Goal: Task Accomplishment & Management: Complete application form

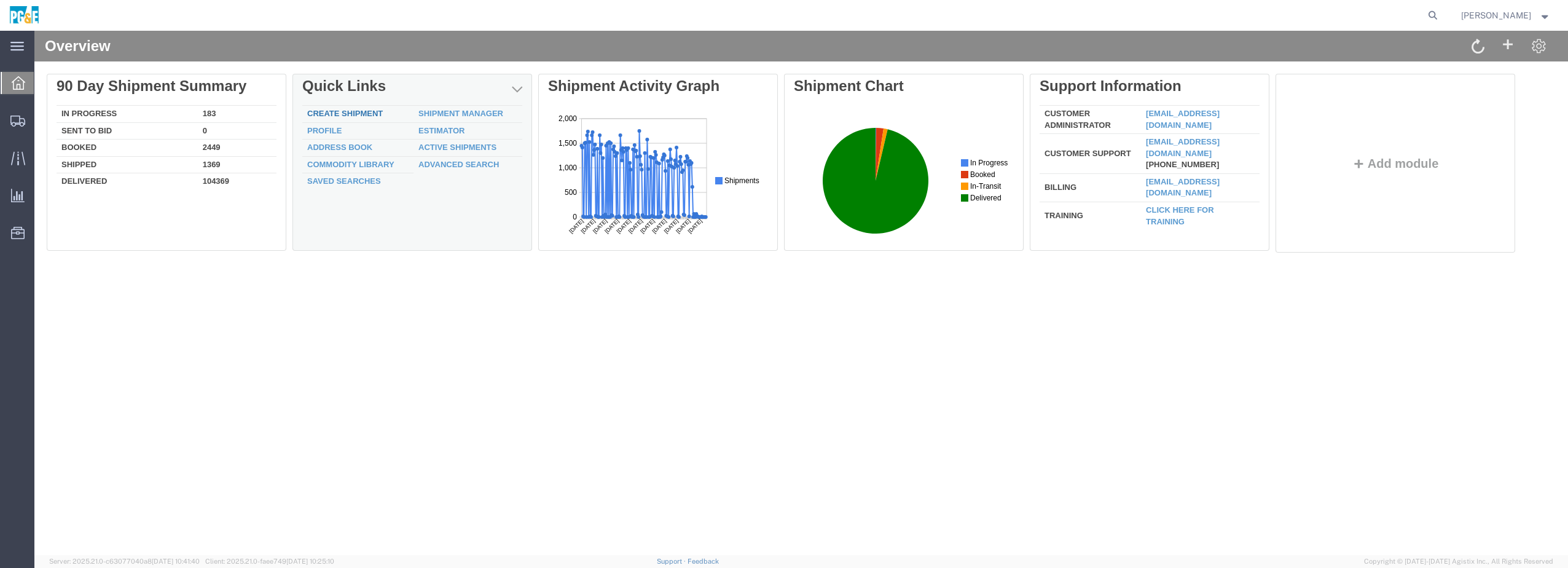
click at [349, 113] on link "Create Shipment" at bounding box center [345, 113] width 75 height 9
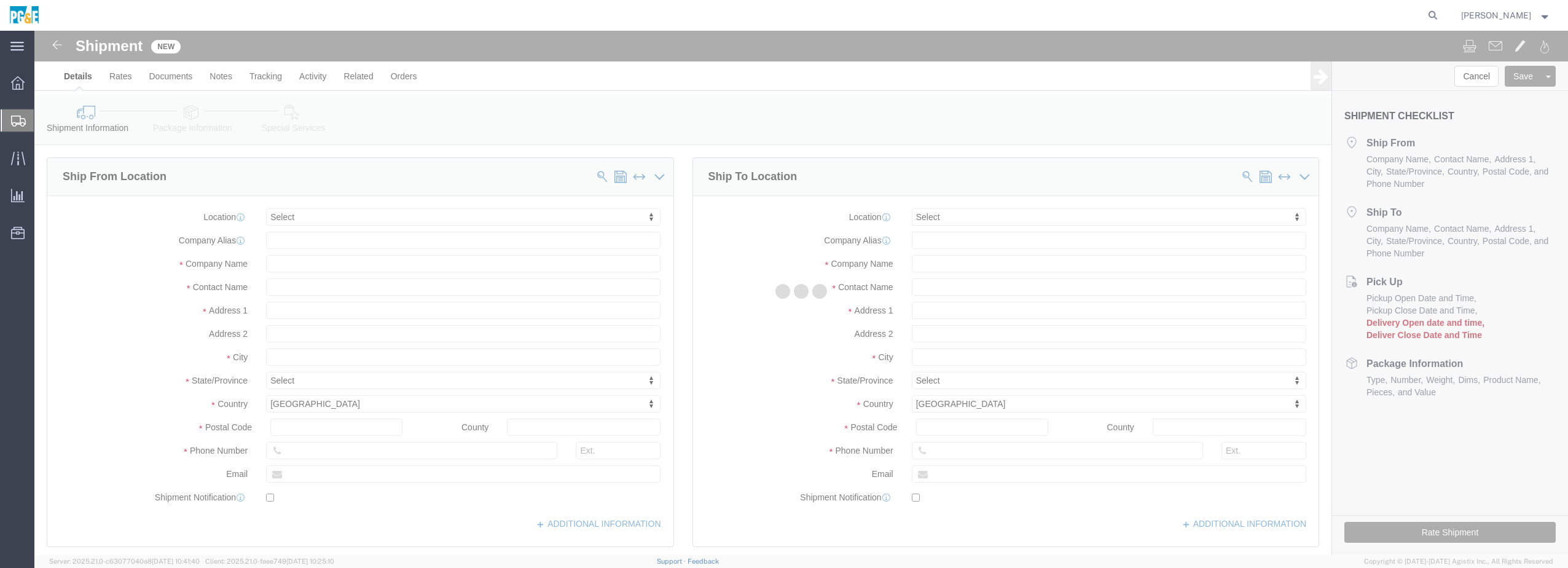
select select
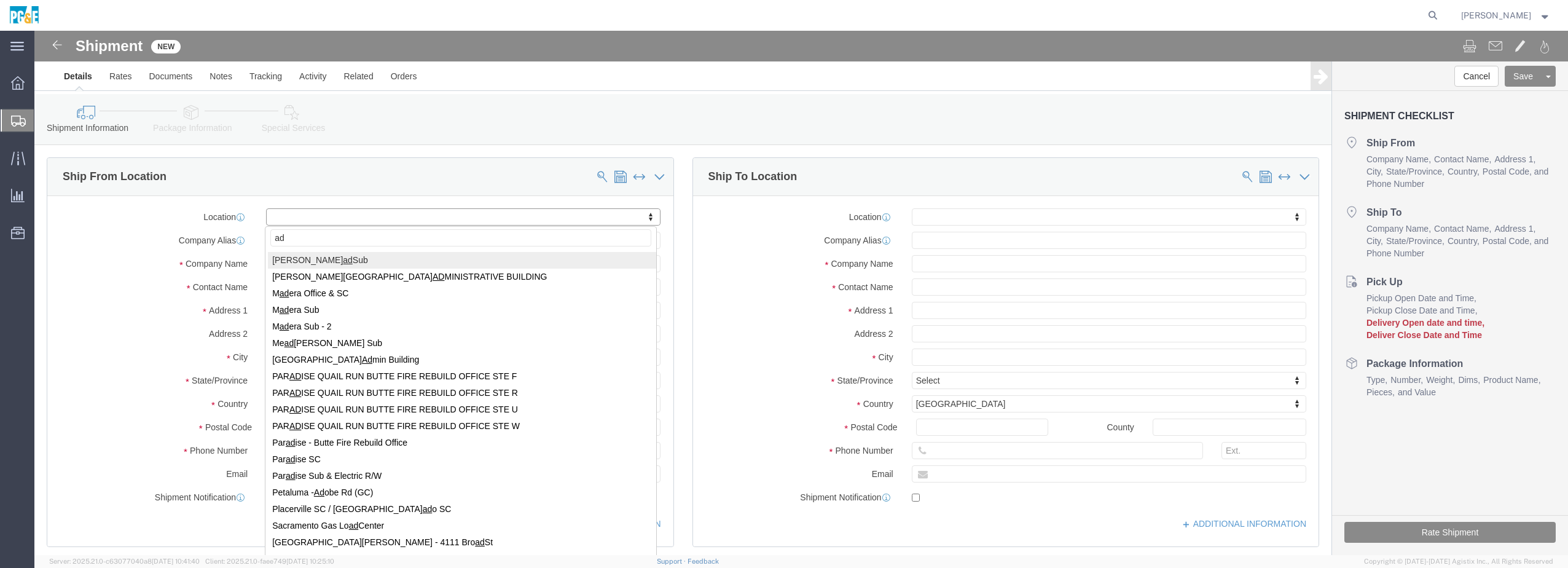
type input "a"
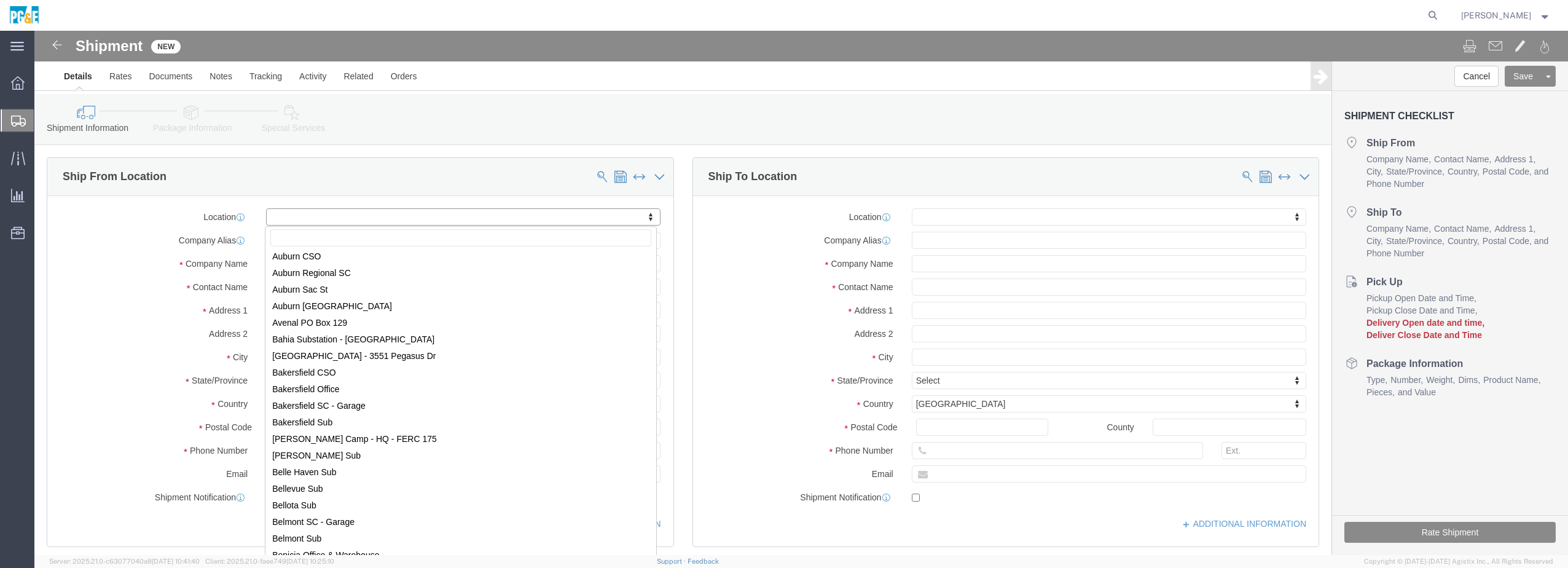
scroll to position [328, 0]
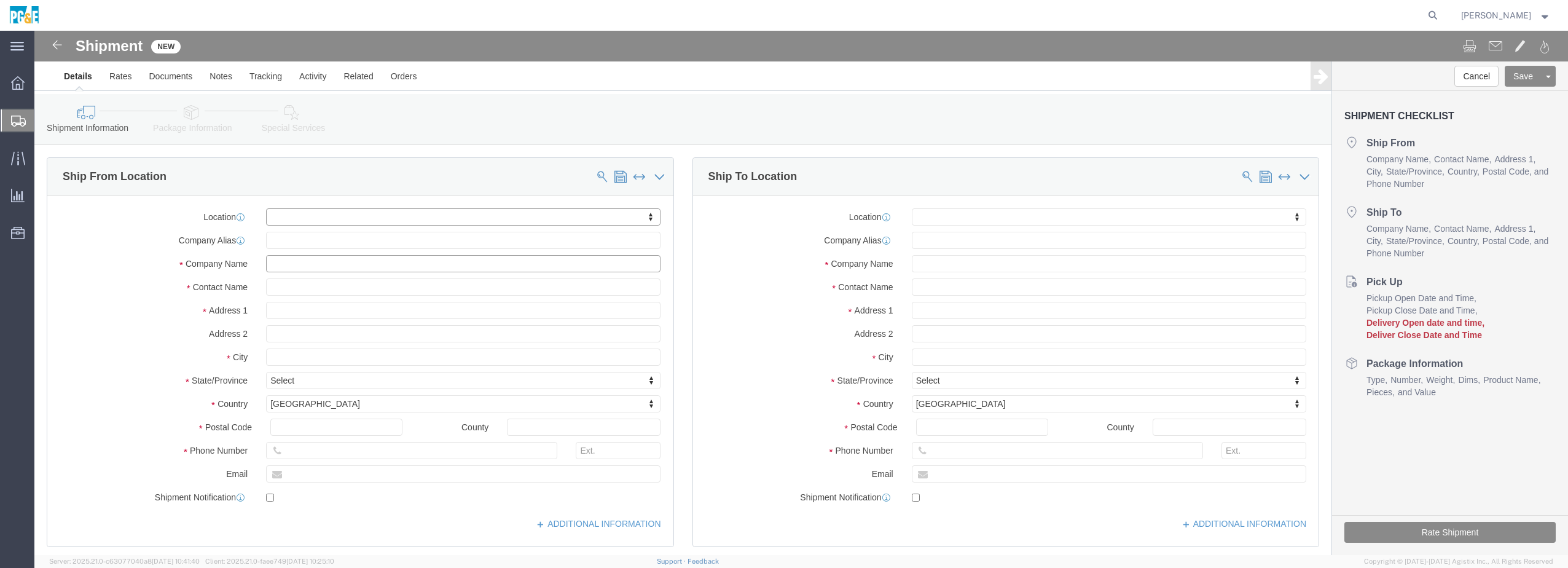
click input "text"
type input "ADVANCED LIGHTING SERVICES"
click input "text"
type input "[PERSON_NAME]"
click input "text"
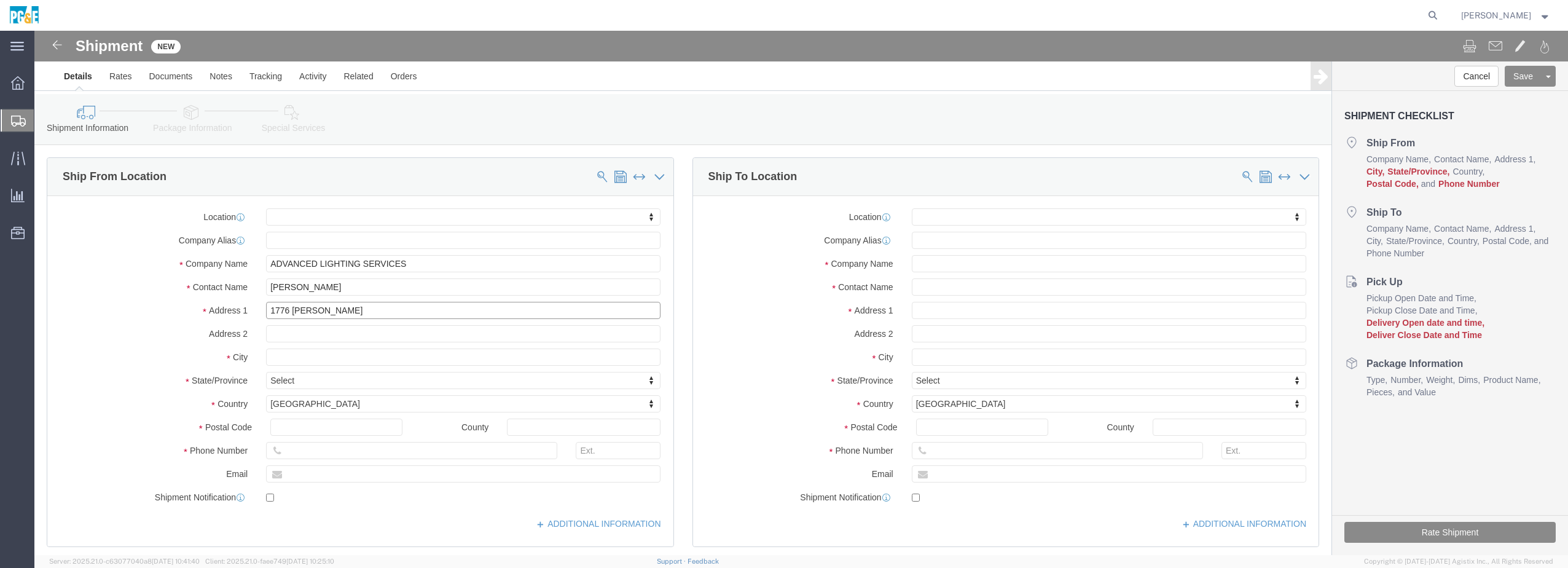
type input "1776 [PERSON_NAME]"
select select
type input "[STREET_ADDRESS][PERSON_NAME]"
select select
type input "[GEOGRAPHIC_DATA][PERSON_NAME]"
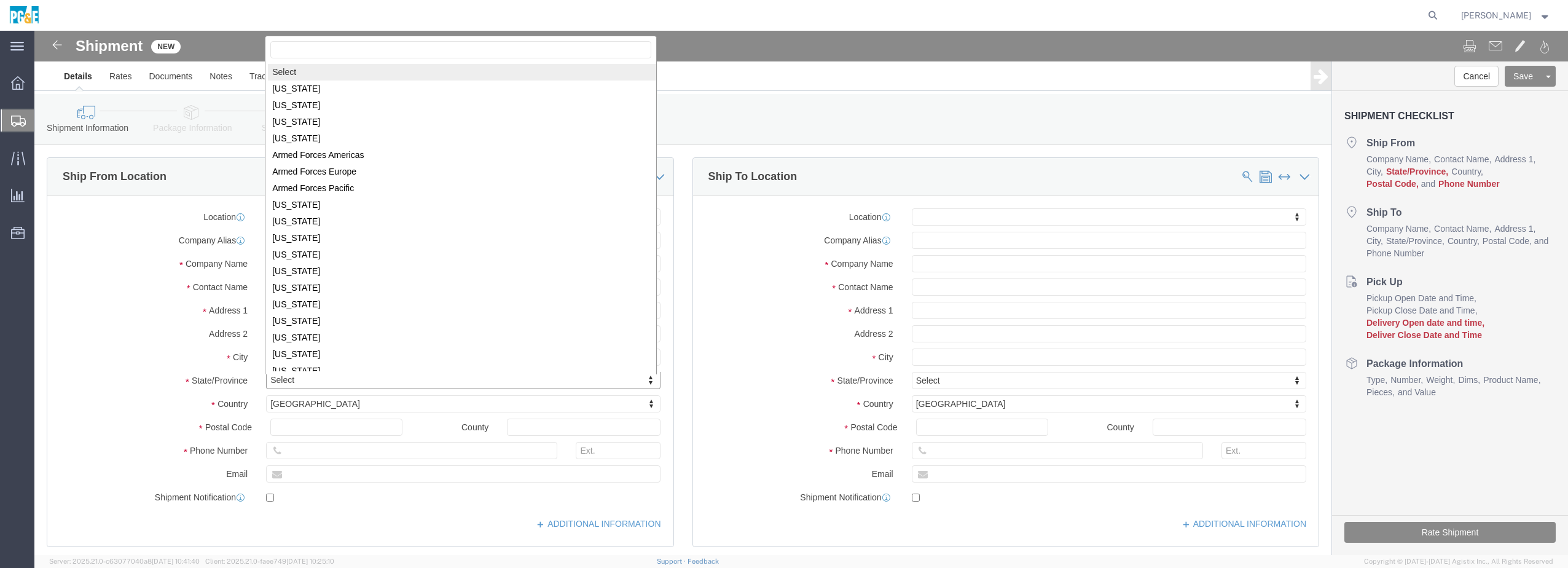
scroll to position [2, 0]
select select
select select "CA"
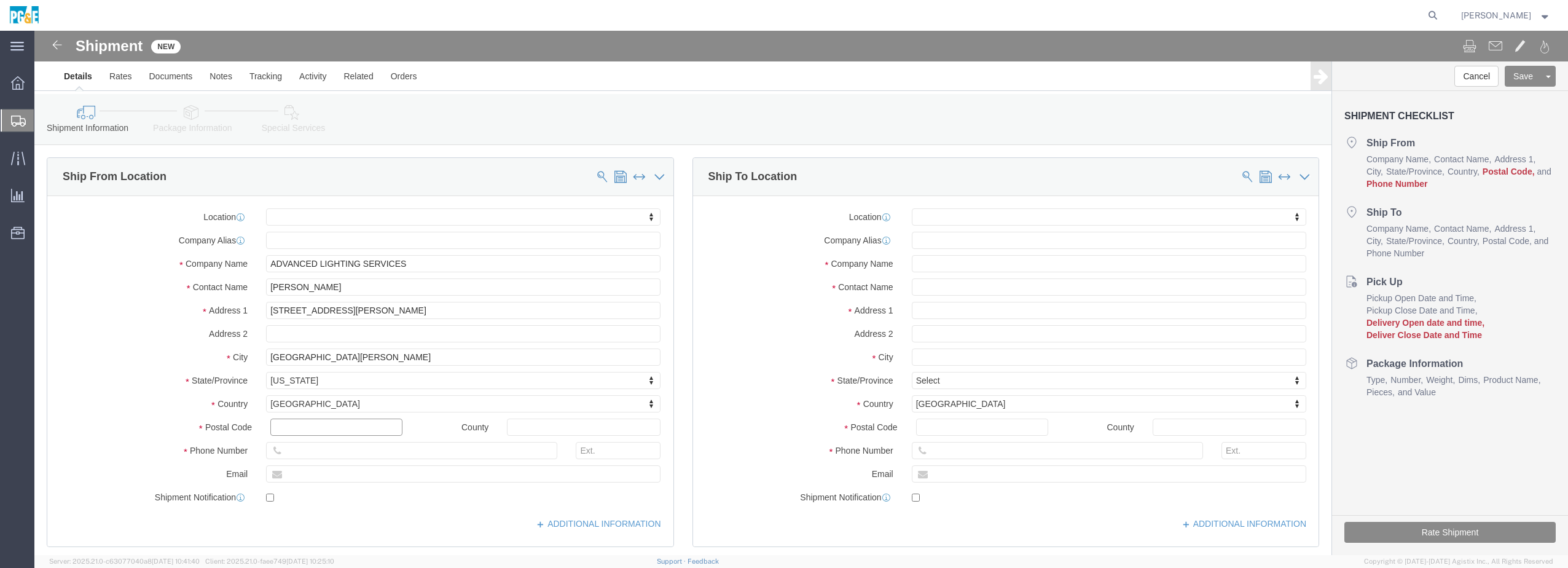
click input "text"
type input "9"
click input "text"
type input "95112"
select select
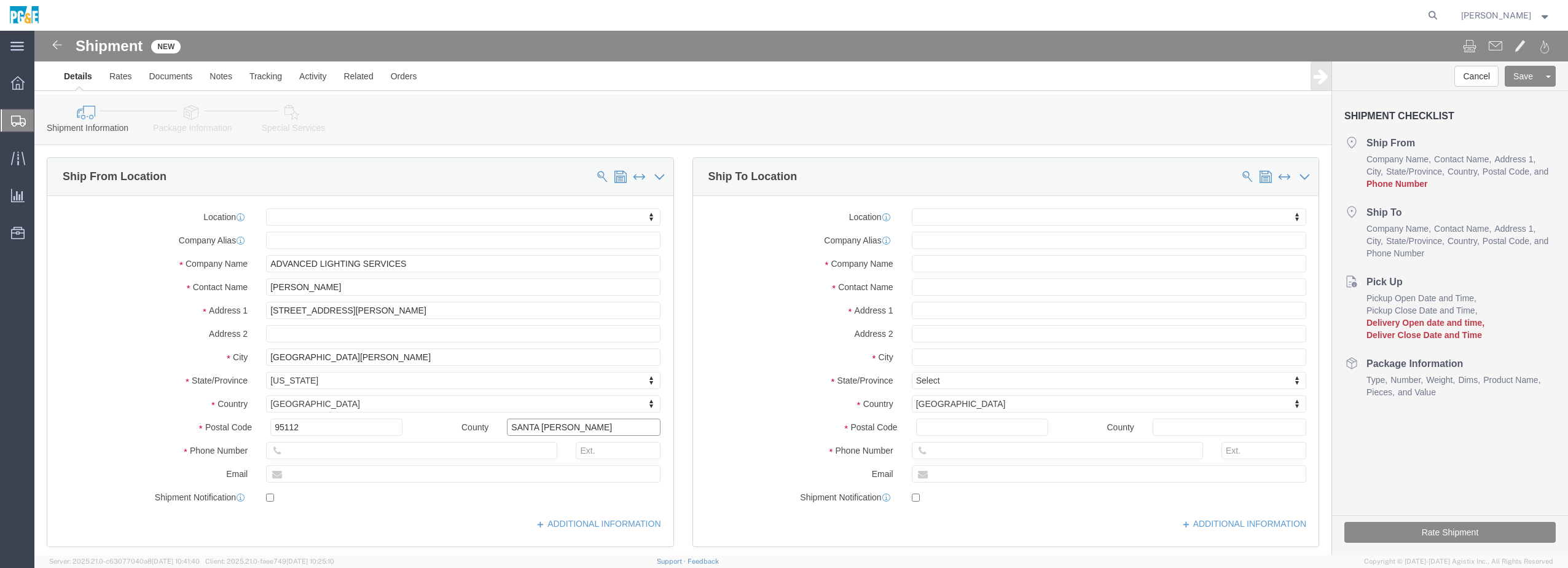
type input "SANTA [PERSON_NAME]"
click input "text"
type input "4085317239"
click input "text"
paste input "[PERSON_NAME][EMAIL_ADDRESS][DOMAIN_NAME]"
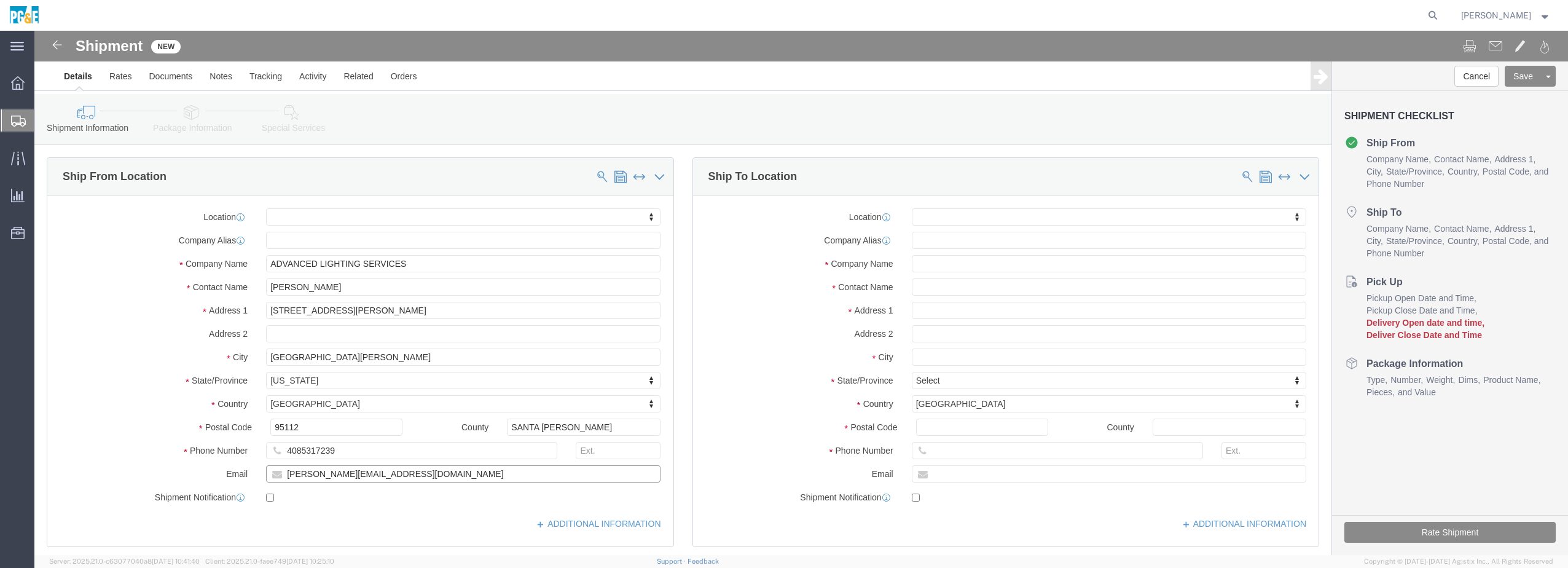
type input "[PERSON_NAME][EMAIL_ADDRESS][DOMAIN_NAME]"
click input "checkbox"
checkbox input "true"
click input "[PERSON_NAME][EMAIL_ADDRESS][DOMAIN_NAME]"
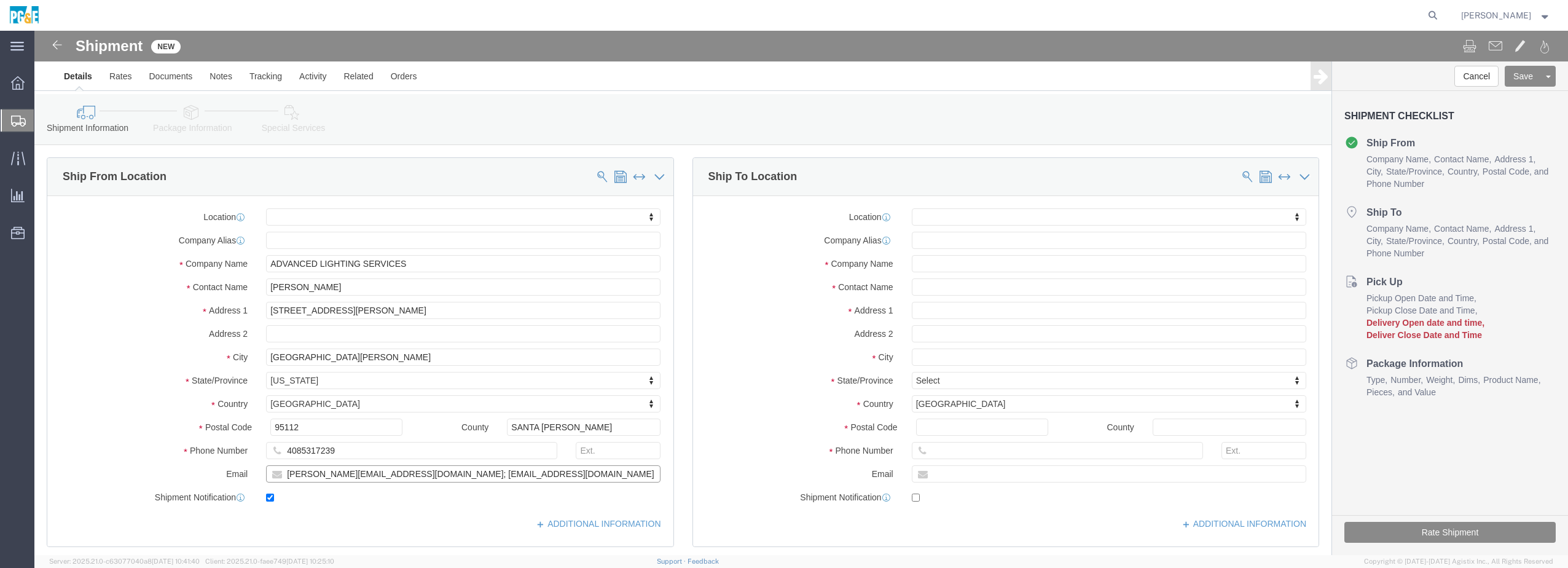
type input "[PERSON_NAME][EMAIL_ADDRESS][DOMAIN_NAME]; [EMAIL_ADDRESS][DOMAIN_NAME]"
click div "Location My Profile Location (OBSOLETE) [PERSON_NAME] SC - GC TRAILER (OBSOLETE…"
drag, startPoint x: 393, startPoint y: 446, endPoint x: 244, endPoint y: 441, distance: 149.1
click div "[PERSON_NAME][EMAIL_ADDRESS][DOMAIN_NAME]; [EMAIL_ADDRESS][DOMAIN_NAME]"
click input "[PERSON_NAME][EMAIL_ADDRESS][DOMAIN_NAME]; [EMAIL_ADDRESS][DOMAIN_NAME]"
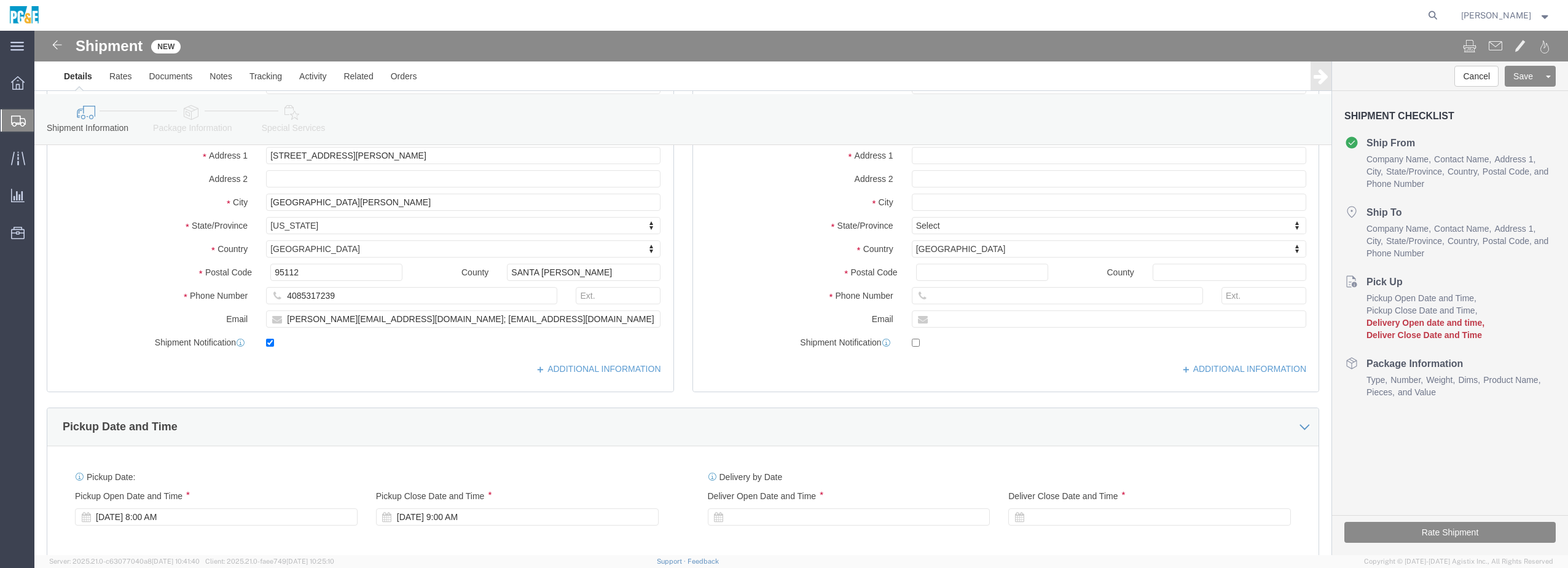
scroll to position [164, 0]
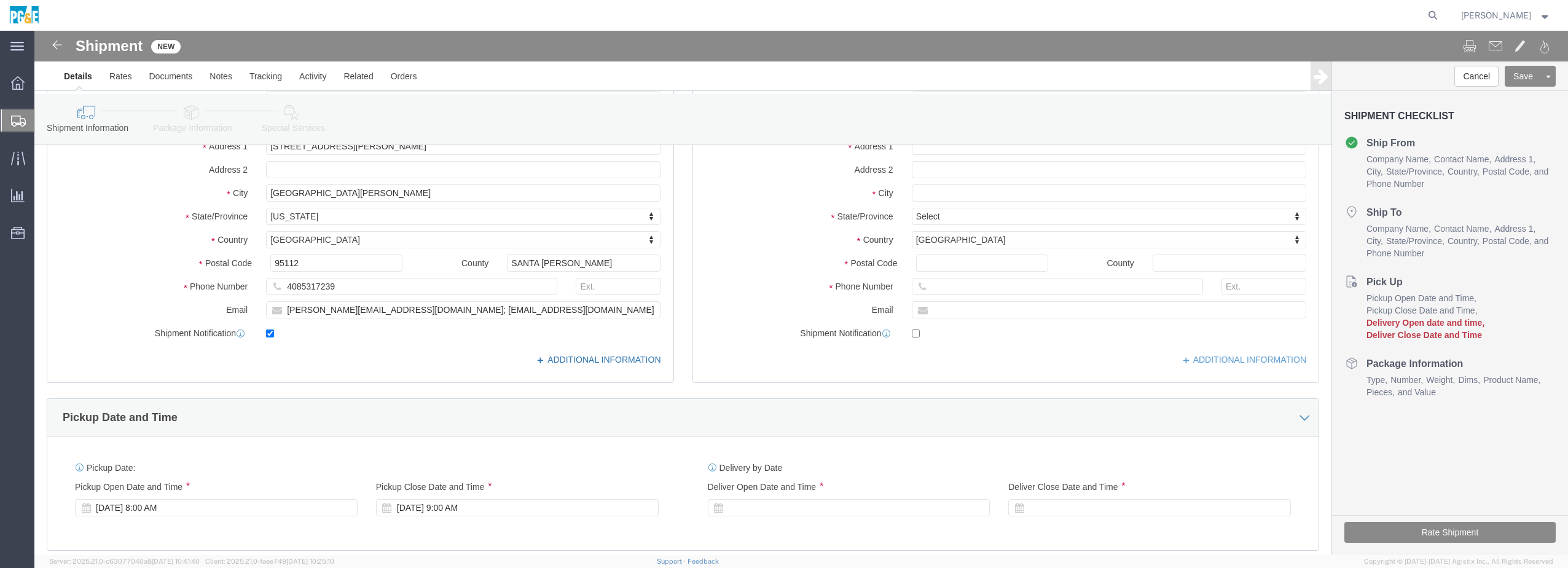
click link "ADDITIONAL INFORMATION"
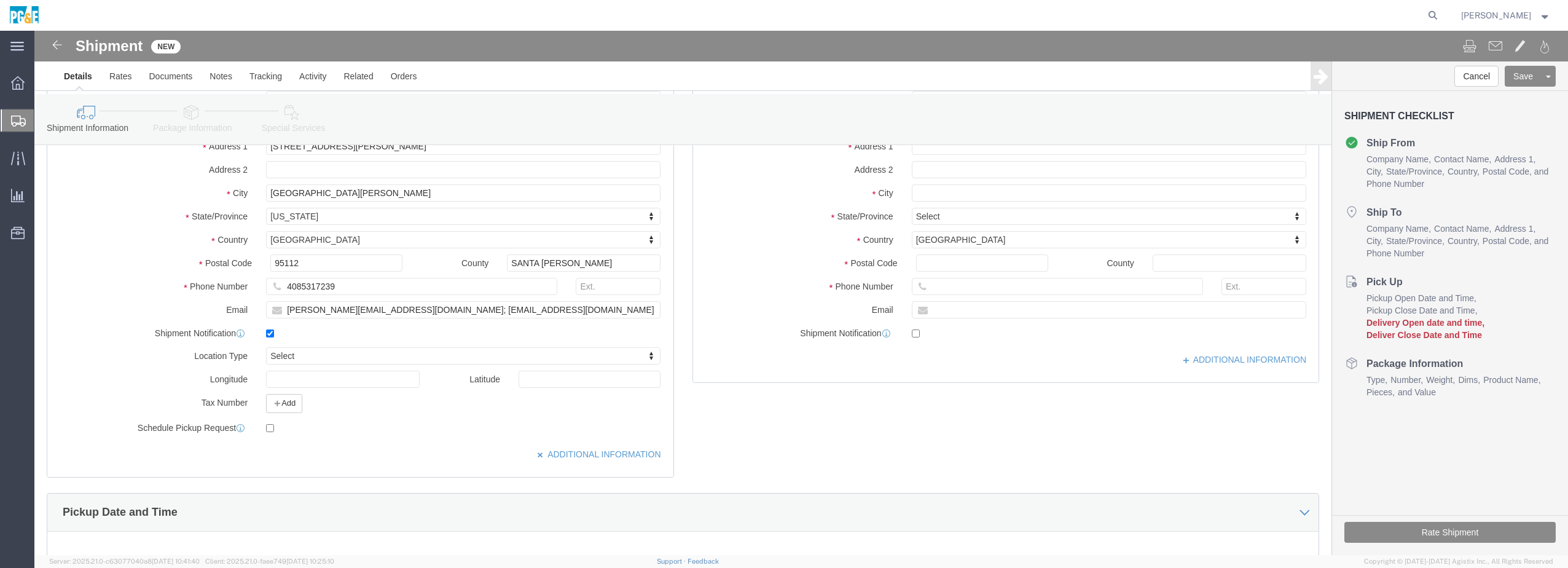
click div "Add"
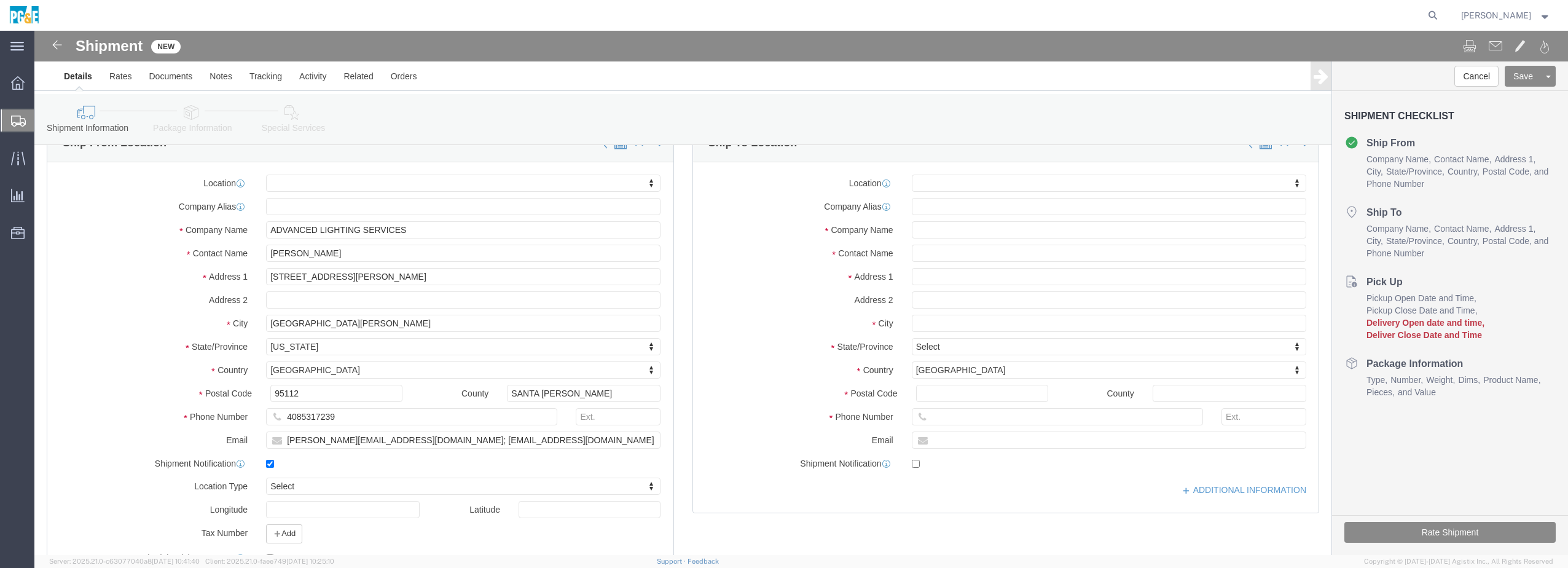
scroll to position [0, 0]
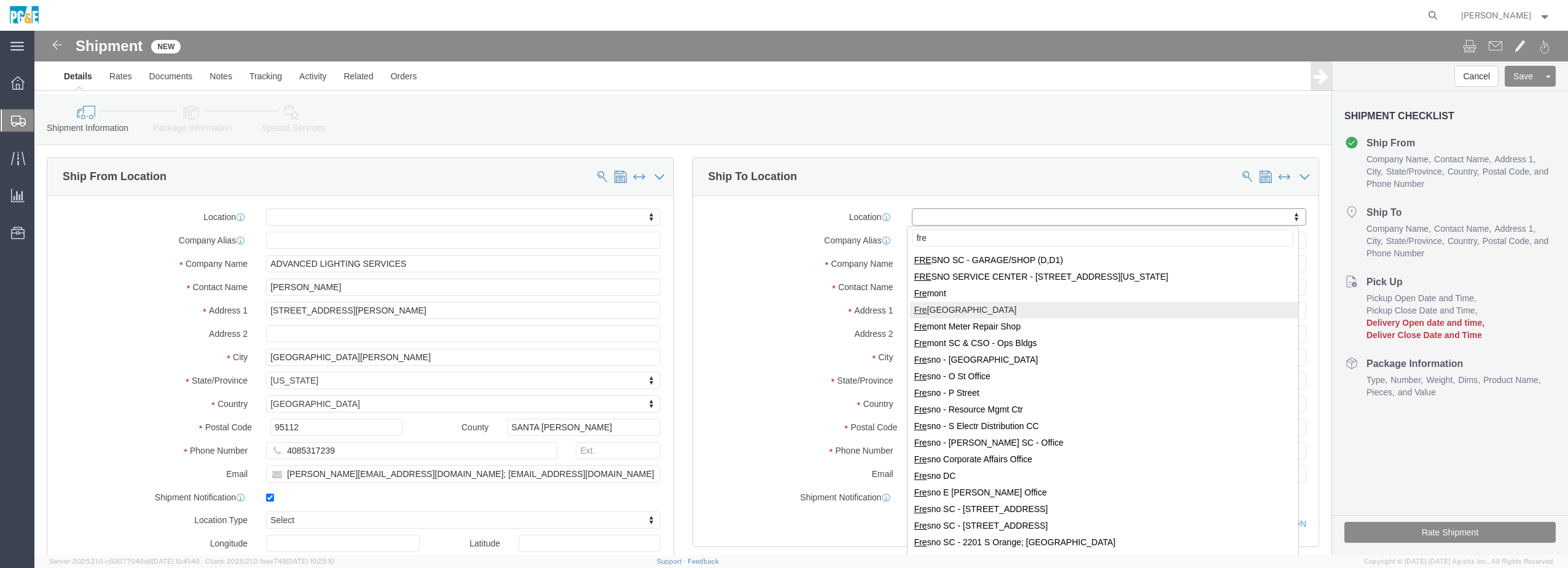
type input "fre"
select select "19740"
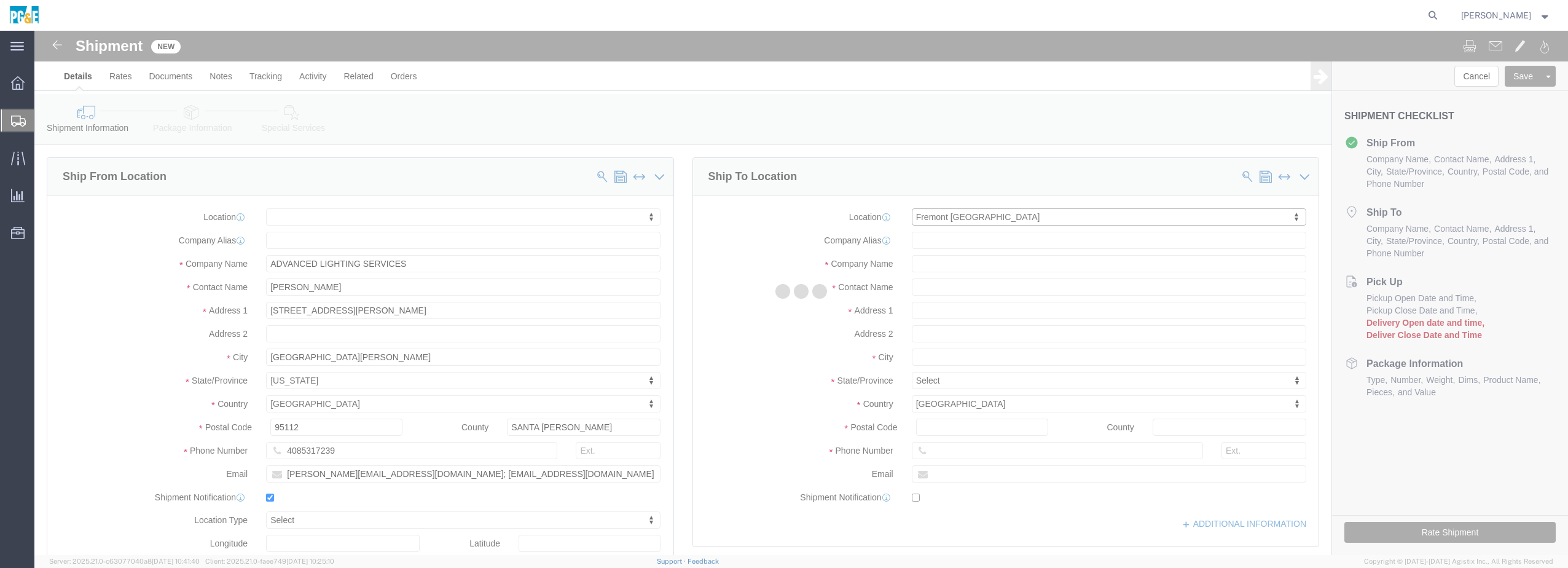
type input "PG&E"
type input "[STREET_ADDRESS][PERSON_NAME]"
type input "Fremont"
type input "94538"
select select "CA"
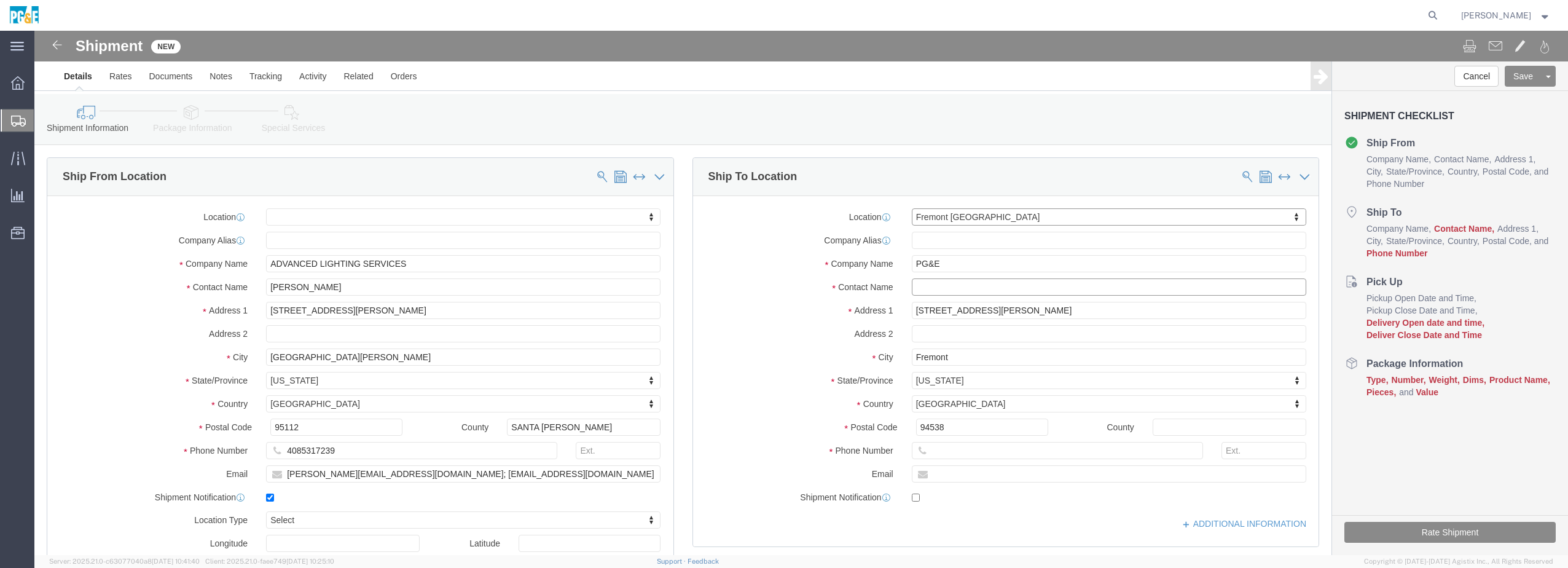
click input "text"
type input "j"
type input "[PERSON_NAME]"
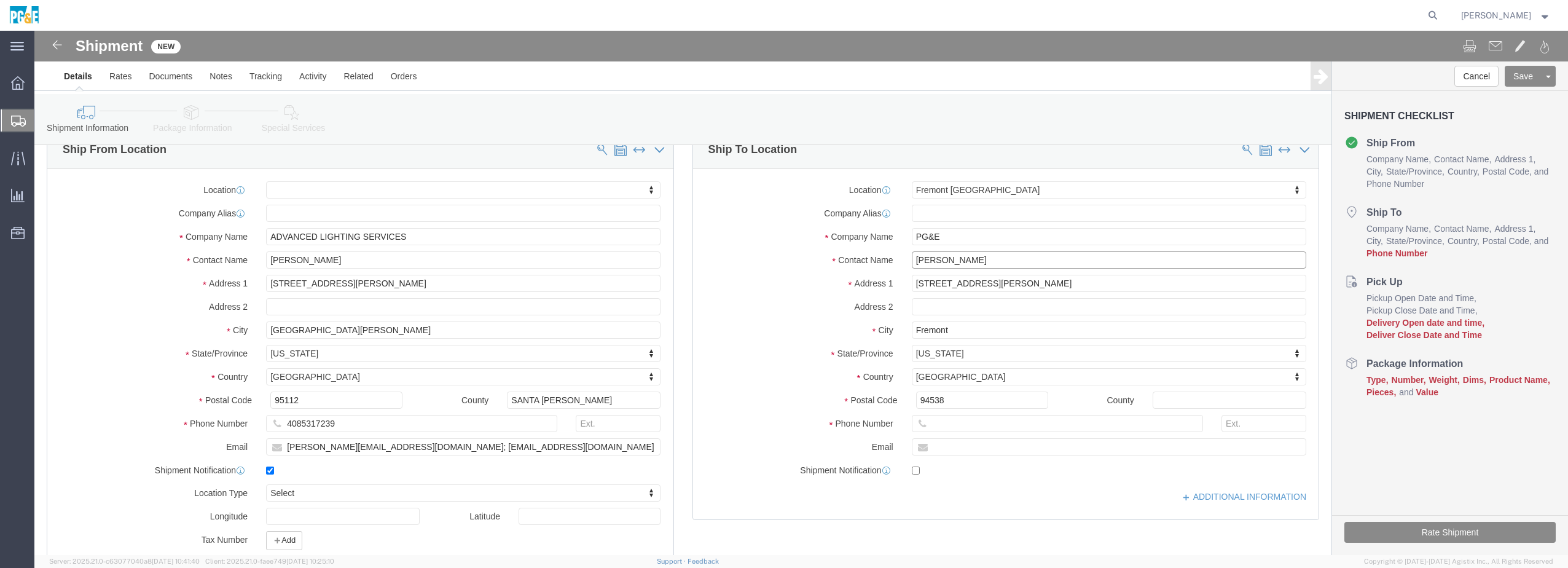
scroll to position [42, 0]
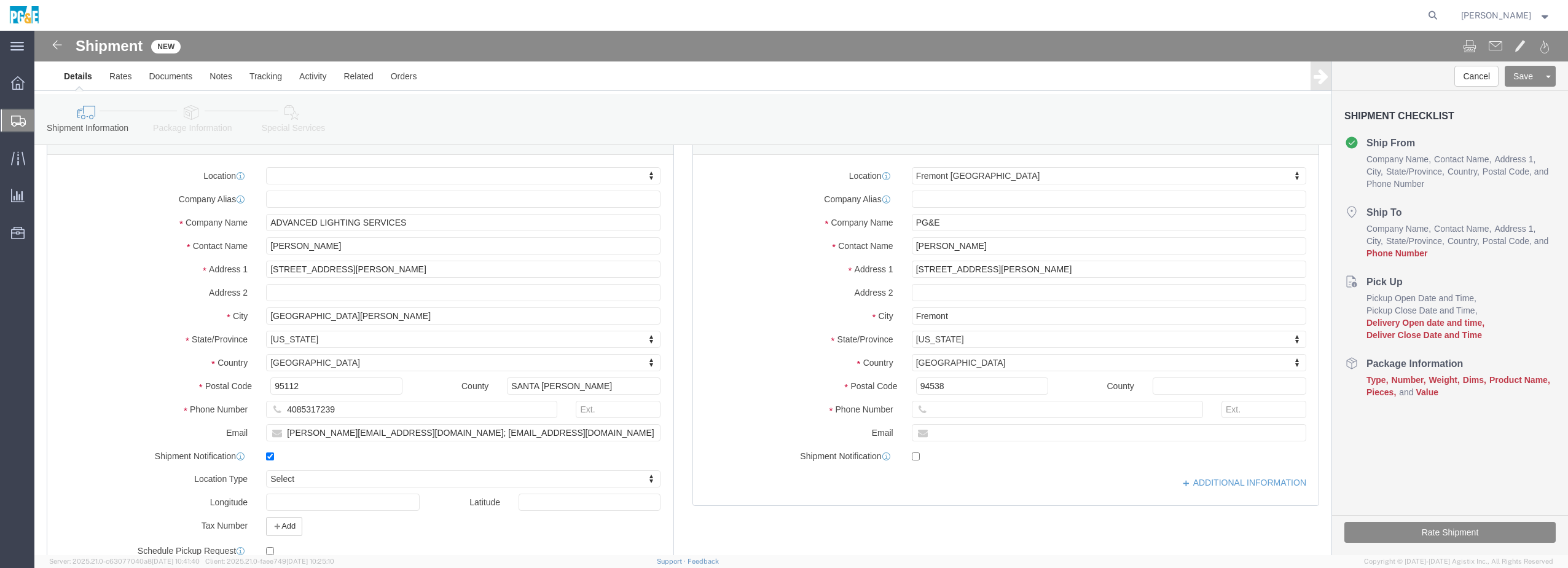
click label "City"
click input "text"
paste input "925.265.9570"
type input "9252659570"
click input "text"
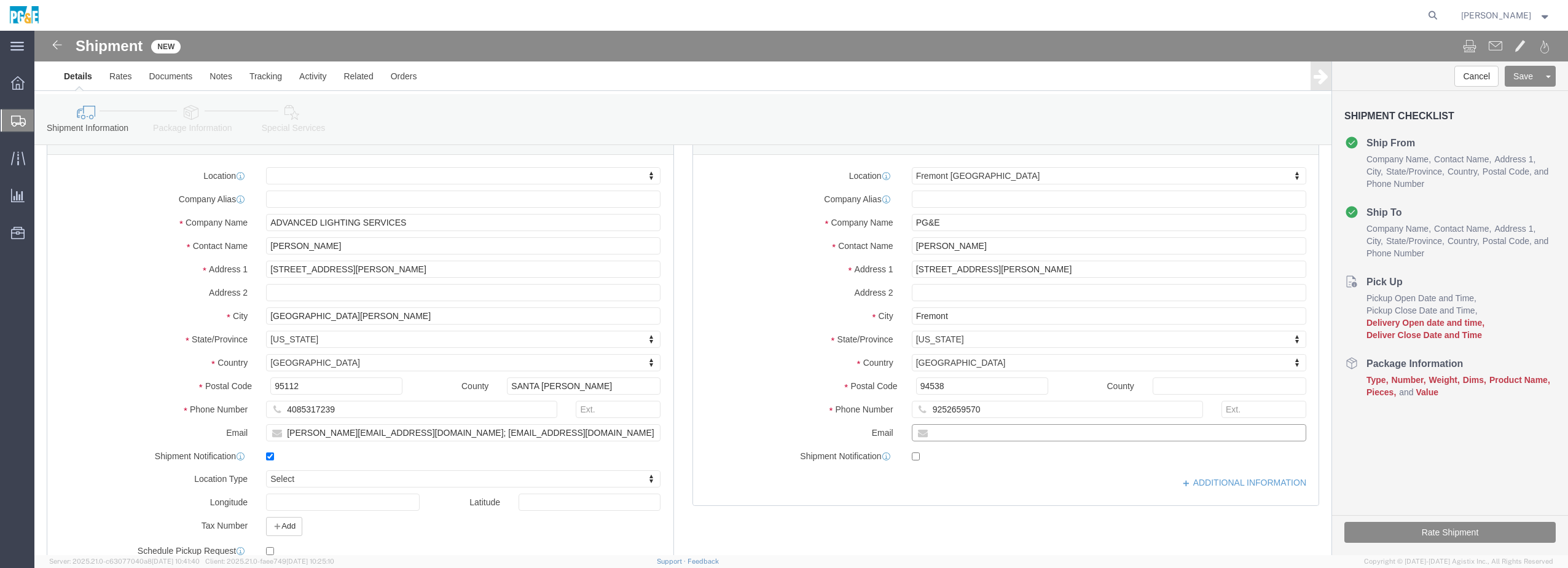
click input "text"
paste input "[PERSON_NAME] ([EMAIL_ADDRESS][DOMAIN_NAME])"
drag, startPoint x: 938, startPoint y: 399, endPoint x: 848, endPoint y: 403, distance: 90.1
click div "Email [PERSON_NAME] ([EMAIL_ADDRESS][DOMAIN_NAME]; [EMAIL_ADDRESS][DOMAIN_NAME]"
type input "[DOMAIN_NAME]; [EMAIL_ADDRESS][DOMAIN_NAME]"
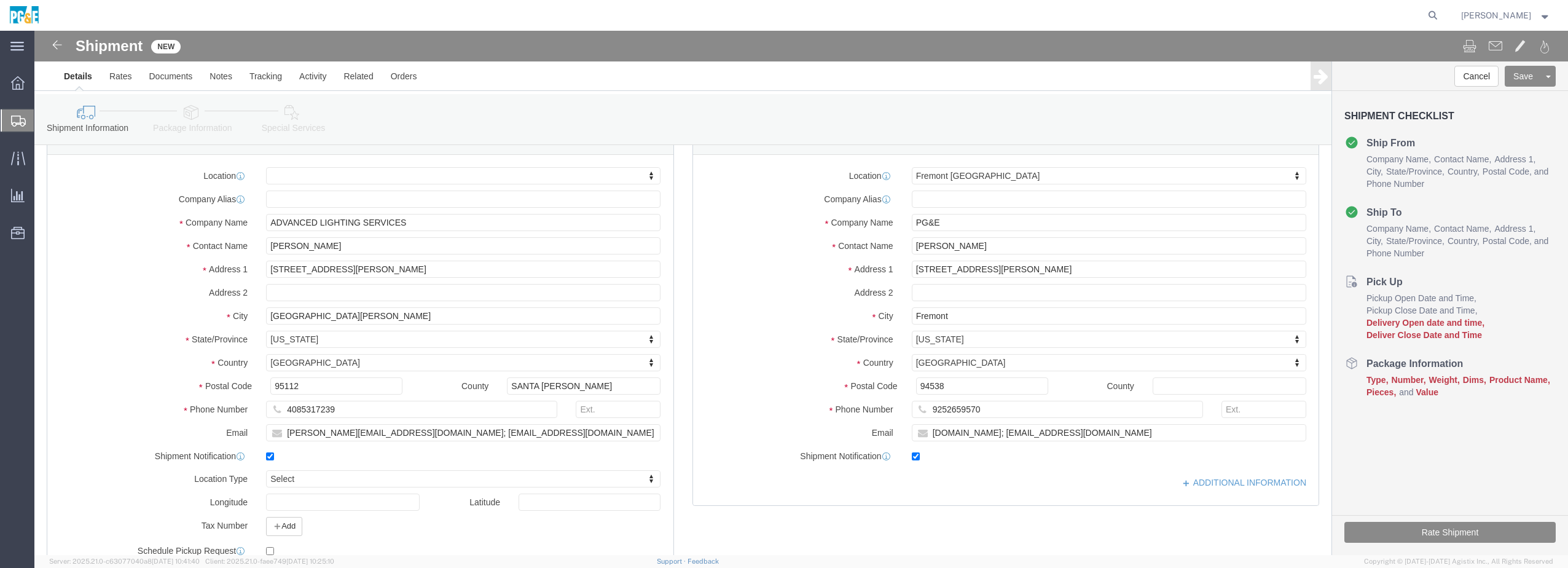
checkbox input "true"
type input "[EMAIL_ADDRESS][DOMAIN_NAME]; [EMAIL_ADDRESS][DOMAIN_NAME]"
click label
click input "checkbox"
checkbox input "false"
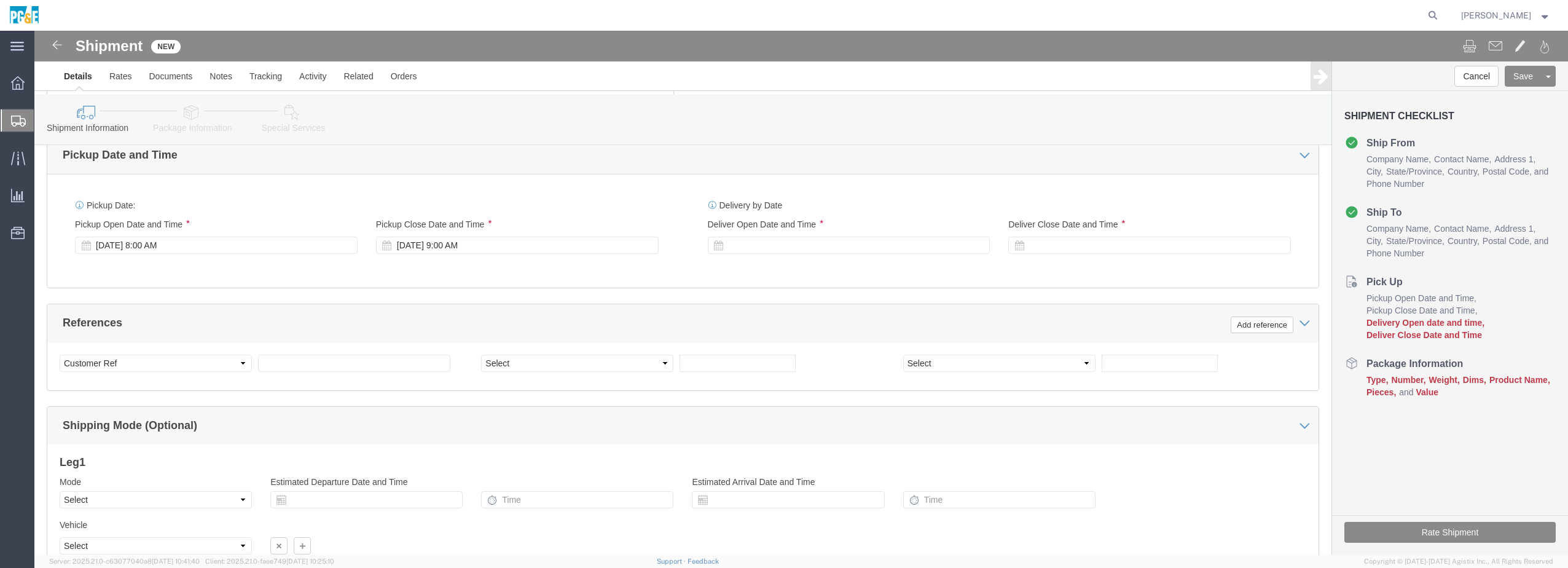
scroll to position [574, 0]
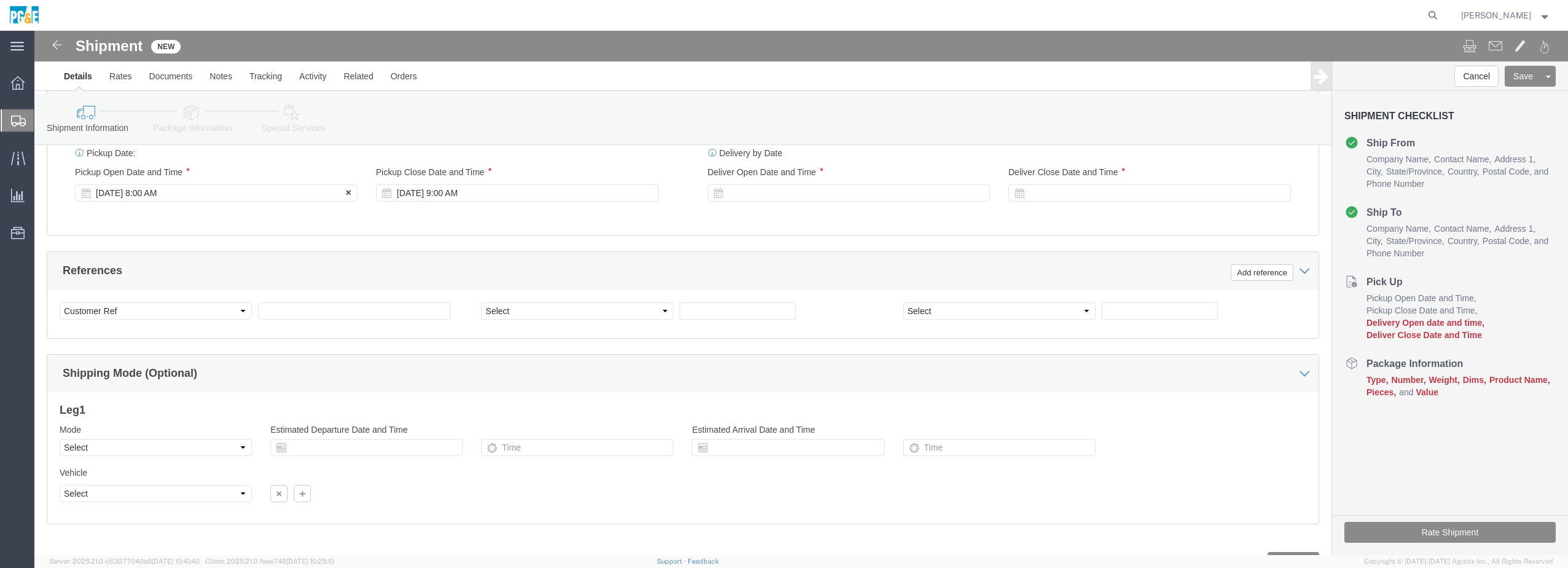
click div "[DATE] 8:00 AM"
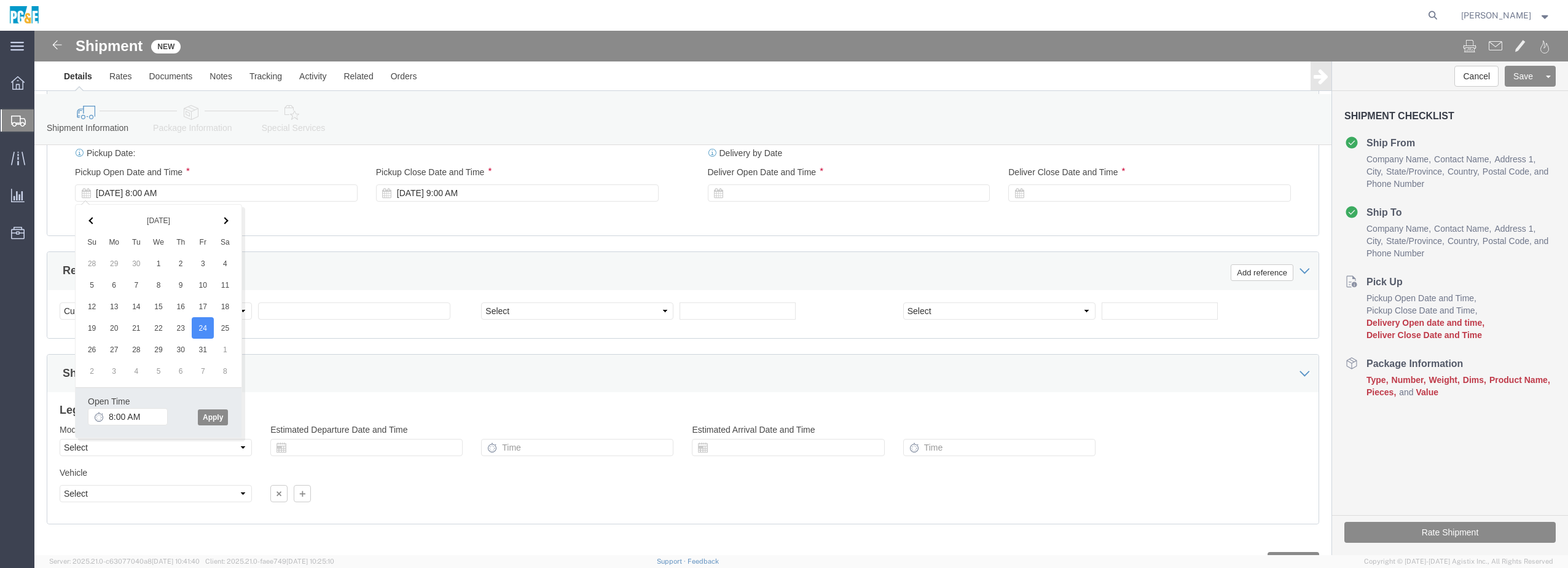
click div "Pickup Date: Pickup Start Date Pickup Start Time Pickup Open Date and Time [DAT…"
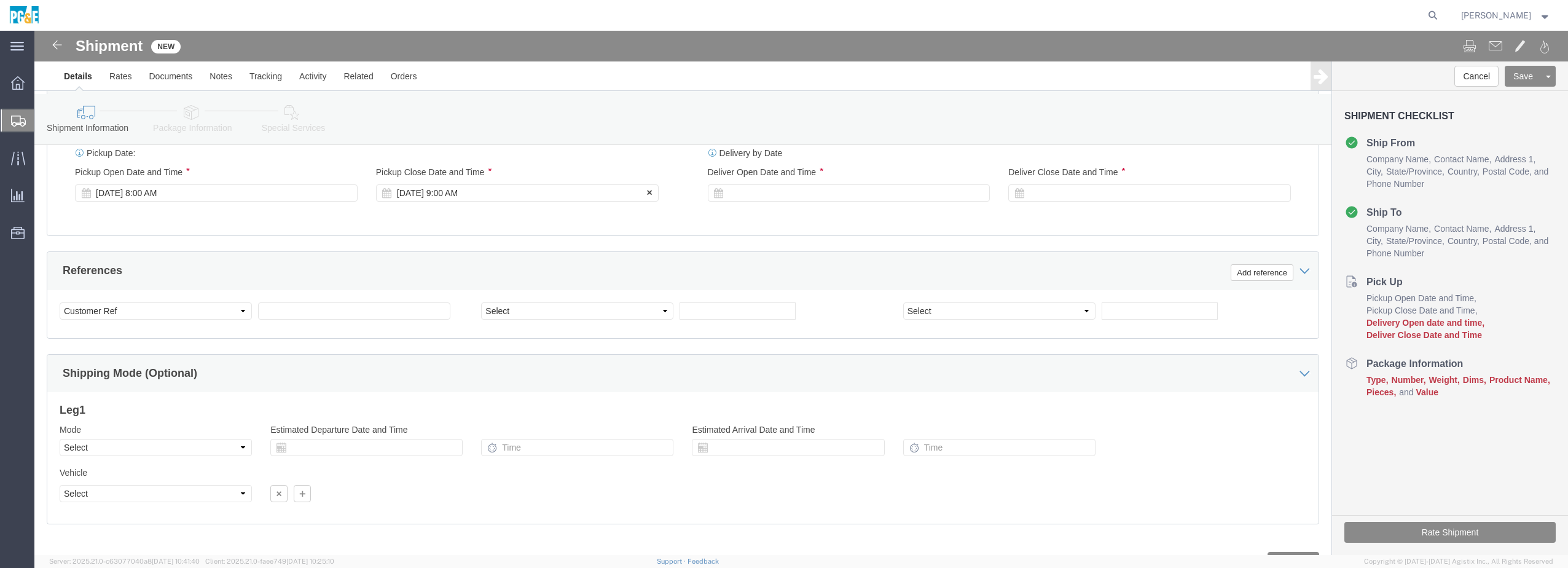
click div "[DATE] 9:00 AM"
type input "3:00 PM"
click button "Apply"
click div "[DATE] 8:00 AM"
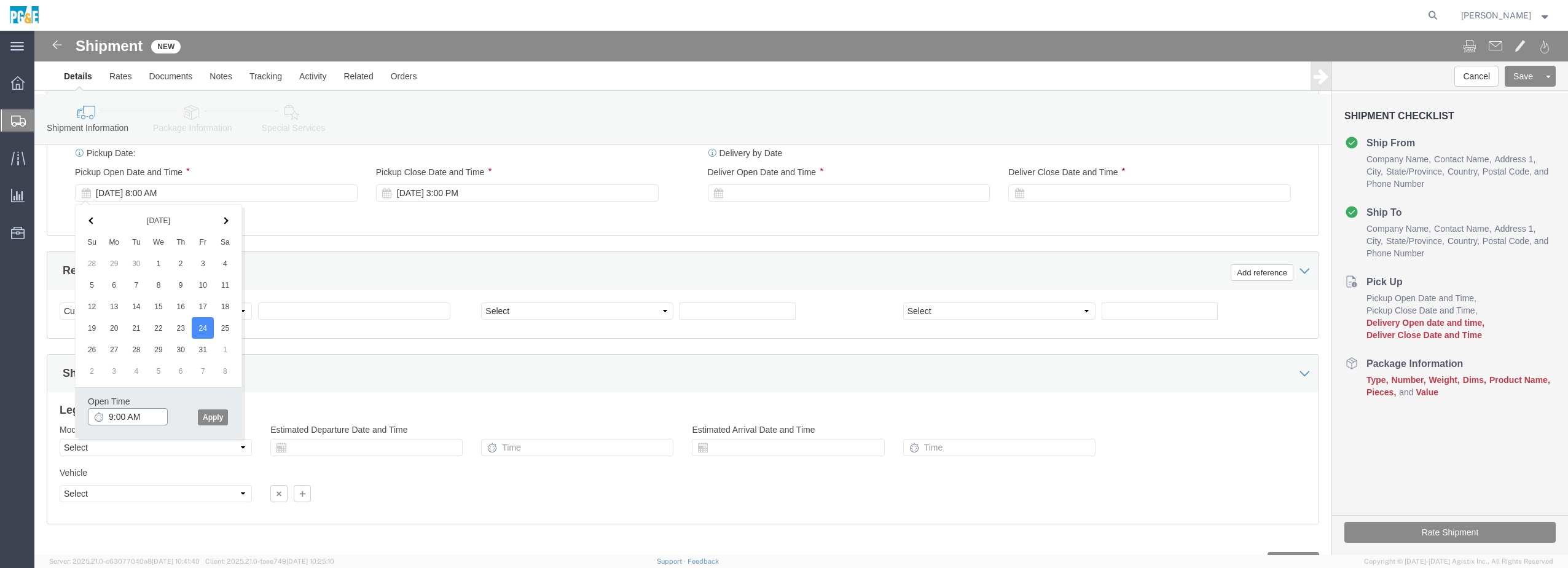
type input "9:00 AM"
click button "Apply"
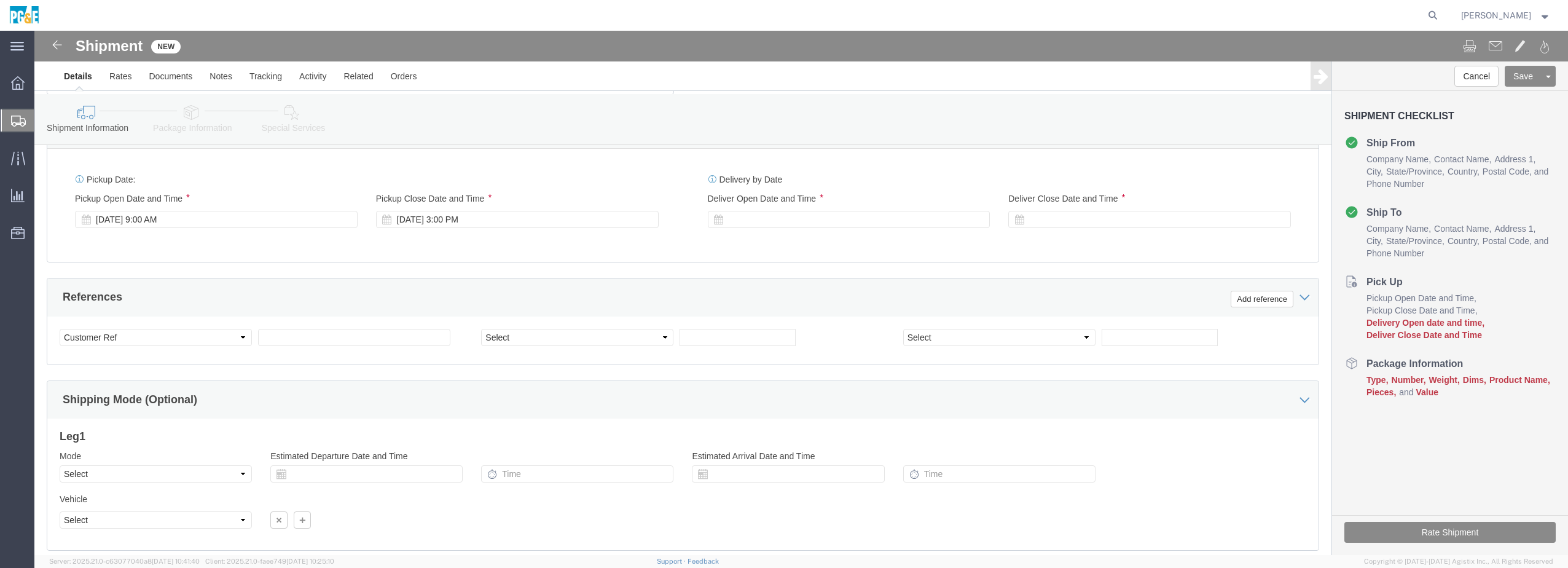
scroll to position [533, 0]
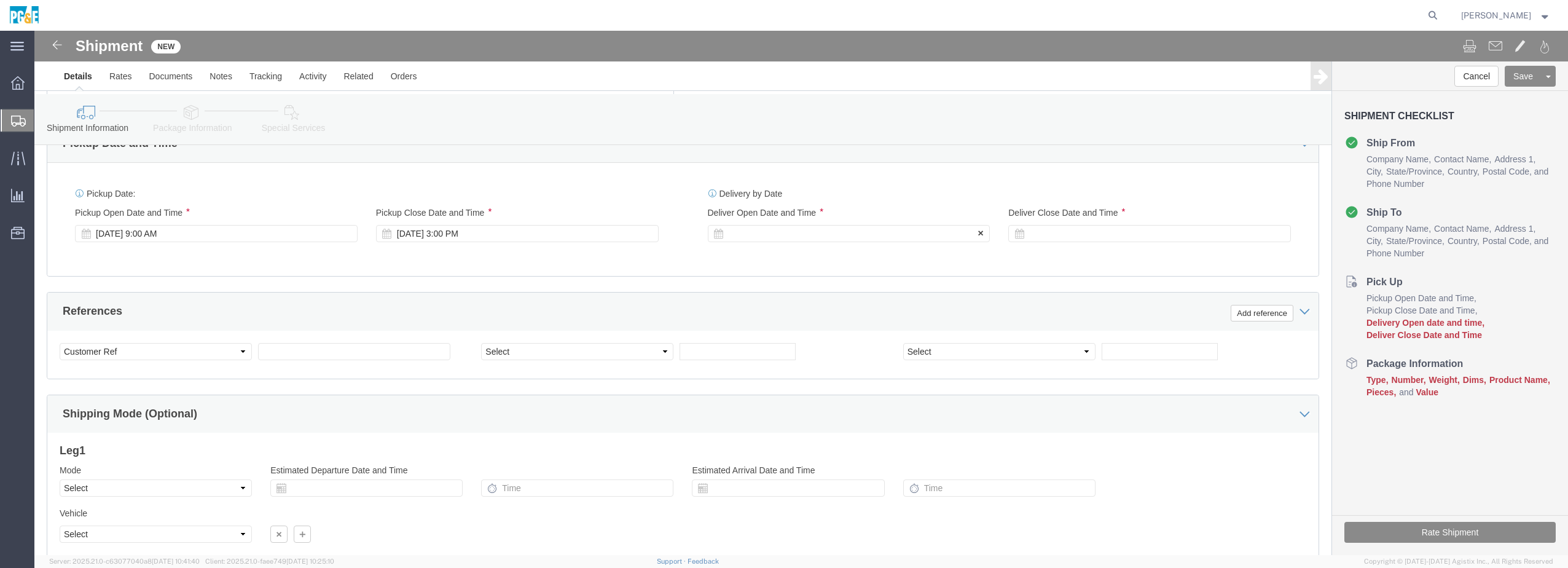
click div
click input "4:00 PM"
type input "8:00 AM"
click button "Apply"
click div
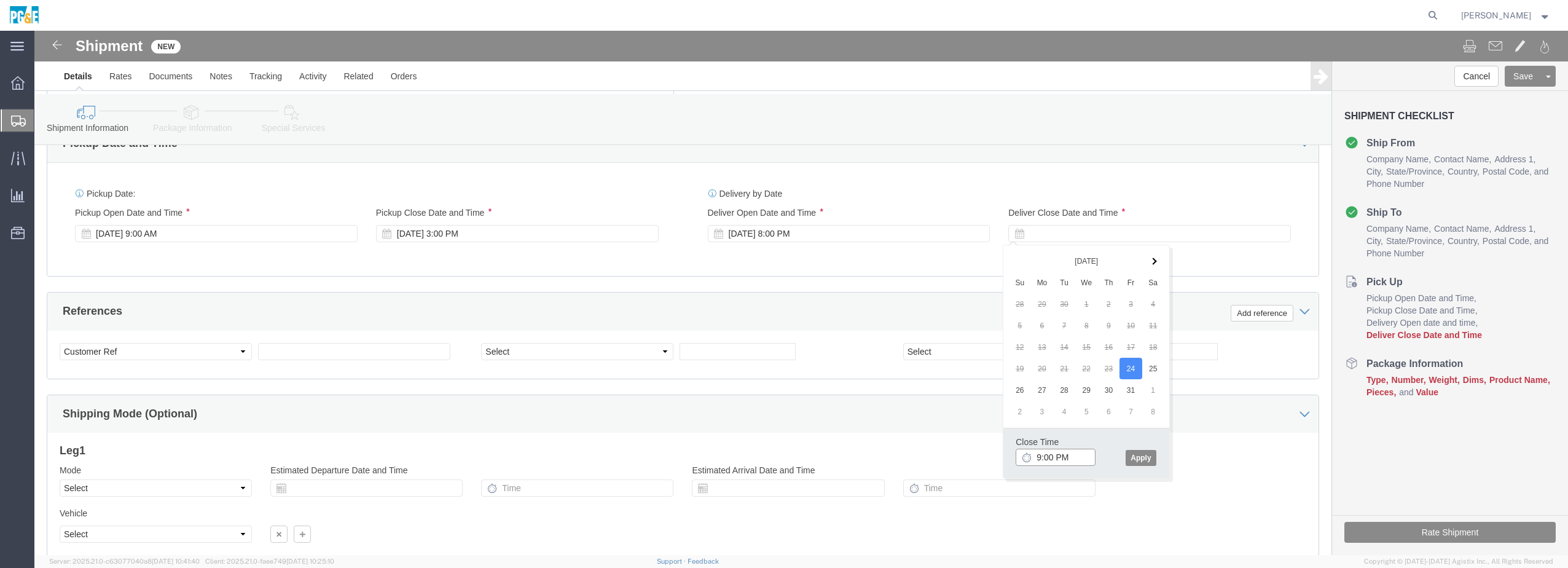
click input "9:00 PM"
click button "Apply"
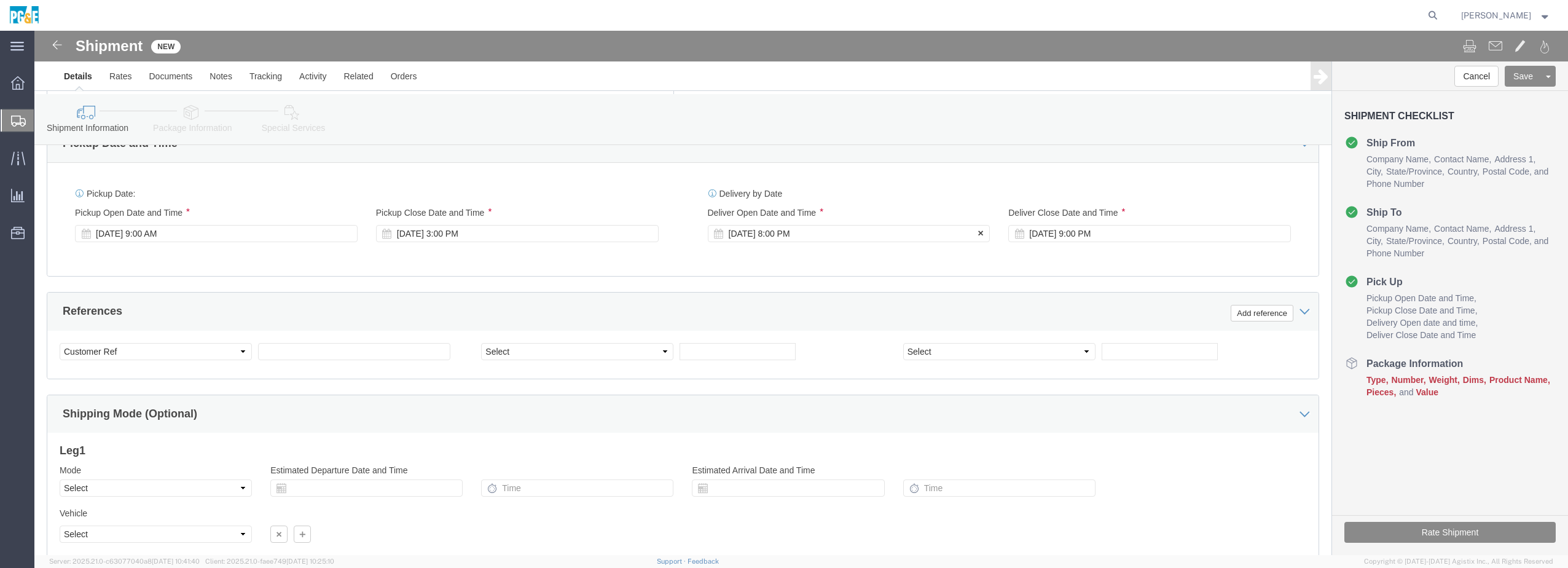
click div "[DATE] 8:00 PM"
click div "Delivery by Date Delivery Start Date Delivery Start Time Deliver Open Date and …"
click div "[DATE] 8:00 PM"
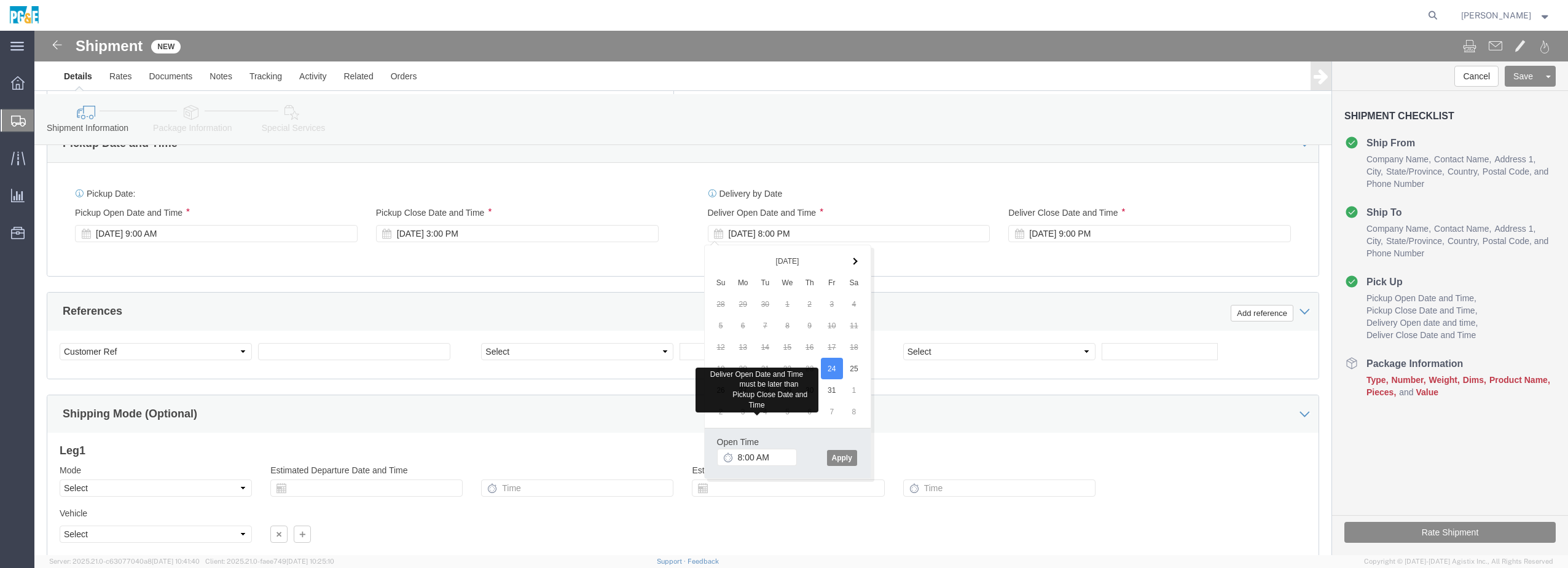
click div "Open Time 8:00 AM"
click button "Apply"
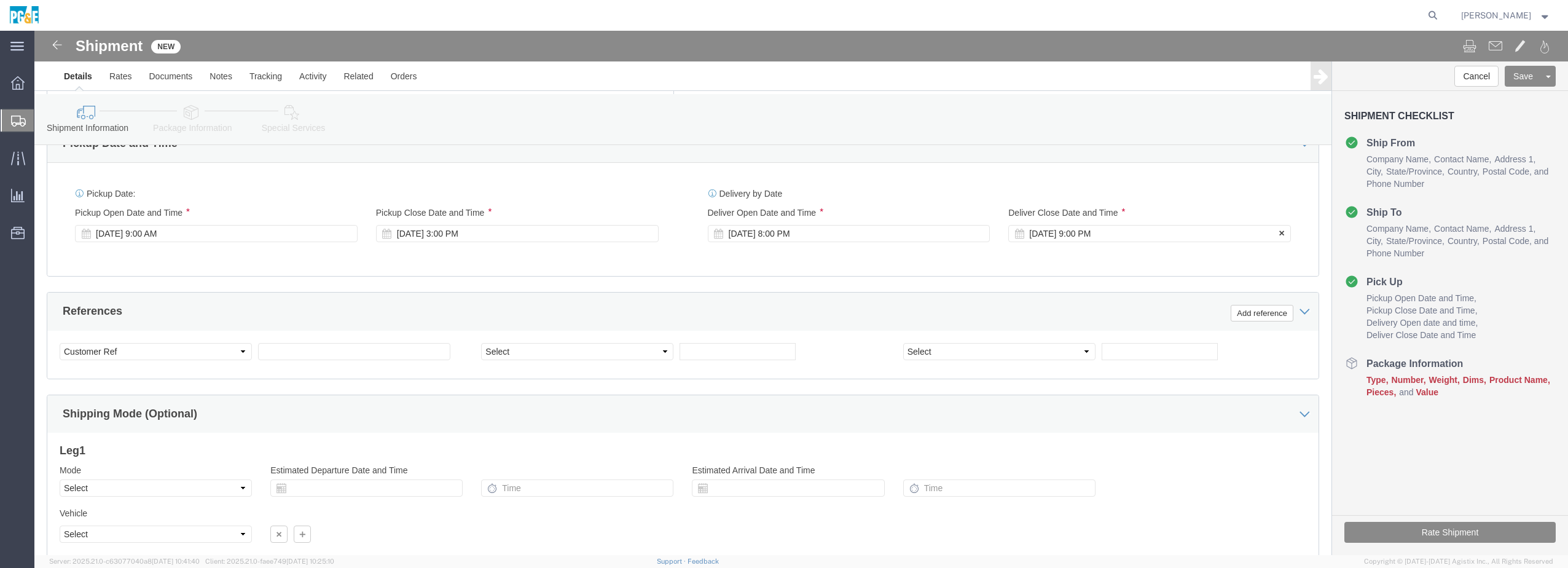
click div "[DATE] 9:00 PM"
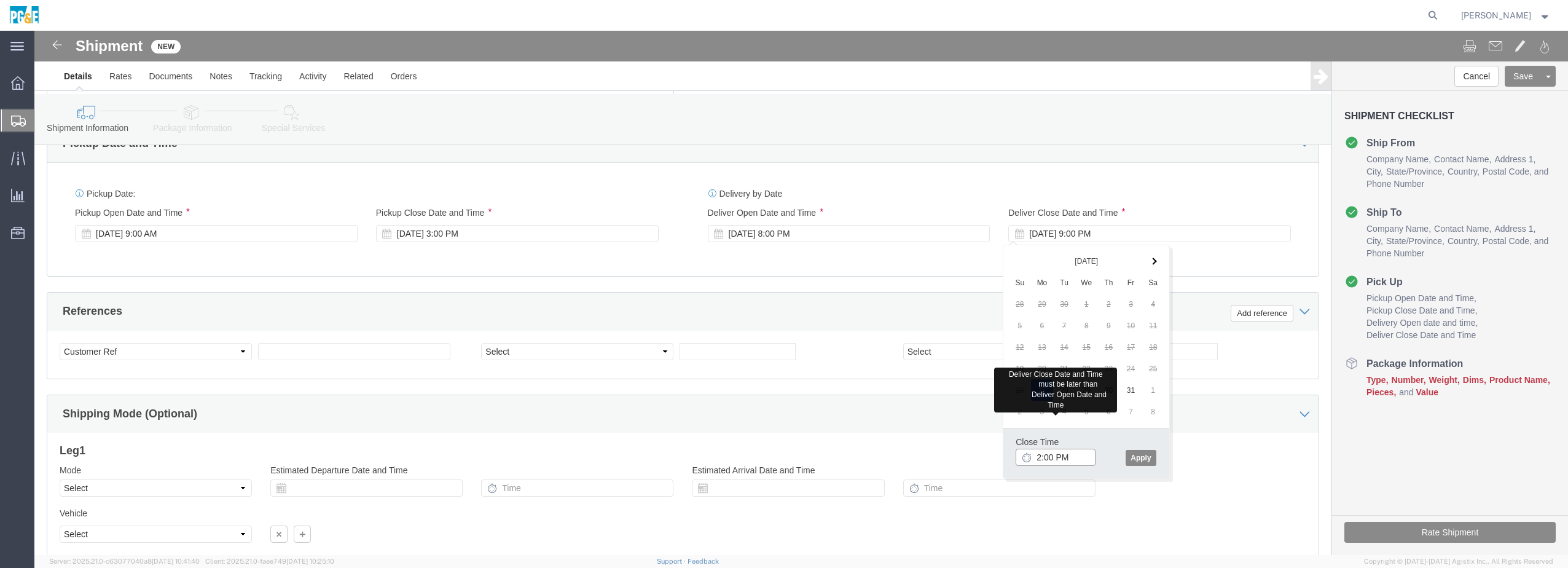
type input "2:00 PM"
click button "Apply"
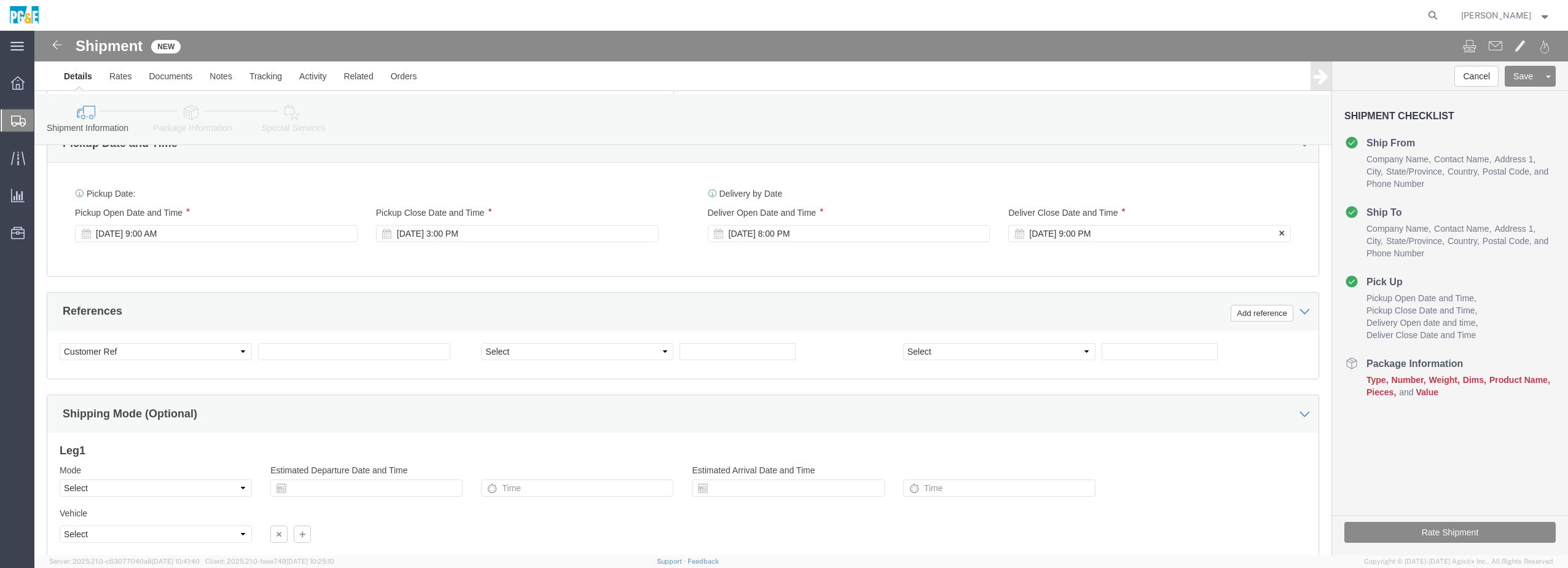
click div "[DATE] 9:00 PM"
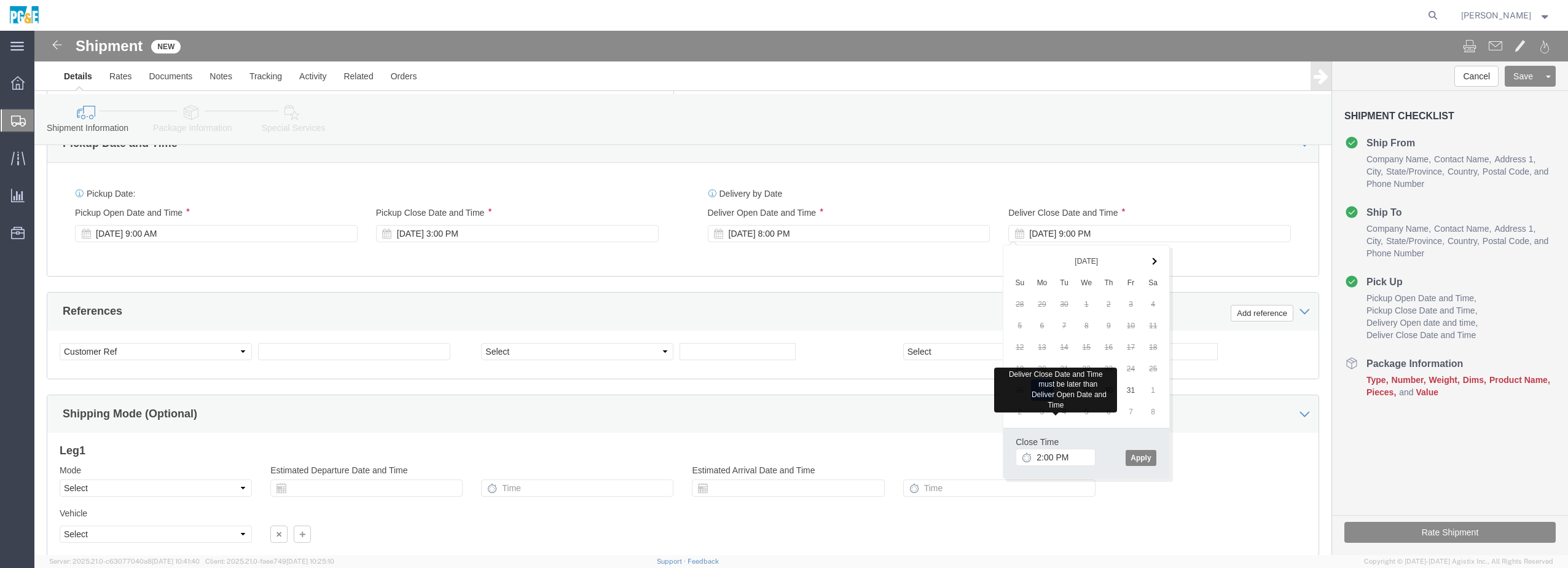
click button "Apply"
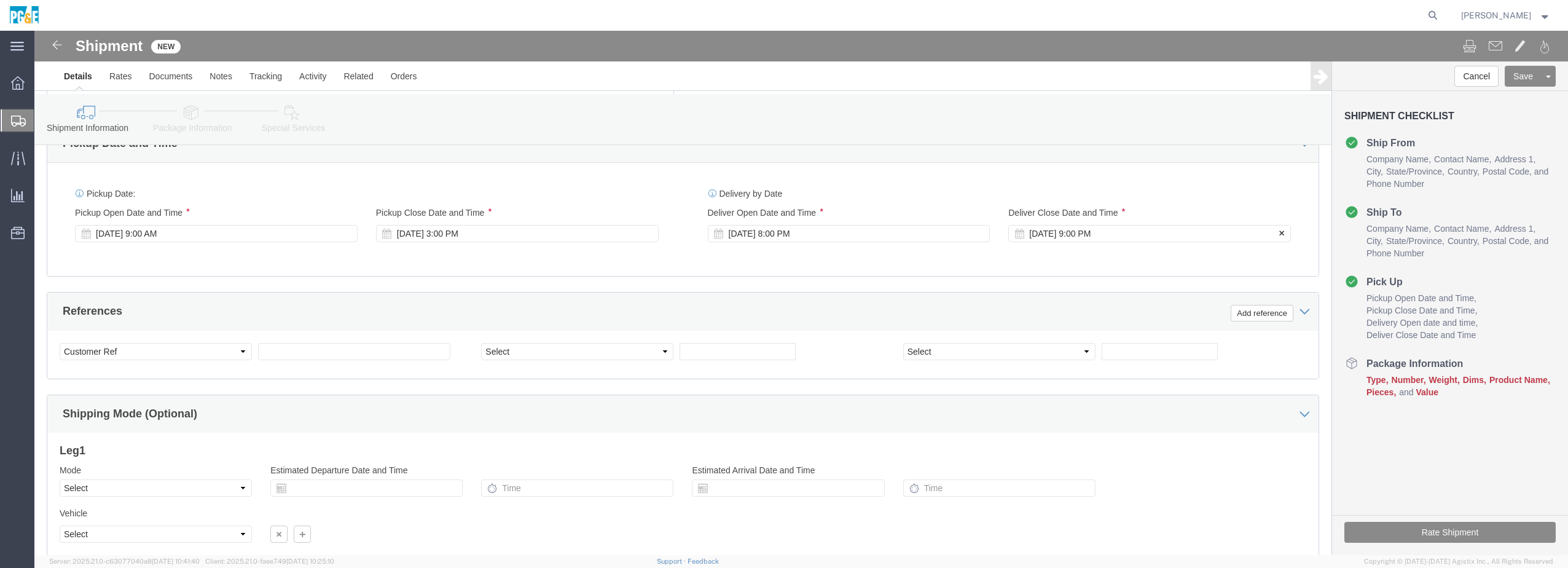
click div "[DATE] 9:00 PM"
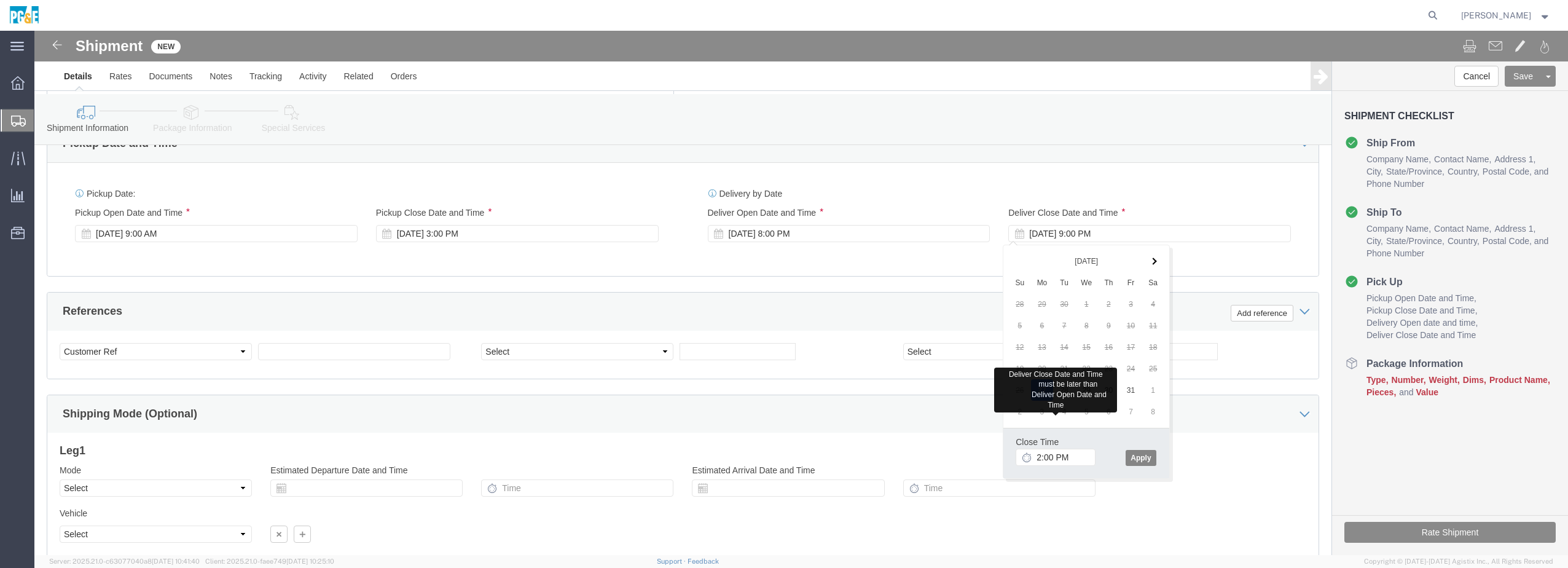
click button "Apply"
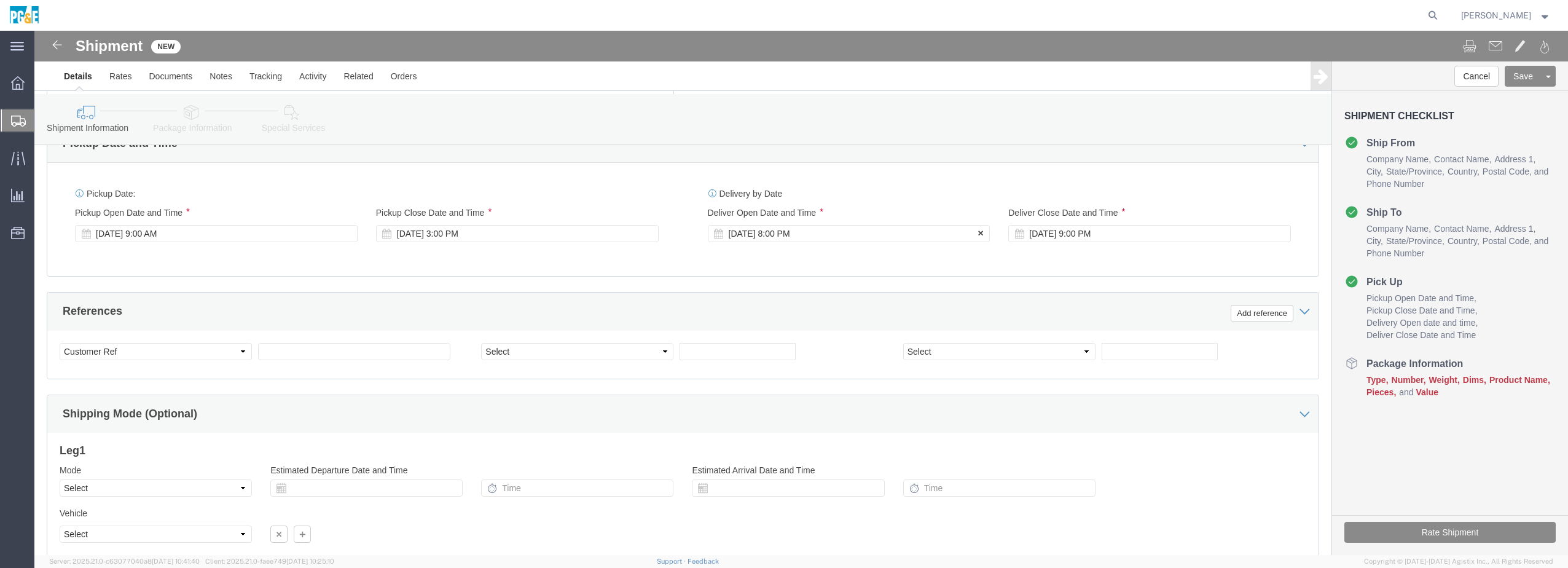
click div "[DATE] 8:00 PM"
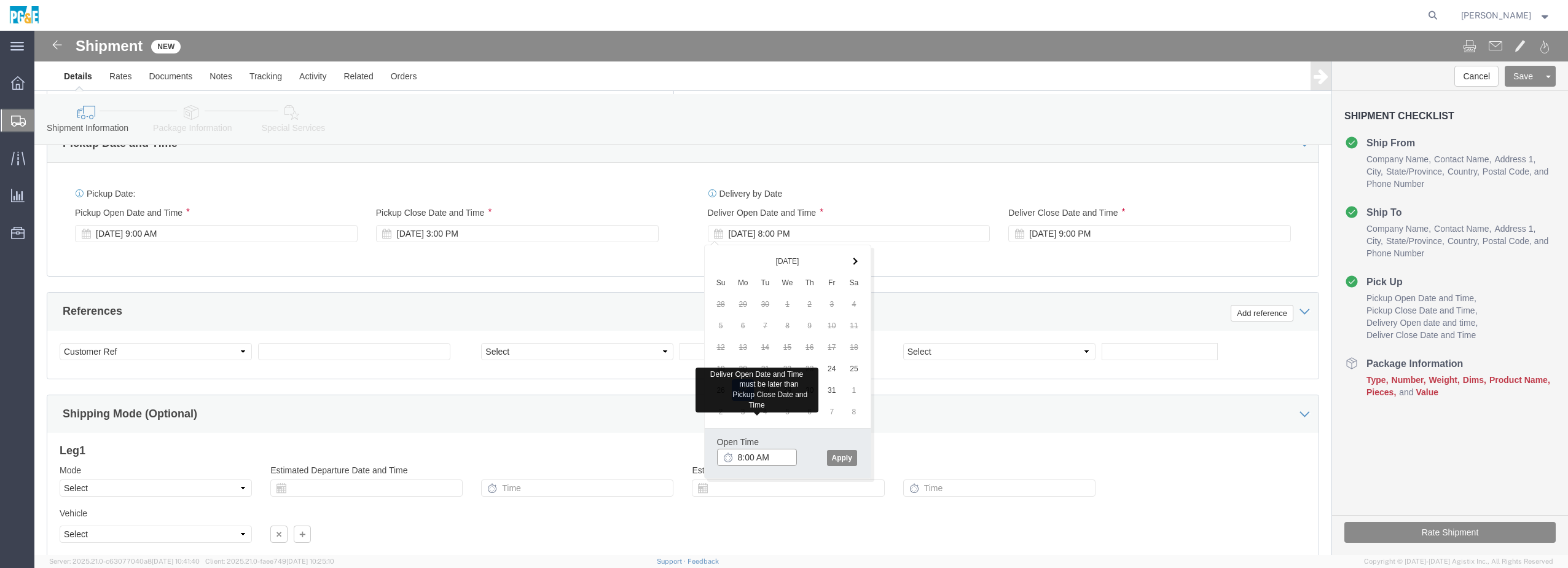
click input "8:00 AM"
click button "Apply"
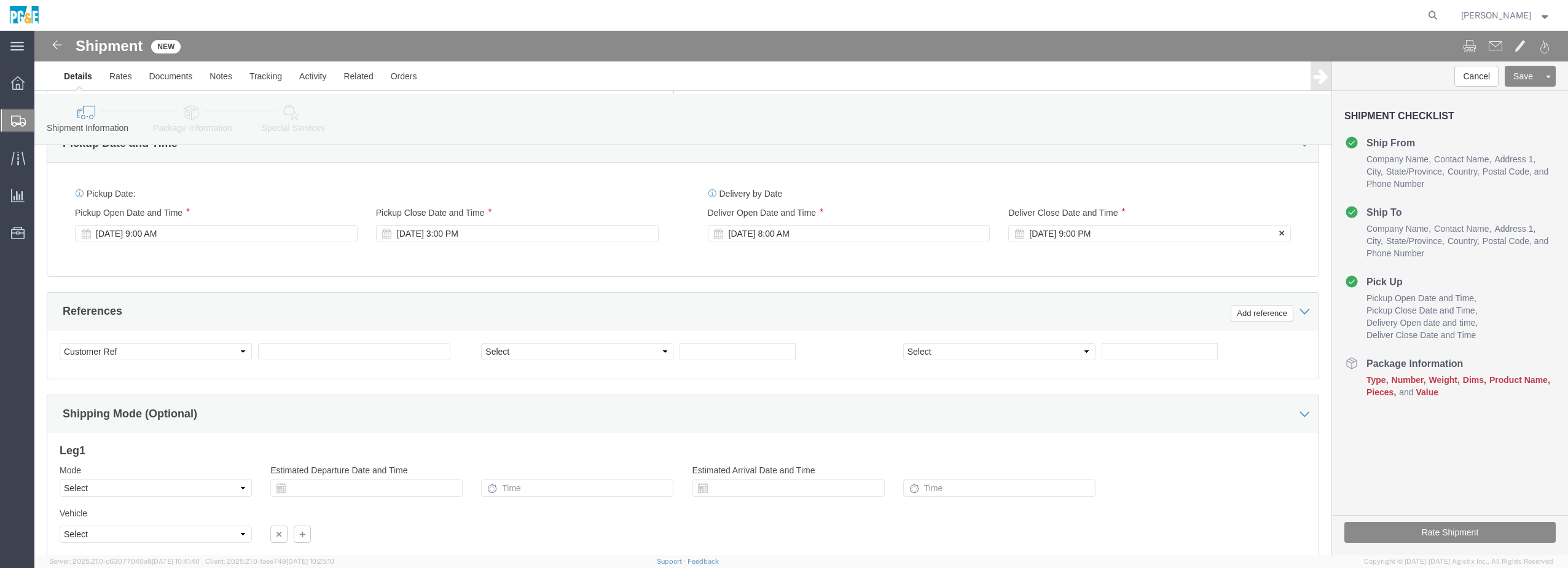
click div "[DATE] 9:00 PM"
click button "Apply"
click select "Select Account Type Activity ID Airline Appointment Number ASN Batch Request # …"
click input "text"
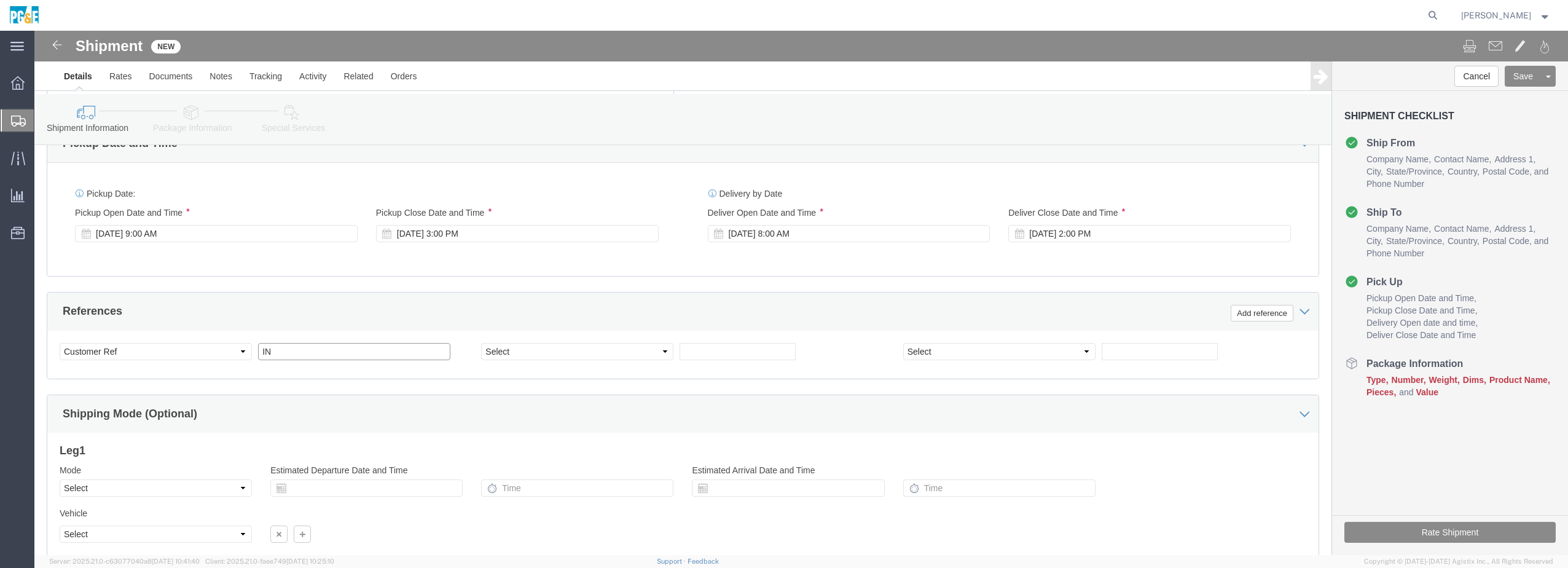
type input "I"
type input "K"
type input "KZMR"
click select "Select Account Type Activity ID Airline Appointment Number ASN Batch Request # …"
select select "DOCN"
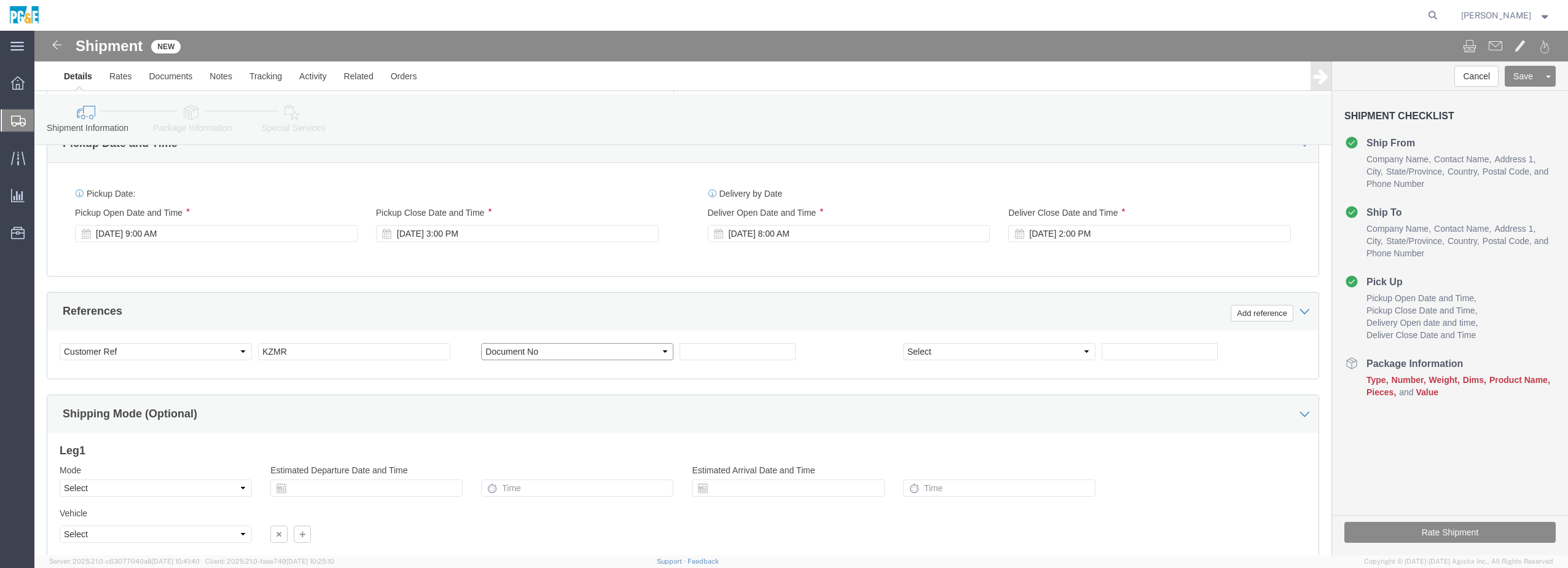
click select "Select Account Type Activity ID Airline Appointment Number ASN Batch Request # …"
click input "text"
type input "549001"
drag, startPoint x: 271, startPoint y: 320, endPoint x: 188, endPoint y: 319, distance: 83.0
click div "Select Account Type Activity ID Airline Appointment Number ASN Batch Request # …"
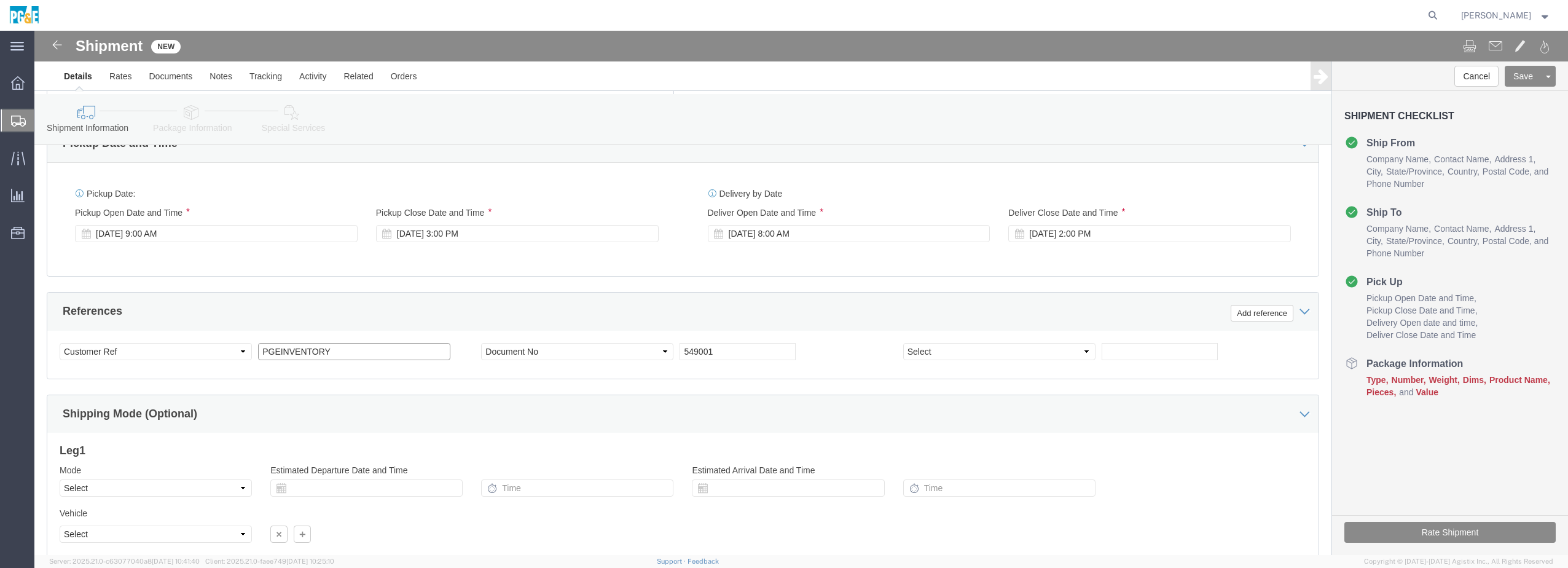
type input "PGEINVENTORY"
click input "549001"
click select "Select Account Type Activity ID Airline Appointment Number ASN Batch Request # …"
select select "DOCN"
click select "Select Account Type Activity ID Airline Appointment Number ASN Batch Request # …"
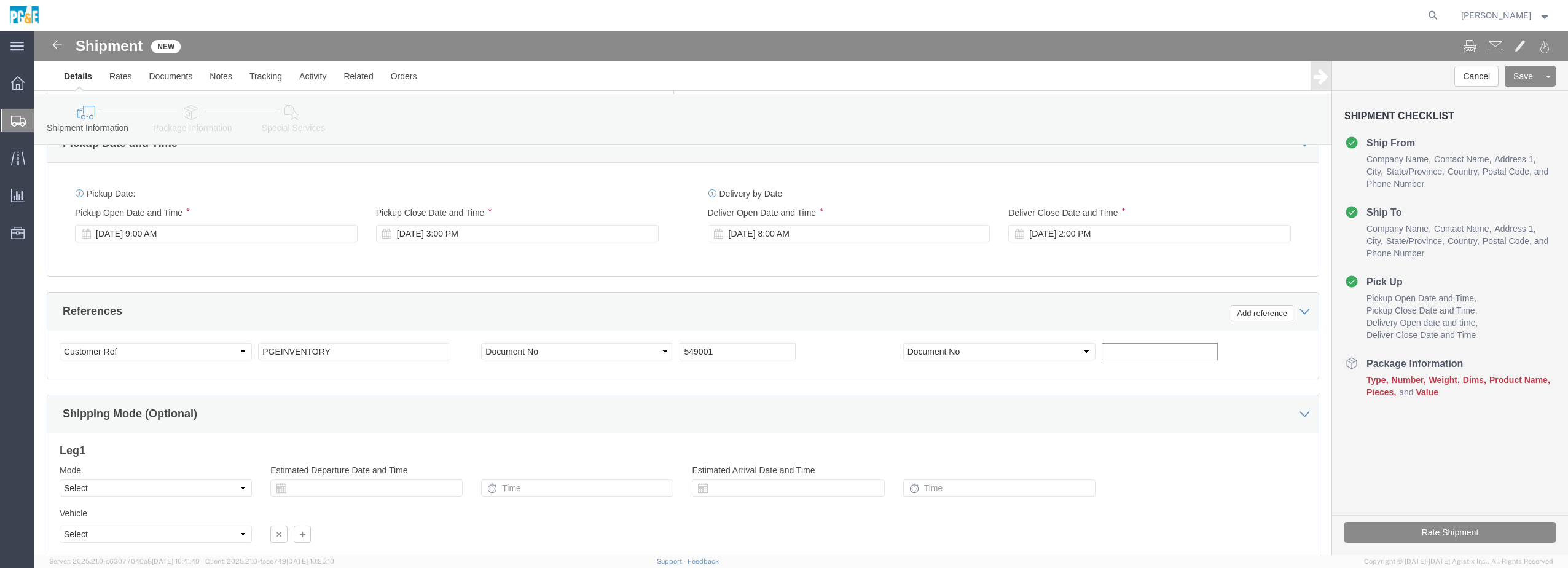
click input "text"
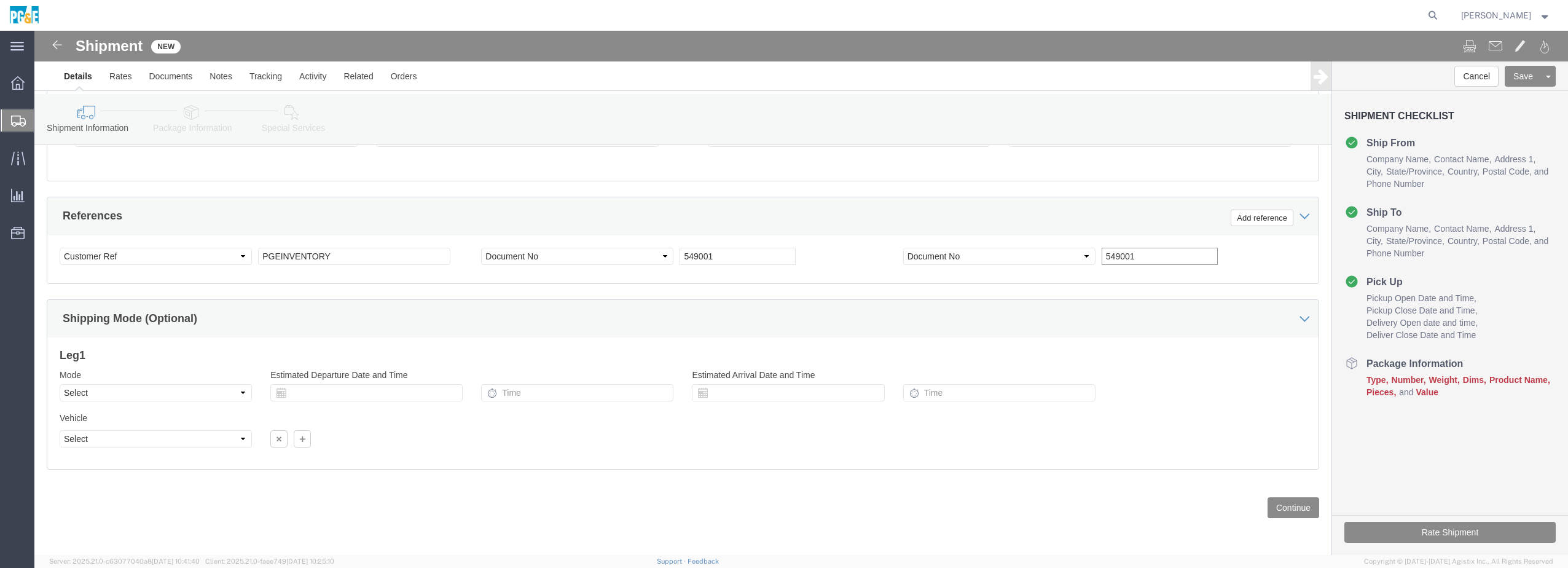
scroll to position [629, 0]
type input "549001"
click select "Select Air Less than Truckload Multi-Leg Ocean Freight Rail Small Parcel Truckl…"
select select "LTL"
click select "Select Air Less than Truckload Multi-Leg Ocean Freight Rail Small Parcel Truckl…"
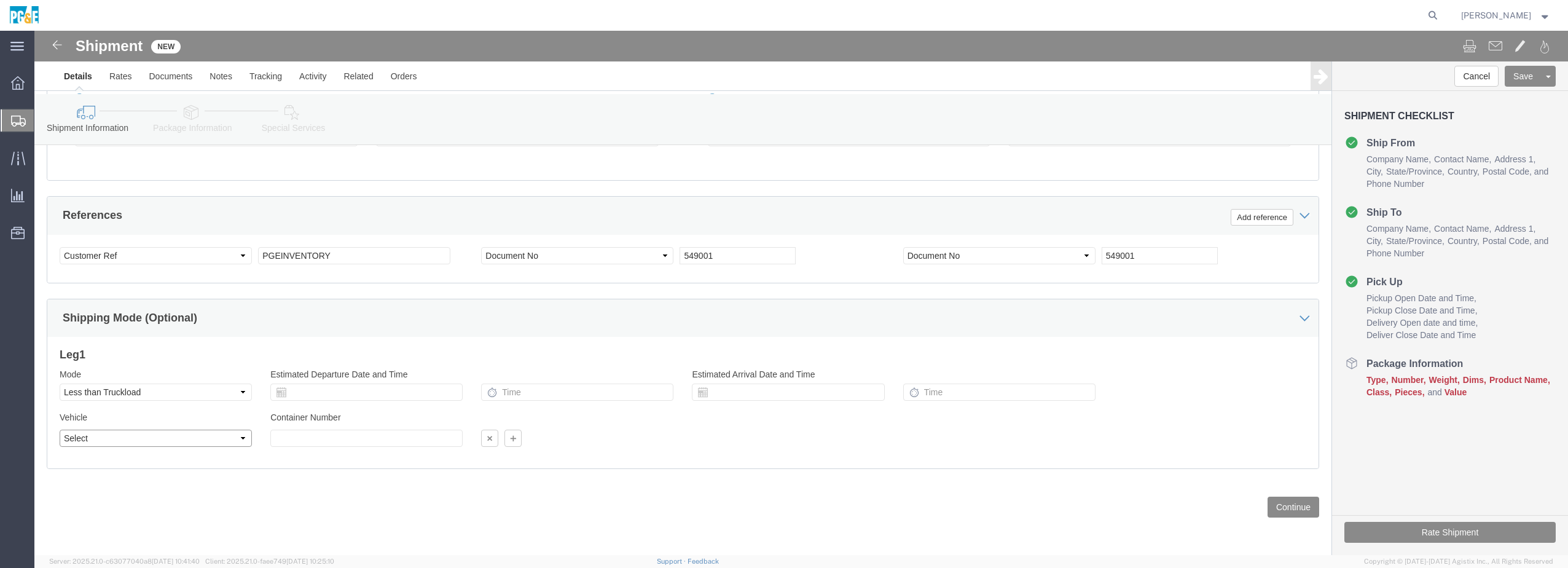
click select "Select Straight Truck"
select select "STTR"
click select "Select Straight Truck"
select select
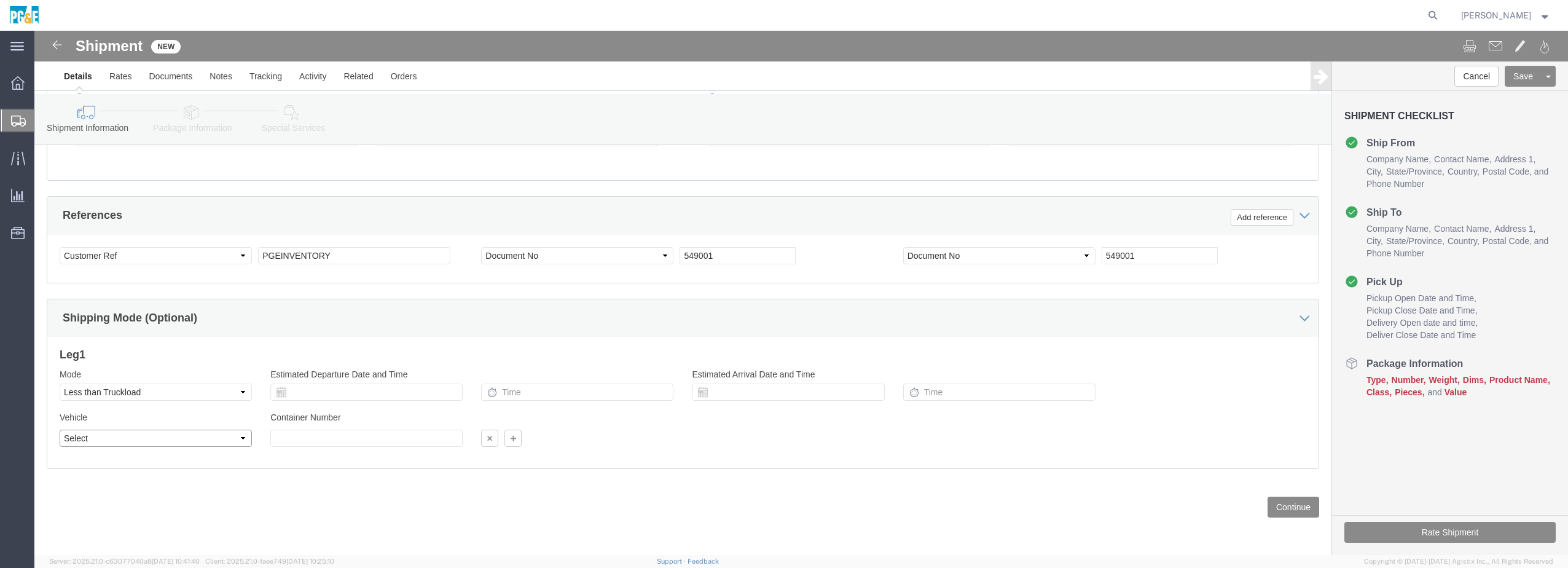
click select "Select Straight Truck"
click span "Number"
click span "Type"
click button "Continue"
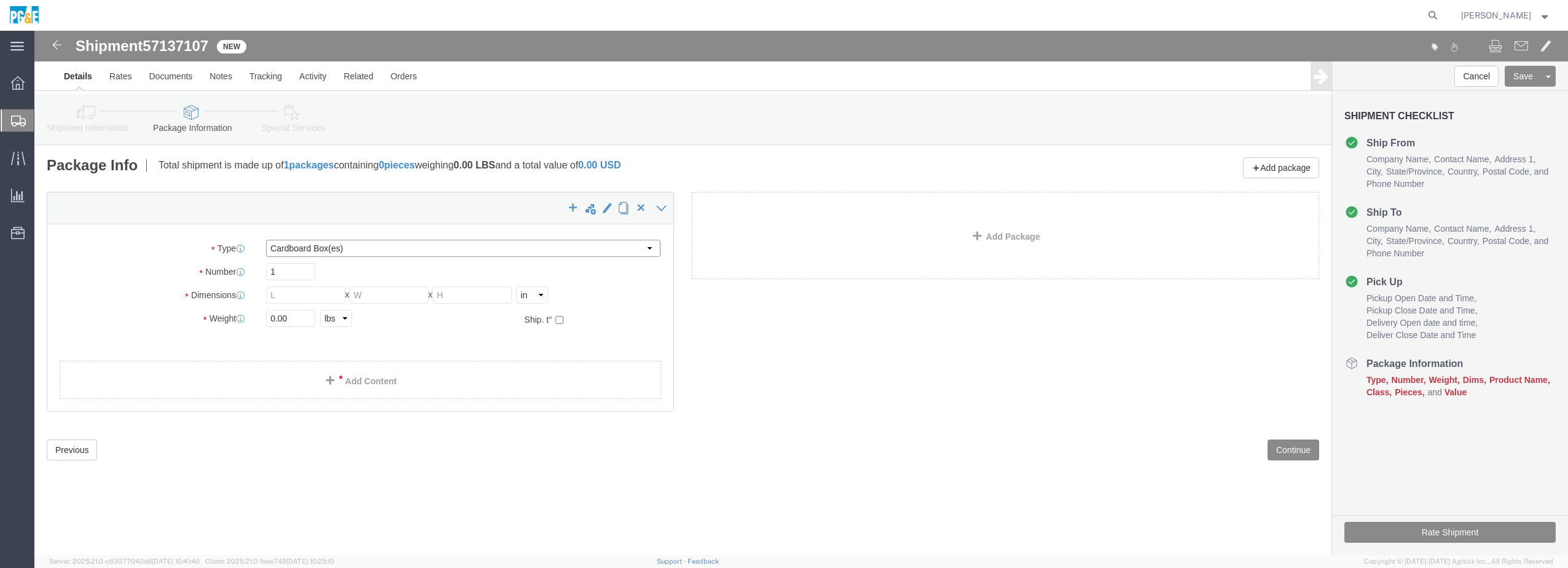
click select "Select Bulk Bundle(s) Cardboard Box(es) Carton(s) Crate(s) Drum(s) (Fiberboard)…"
select select "PONS"
click select "Select Bulk Bundle(s) Cardboard Box(es) Carton(s) Crate(s) Drum(s) (Fiberboard)…"
click input "text"
click input "1"
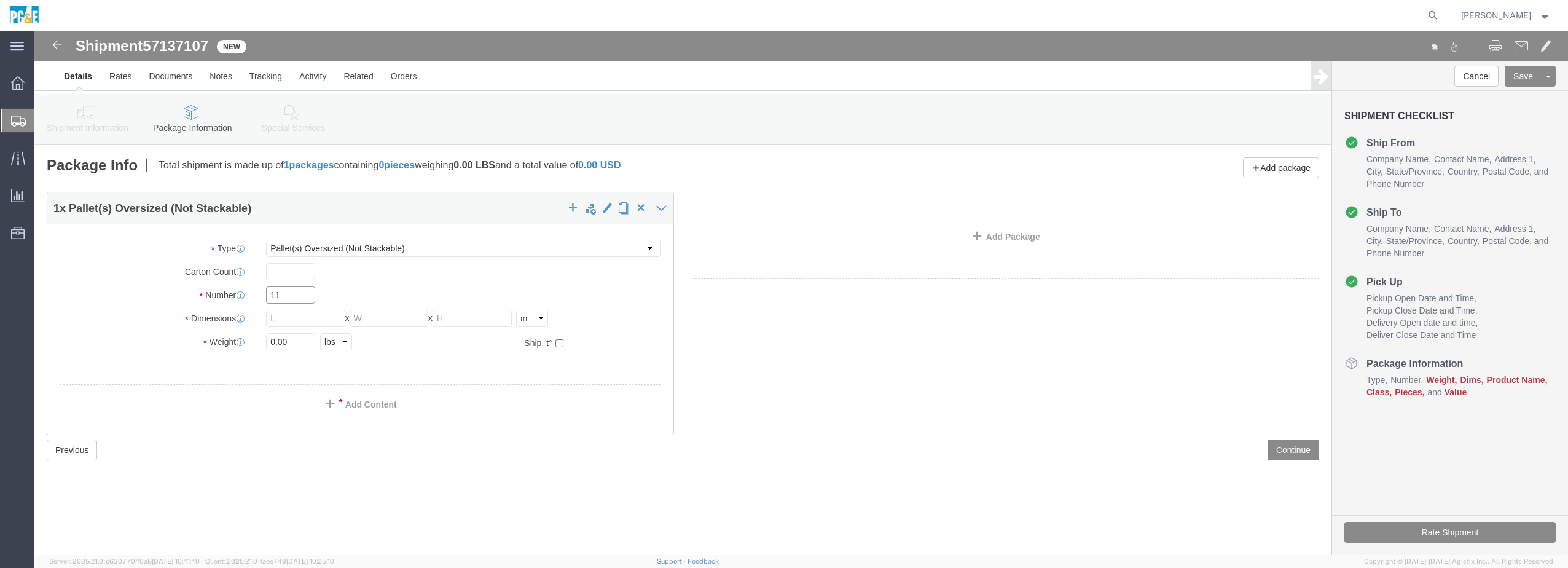
type input "11"
click input "text"
type input "48"
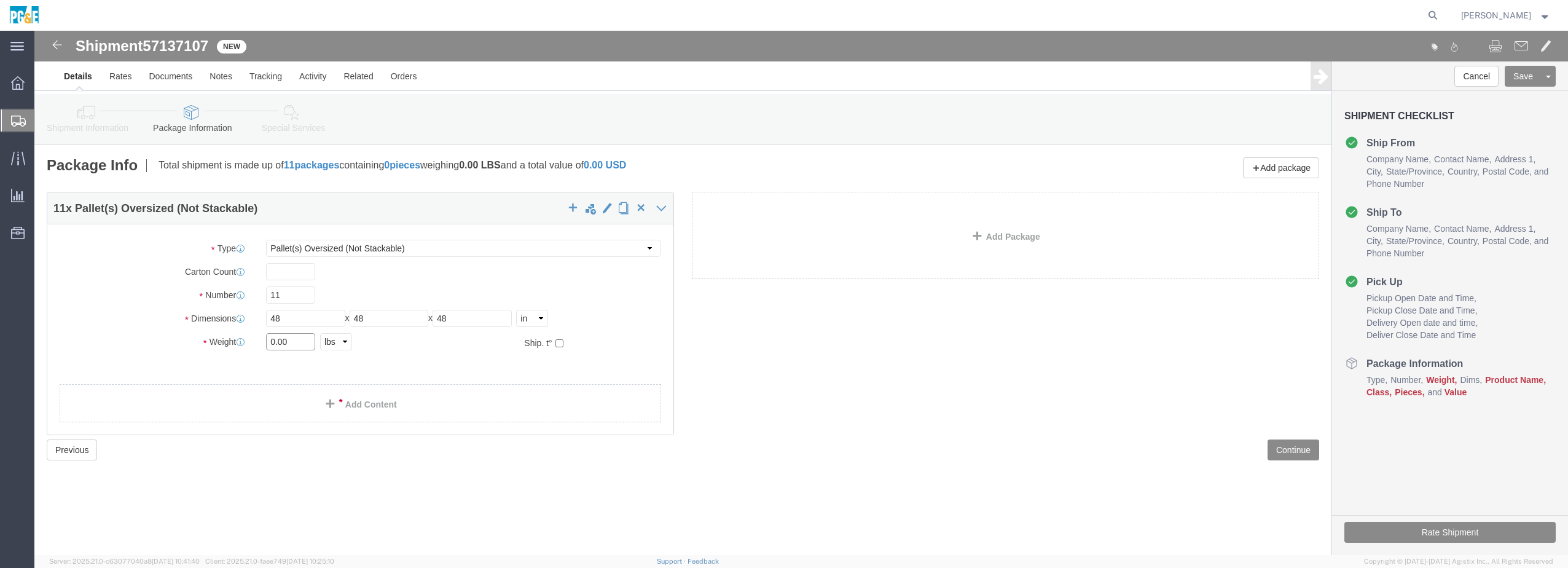
drag, startPoint x: 260, startPoint y: 314, endPoint x: 216, endPoint y: 310, distance: 44.2
click div "Weight 0.00 Select kgs lbs Ship. t°"
type input "500"
click input "text"
type input "25"
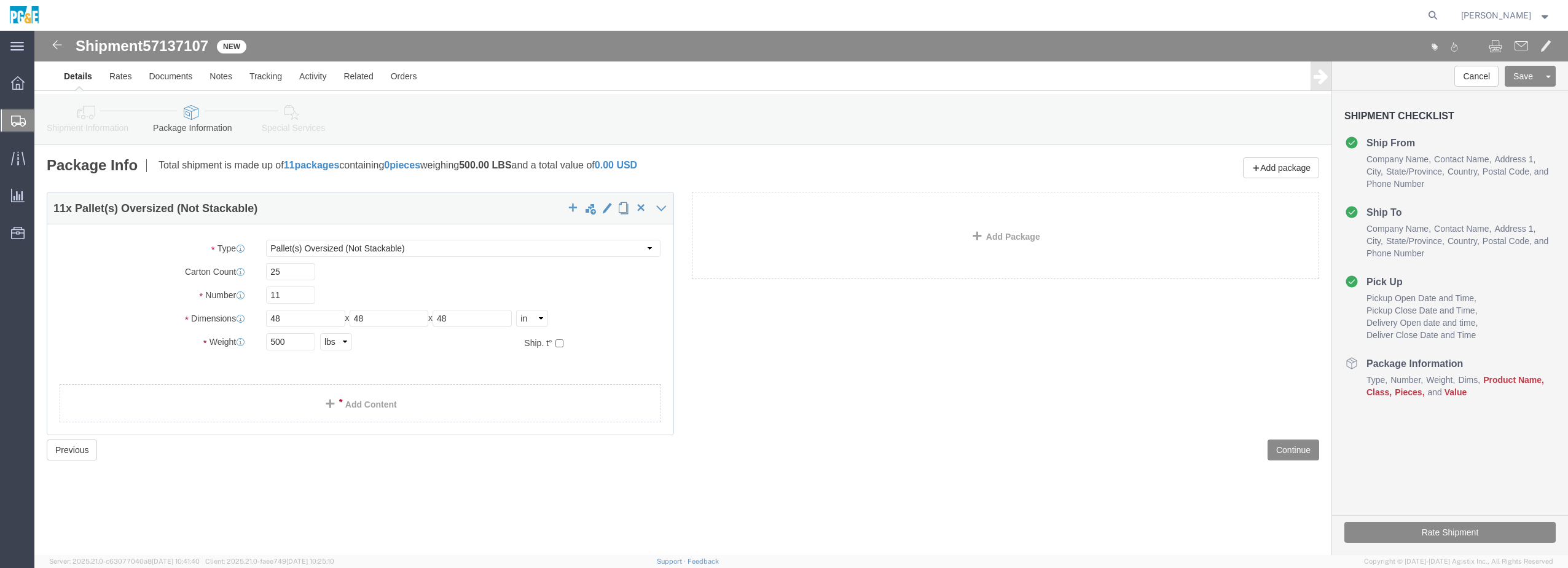
click div "Package Type Select Bulk Bundle(s) Cardboard Box(es) Carton(s) Crate(s) Drum(s)…"
click link "Add Content"
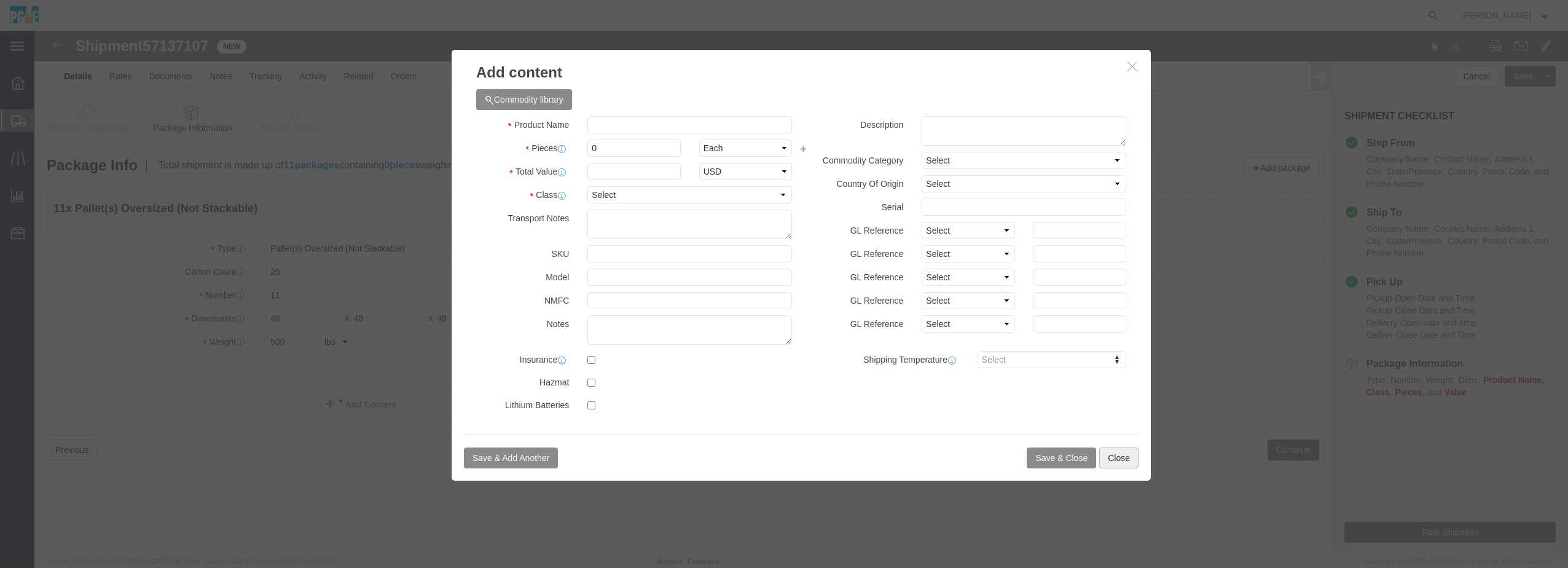
click button "Close"
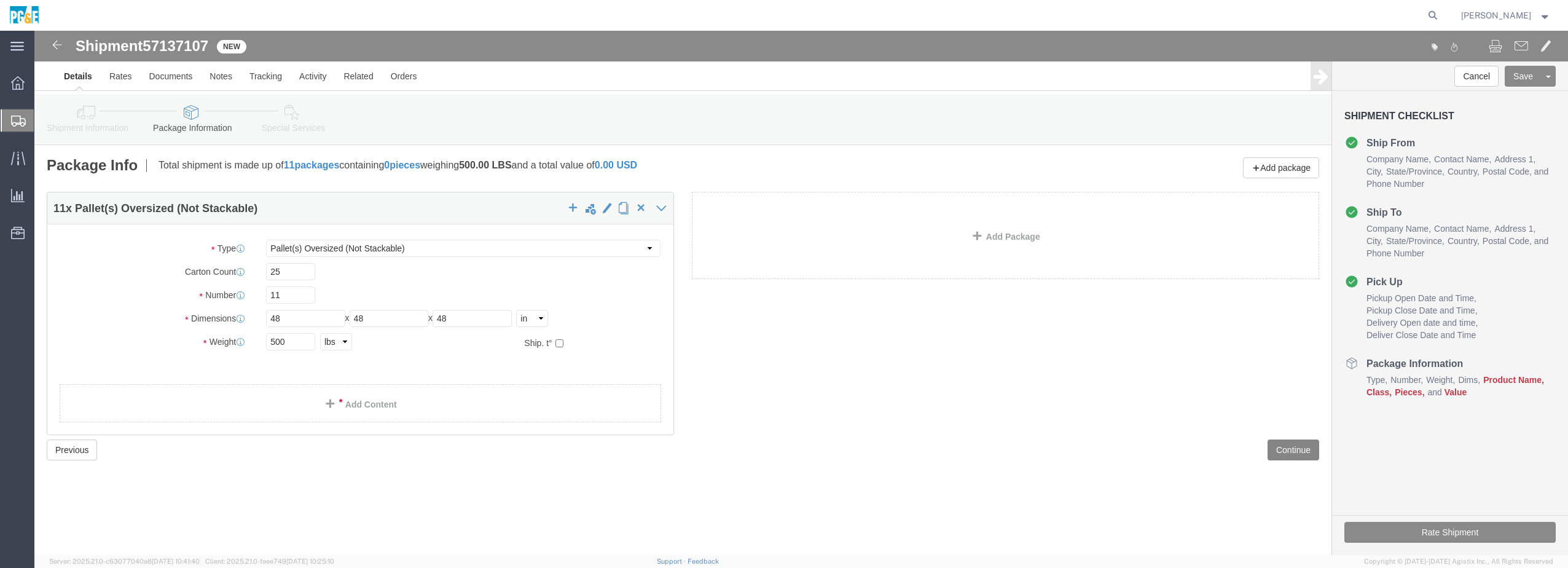
click button "Continue"
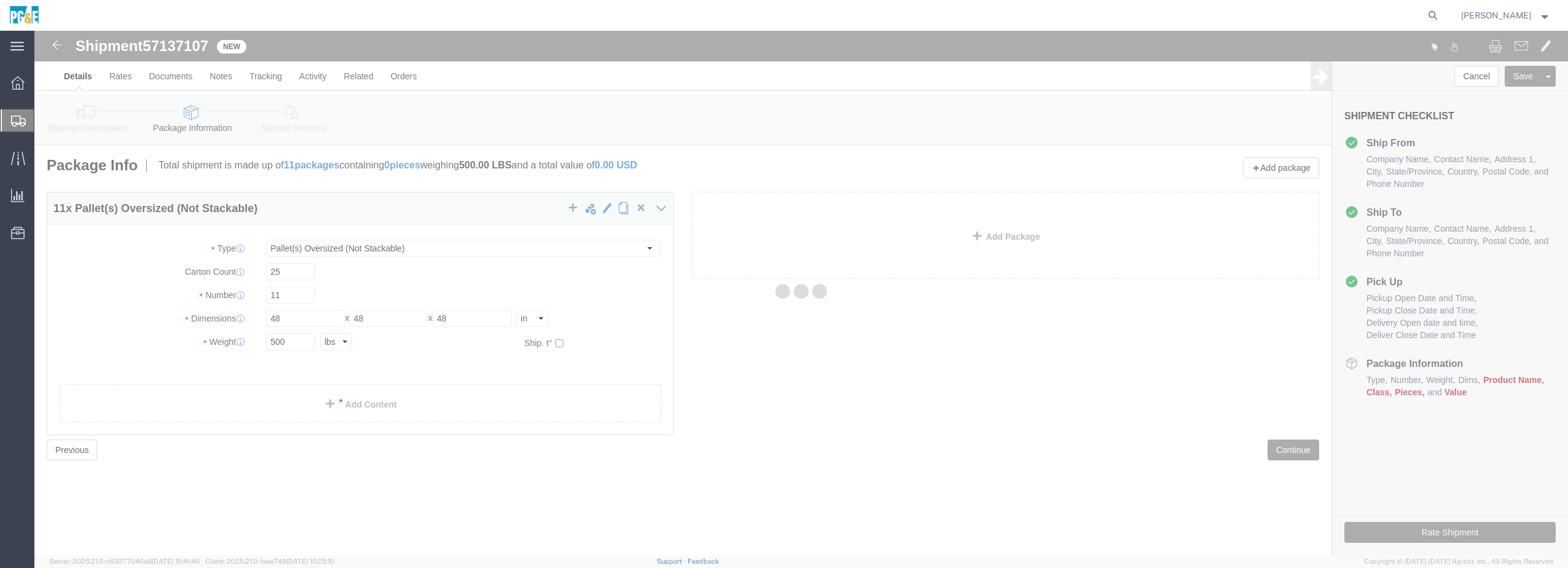
select select
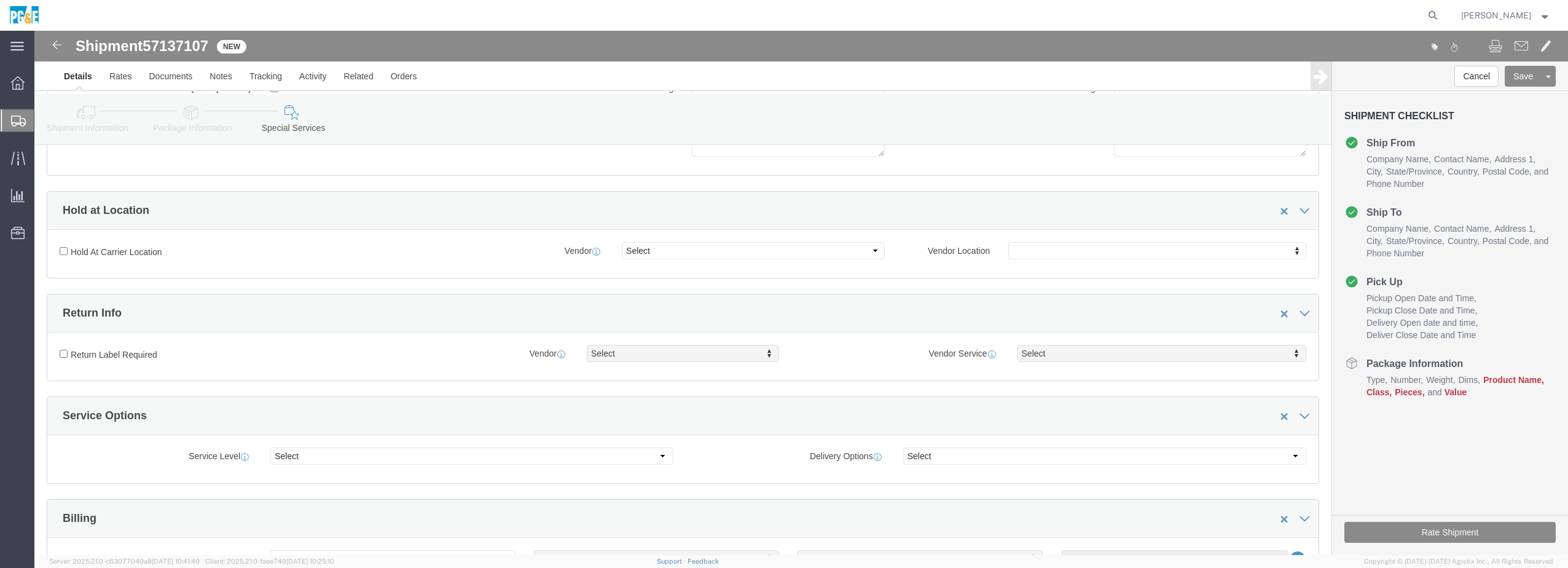
scroll to position [82, 0]
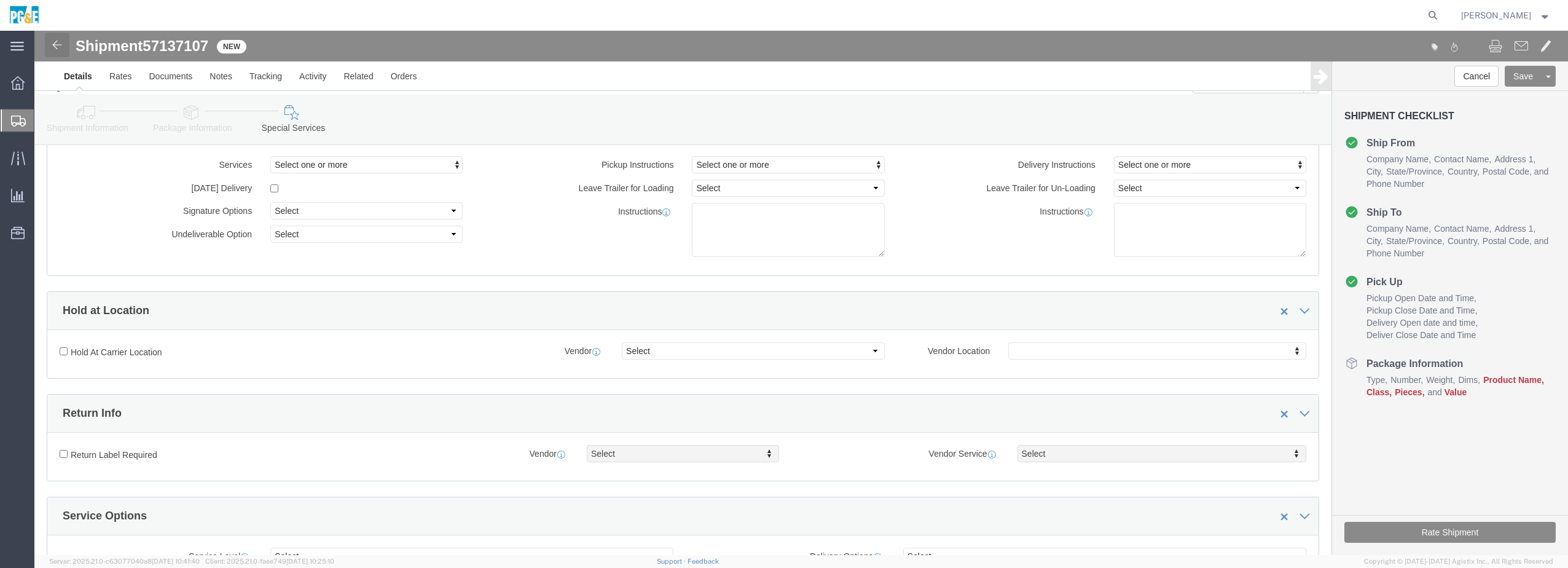
click img
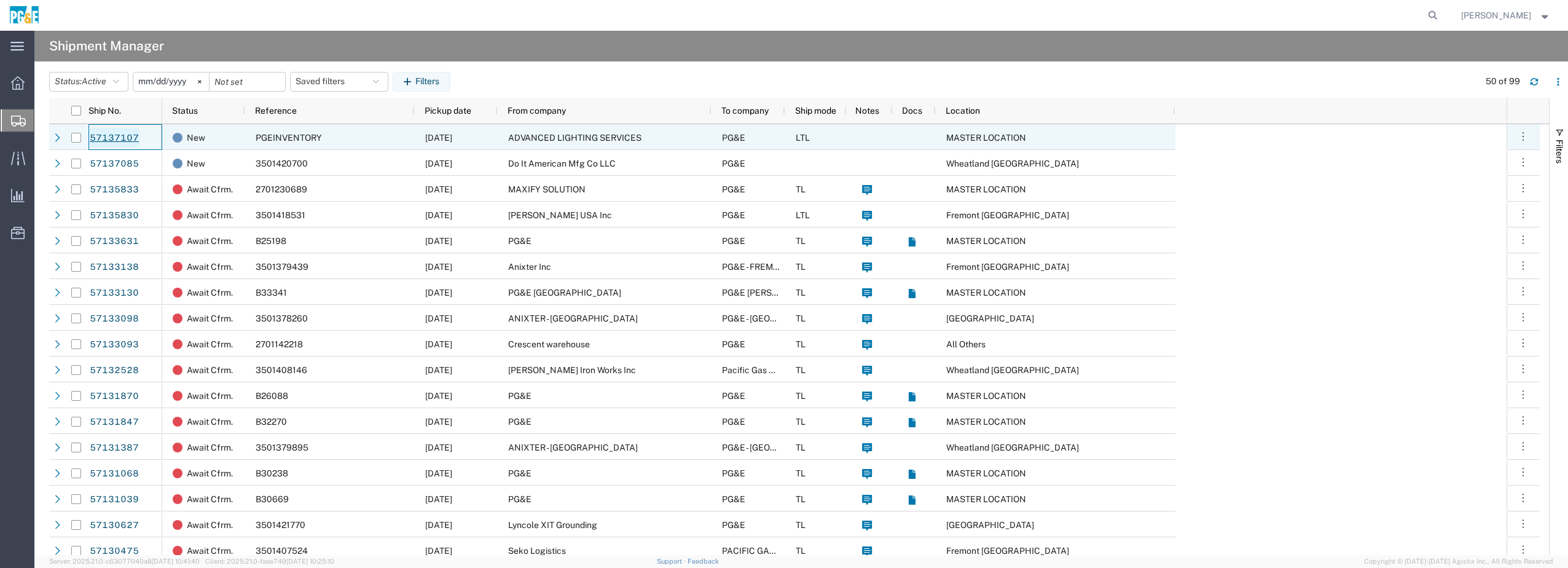
click at [129, 140] on link "57137107" at bounding box center [114, 137] width 51 height 20
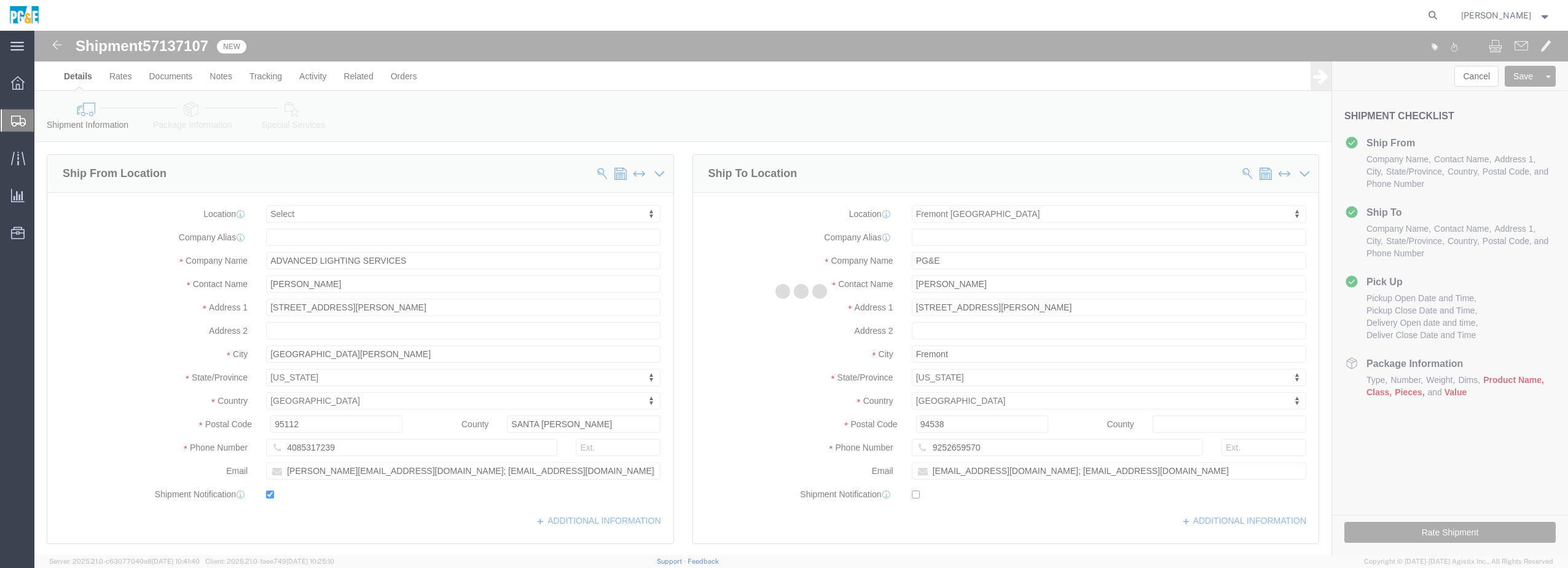
select select
select select "19740"
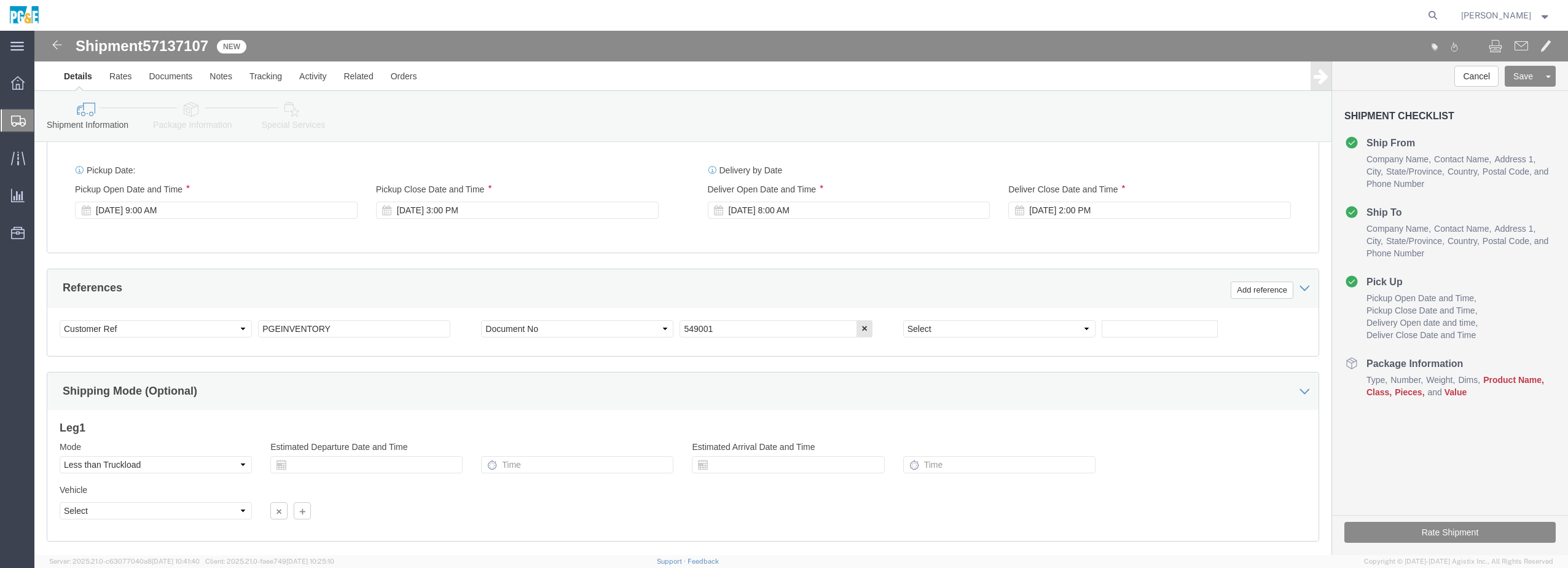
scroll to position [531, 0]
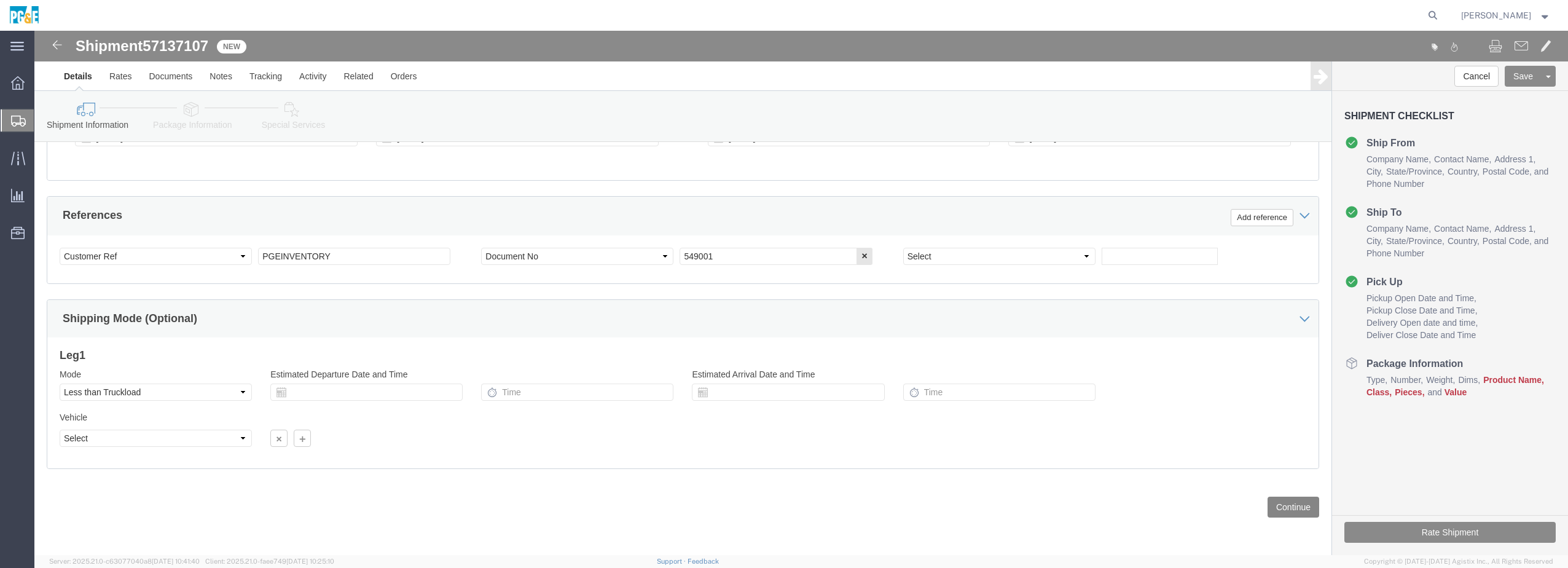
click button "Continue"
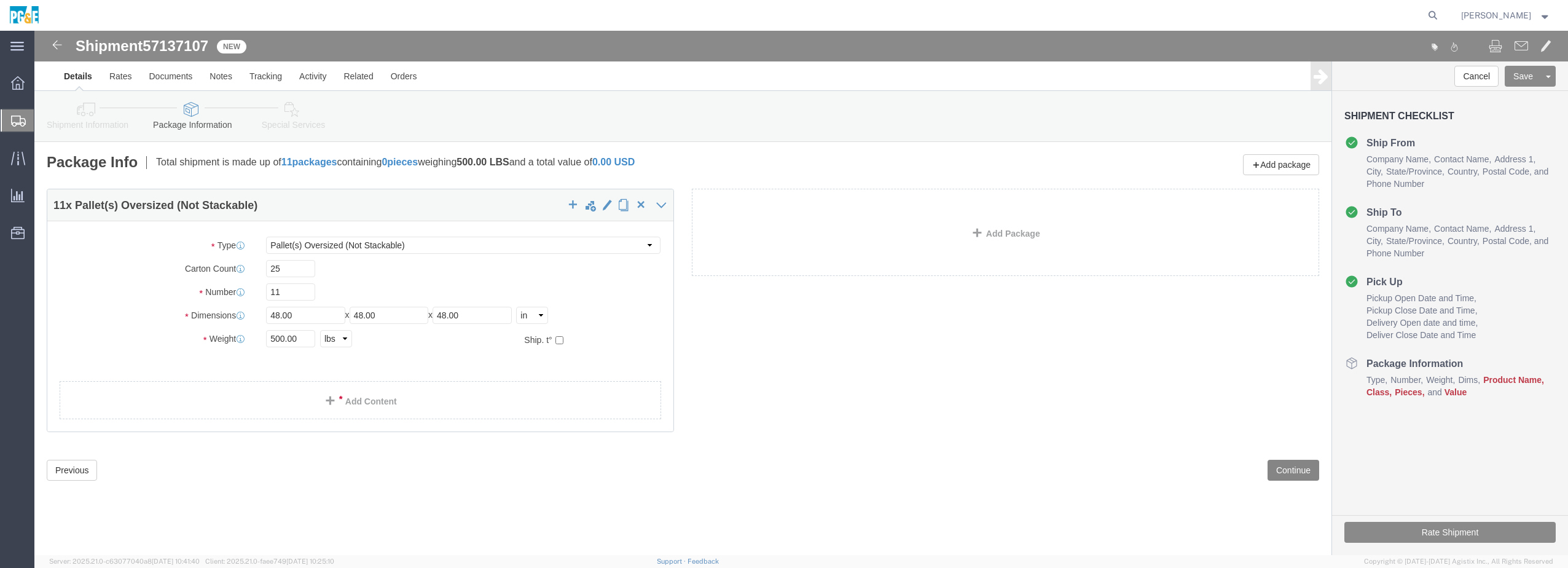
click button "Continue"
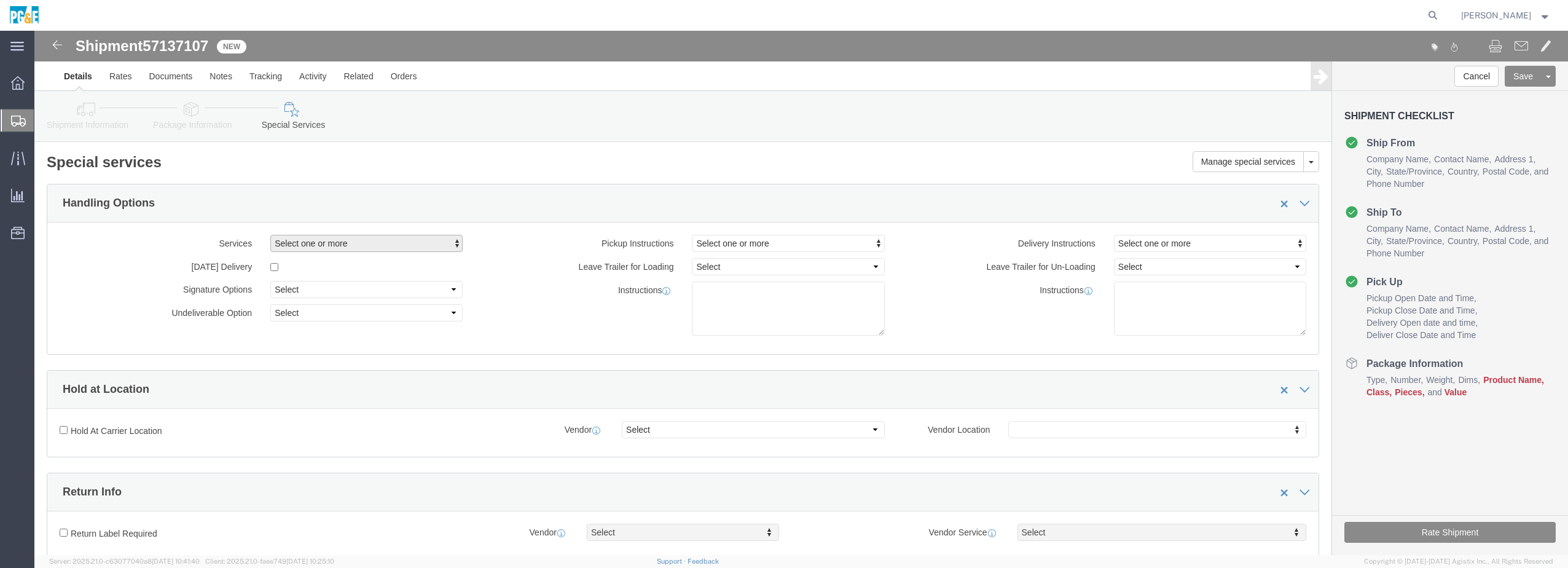
click span "Select one or more"
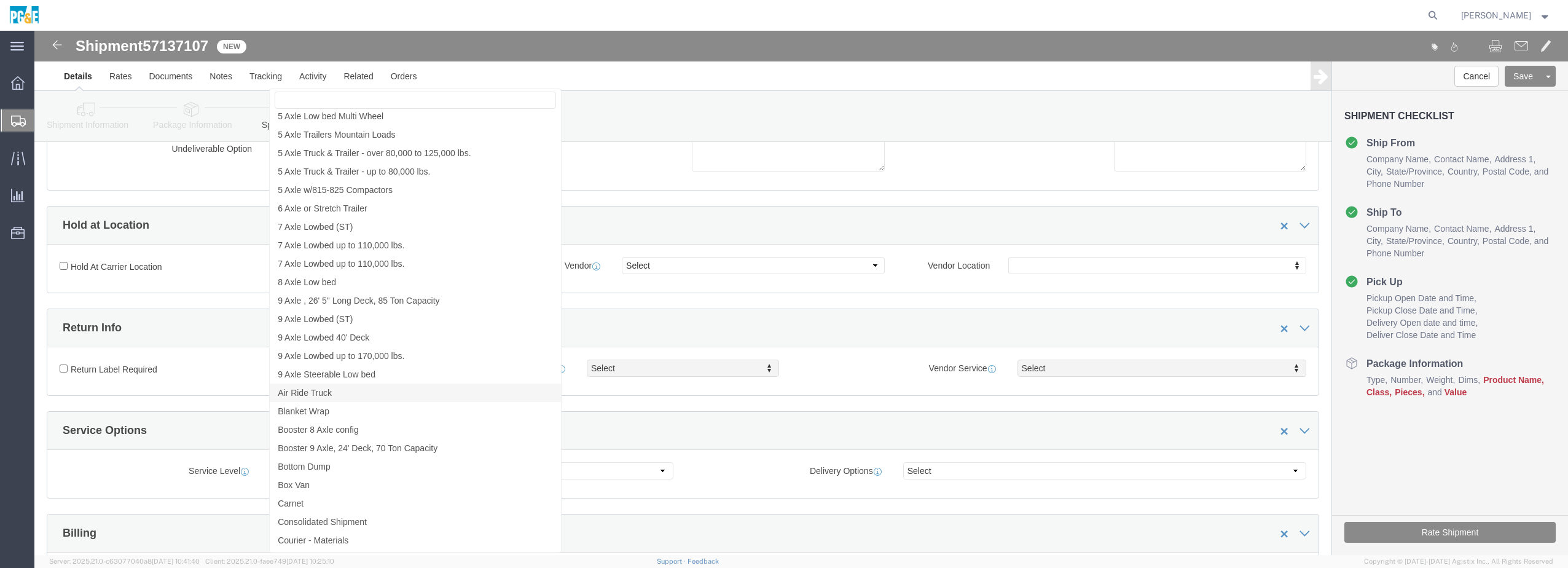
scroll to position [410, 0]
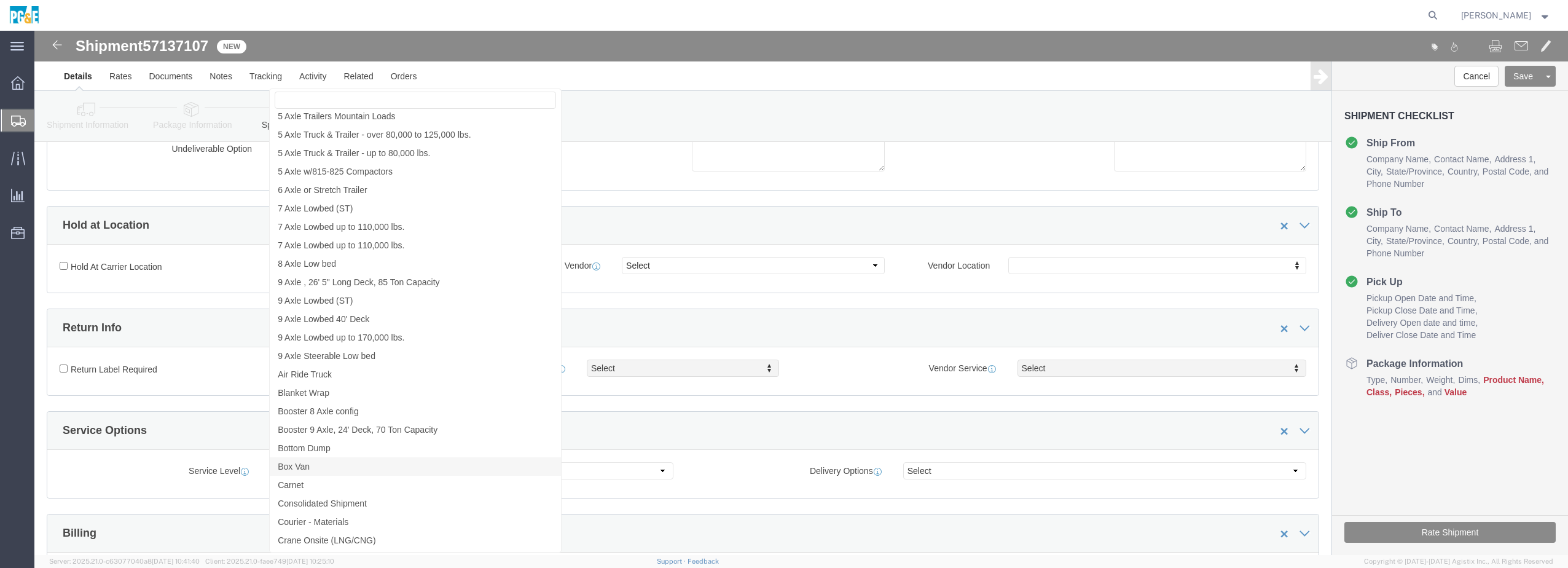
click link "Box Van"
select select "VEHICLE_BOXT"
click link "Box Van"
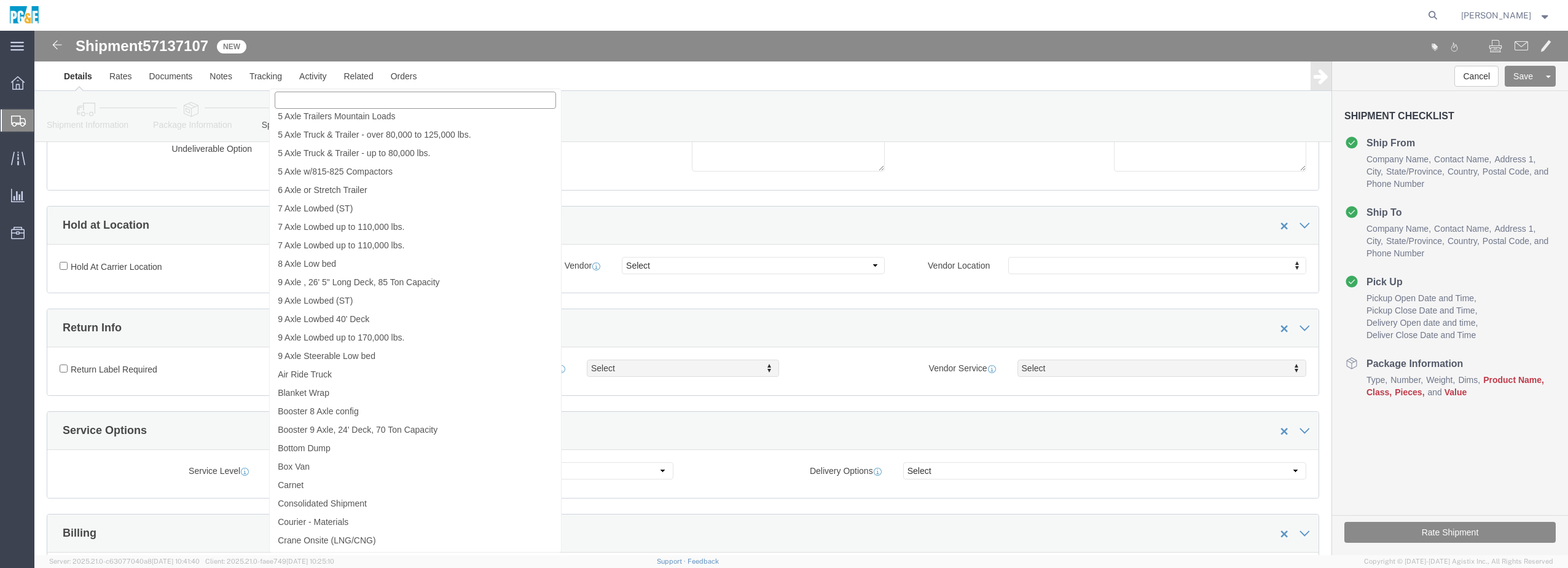
select select "VEHICLE_BOXT"
click div "Instructions"
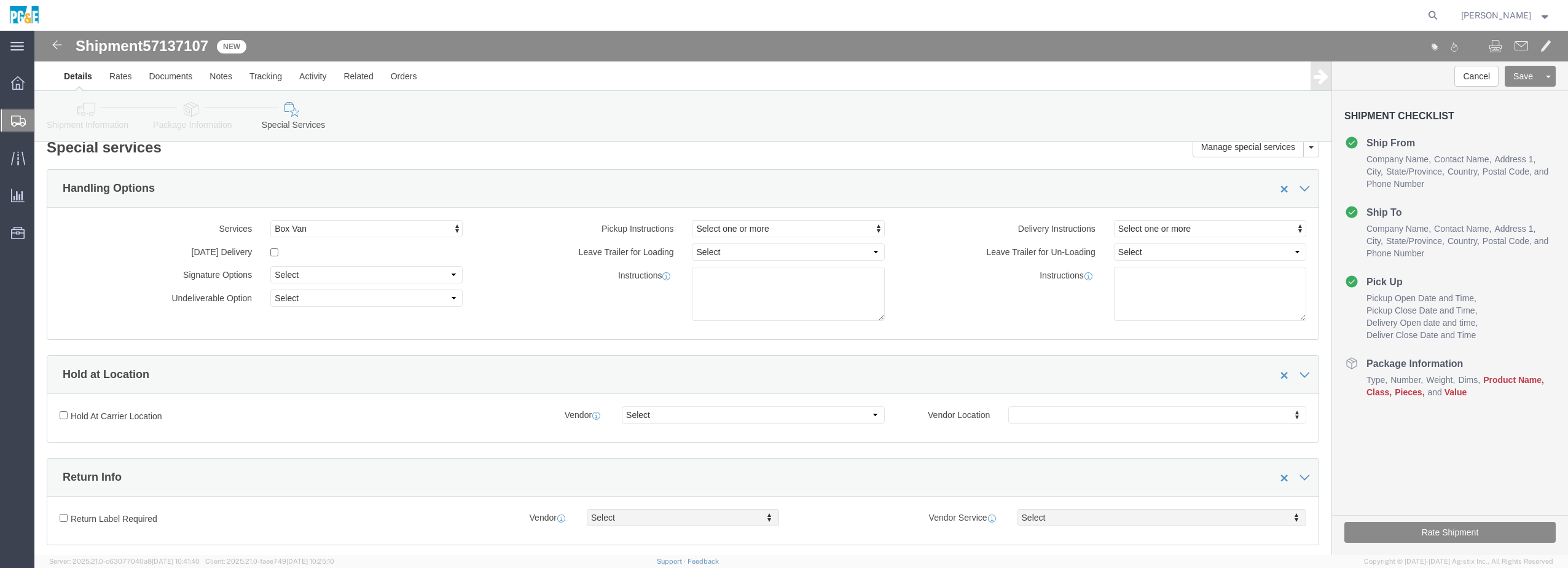
scroll to position [0, 0]
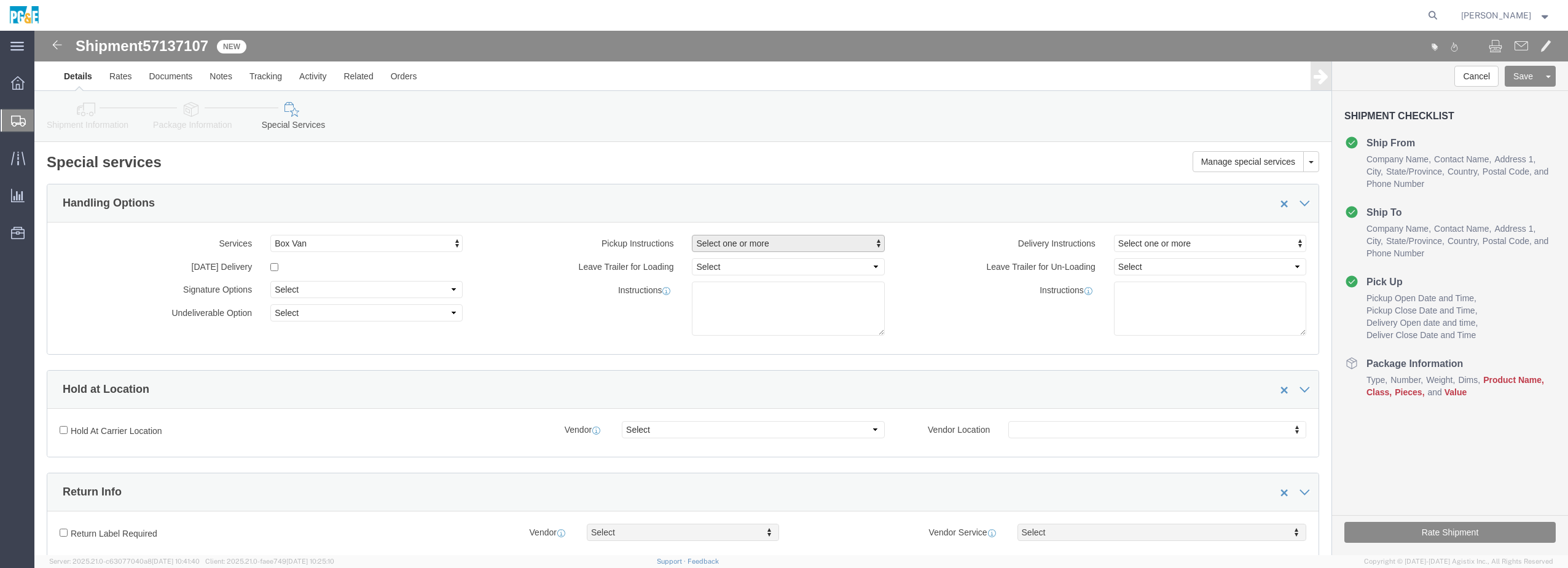
click span "Select one or more"
click input "text"
click label "Leave Trailer for Un-Loading"
click span "Select one or more"
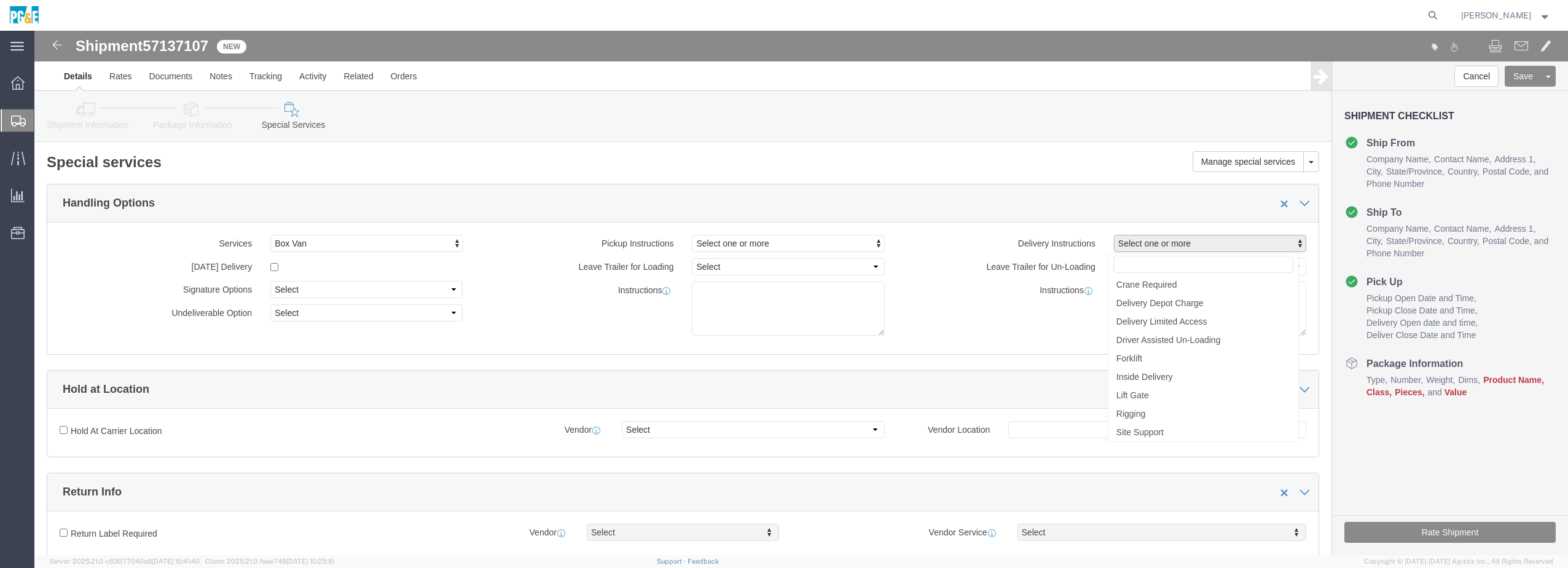
click div "Instructions"
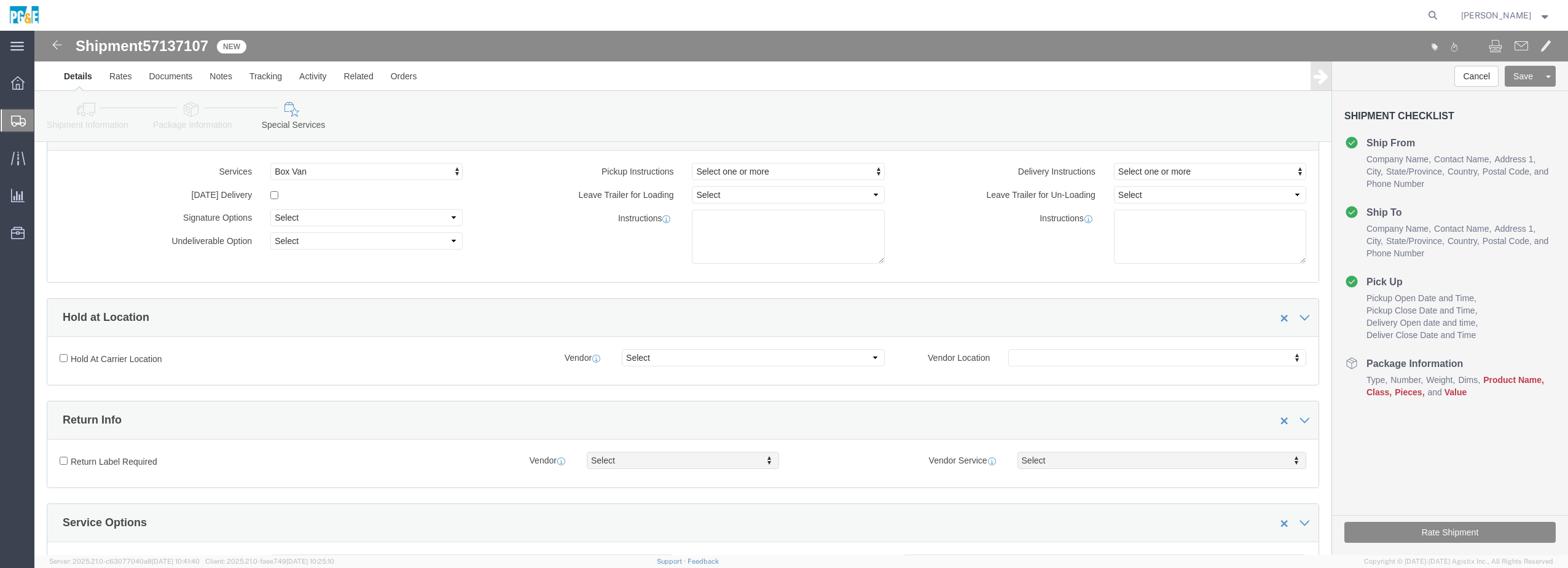
scroll to position [82, 0]
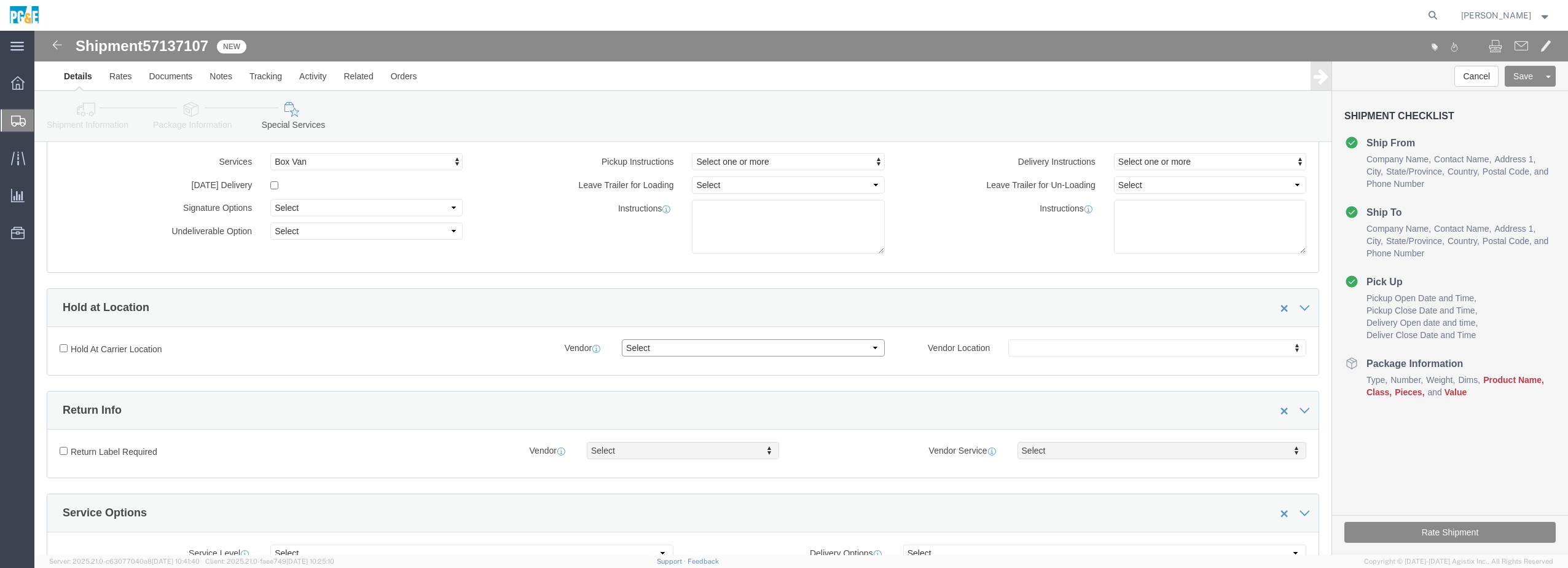
click select "Select"
click div "Hold At Carrier Location Vendor Select Vendor Location"
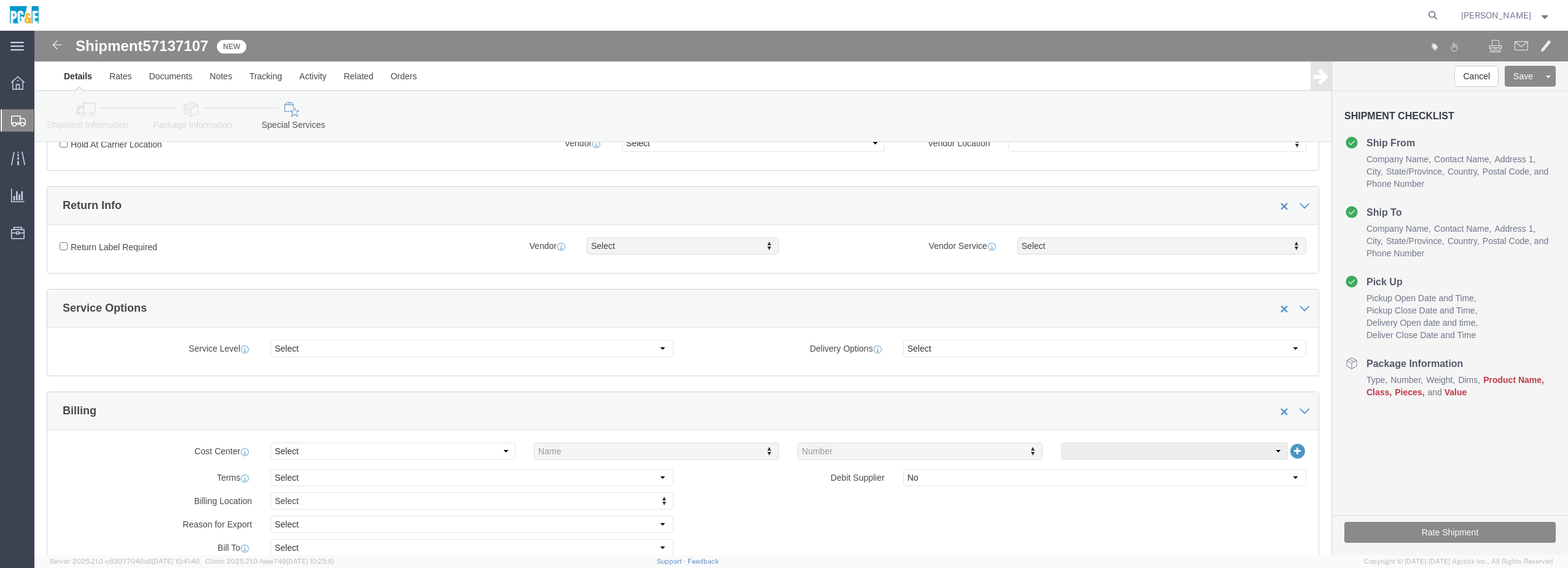
scroll to position [287, 0]
click select "Select 1 Day 2 Day 3-5 Day Economy 5+ Day"
select select "1 Day"
click select "Select 1 Day 2 Day 3-5 Day Economy 5+ Day"
click select "Select ATA DTA DTD"
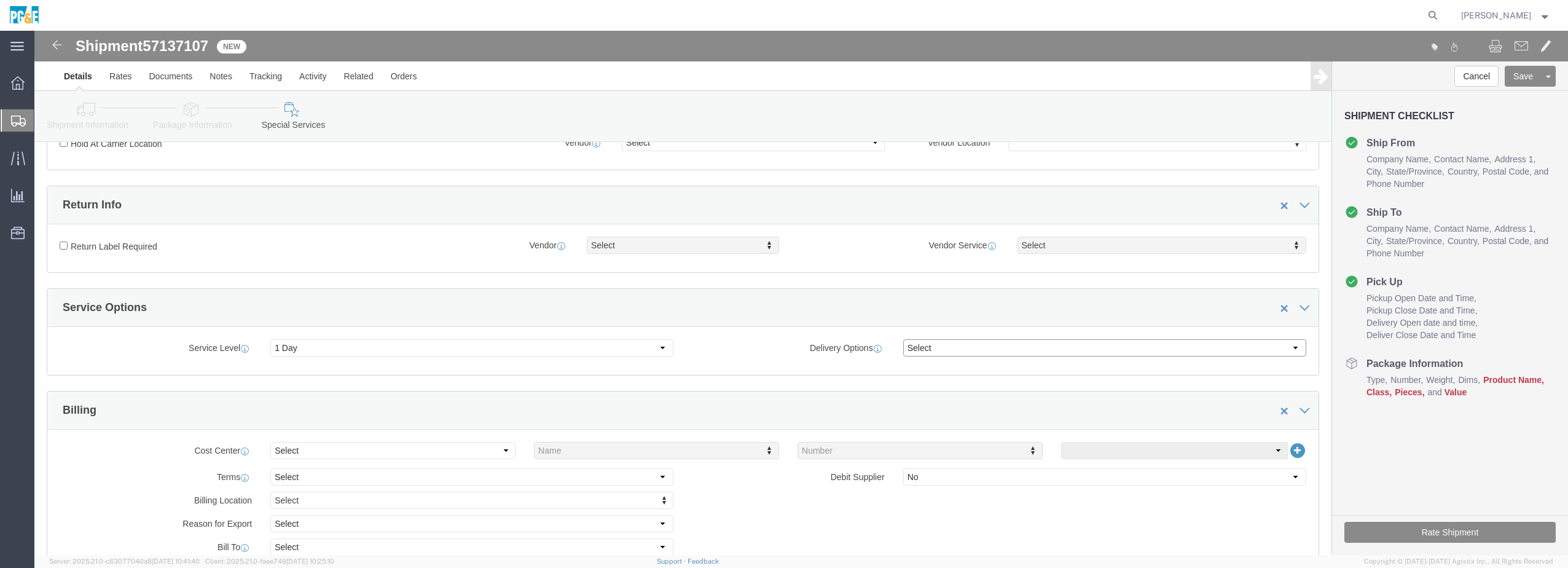
select select "DTD"
click select "Select ATA DTA DTD"
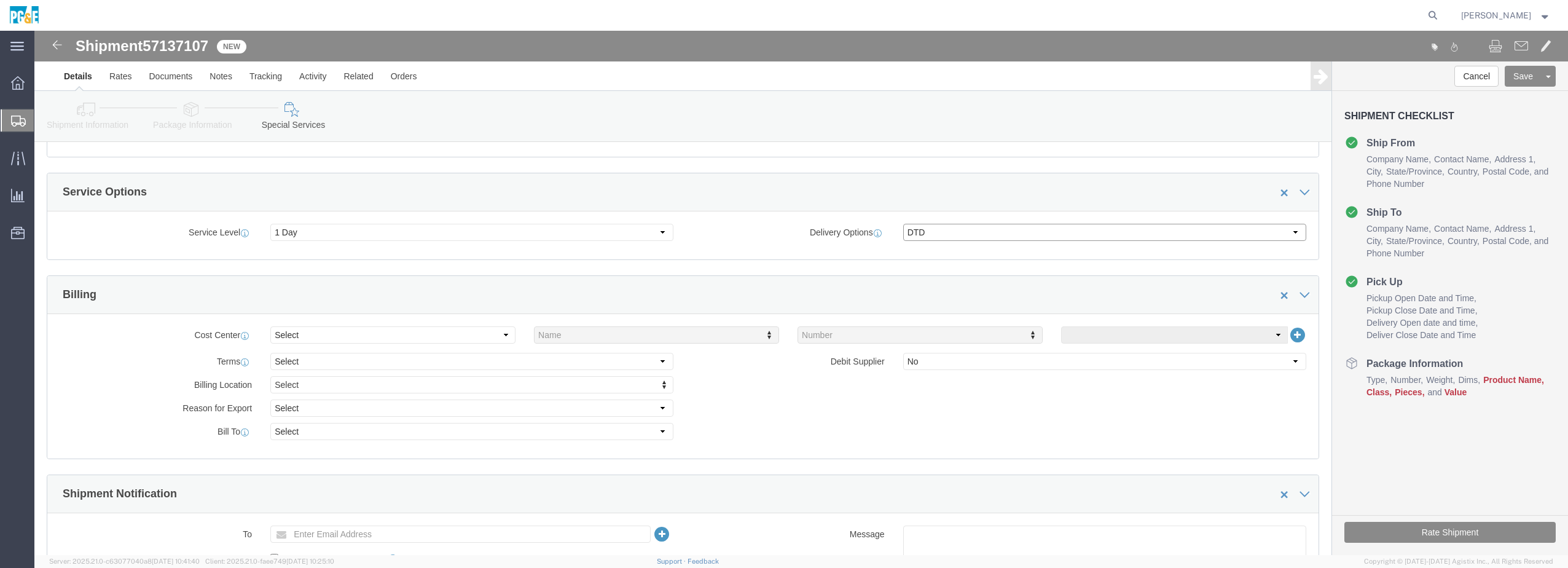
scroll to position [410, 0]
click select "Select Buyer Cost Center Department Operations Number Order Number Sales Person"
select select "ORDER_NUMBER"
click select "Select Buyer Cost Center Department Operations Number Order Number Sales Person"
click icon
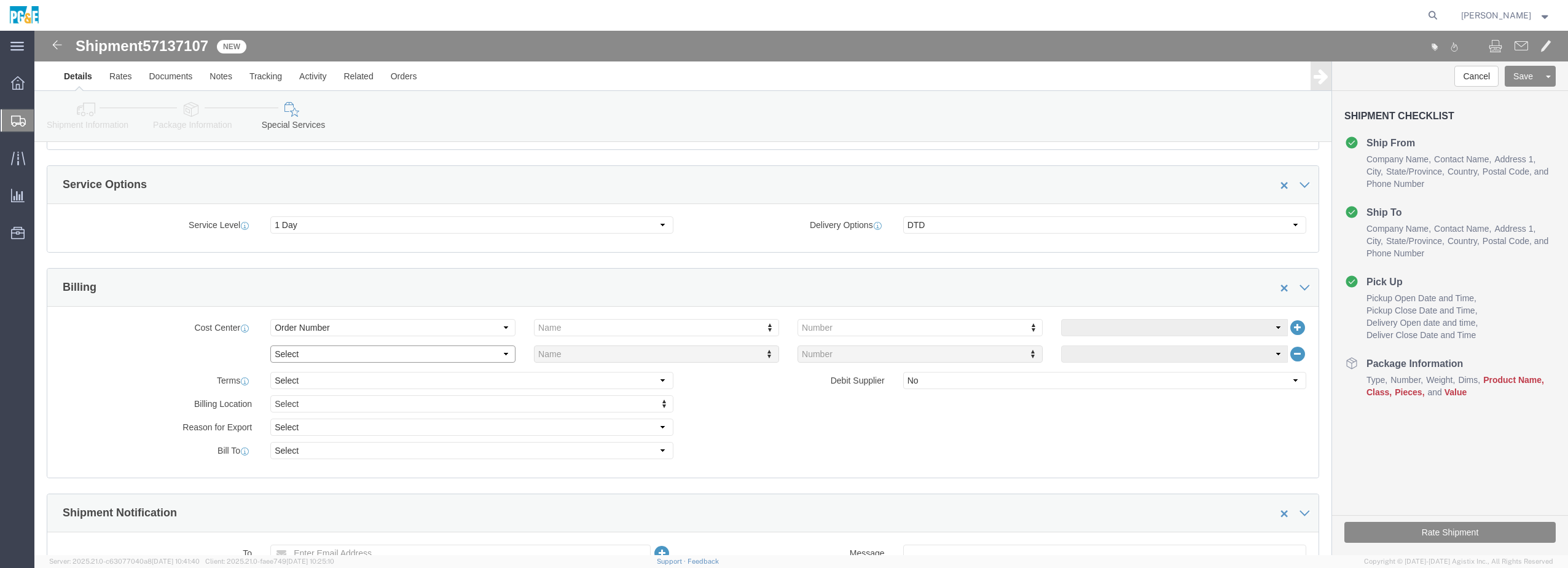
click select "Select Buyer Cost Center Department Operations Number Order Number Sales Person"
click div "Select Buyer Cost Center Department Operations Number Order Number Sales Person…"
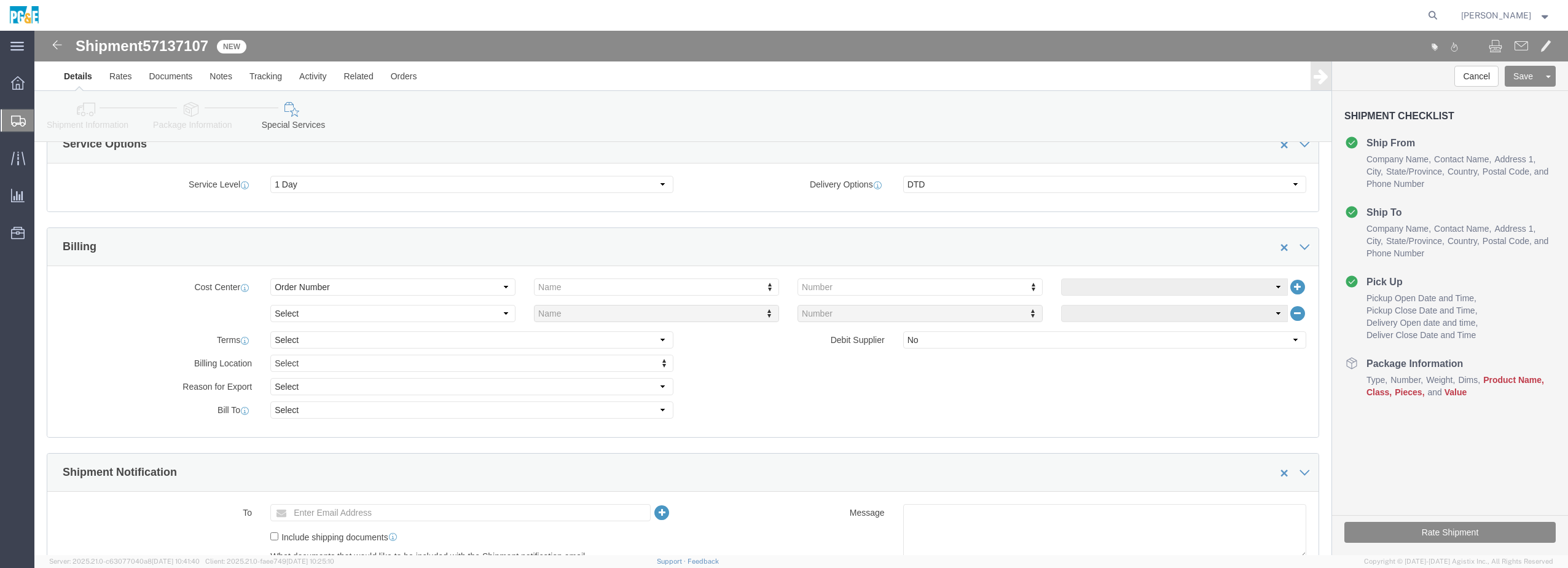
scroll to position [492, 0]
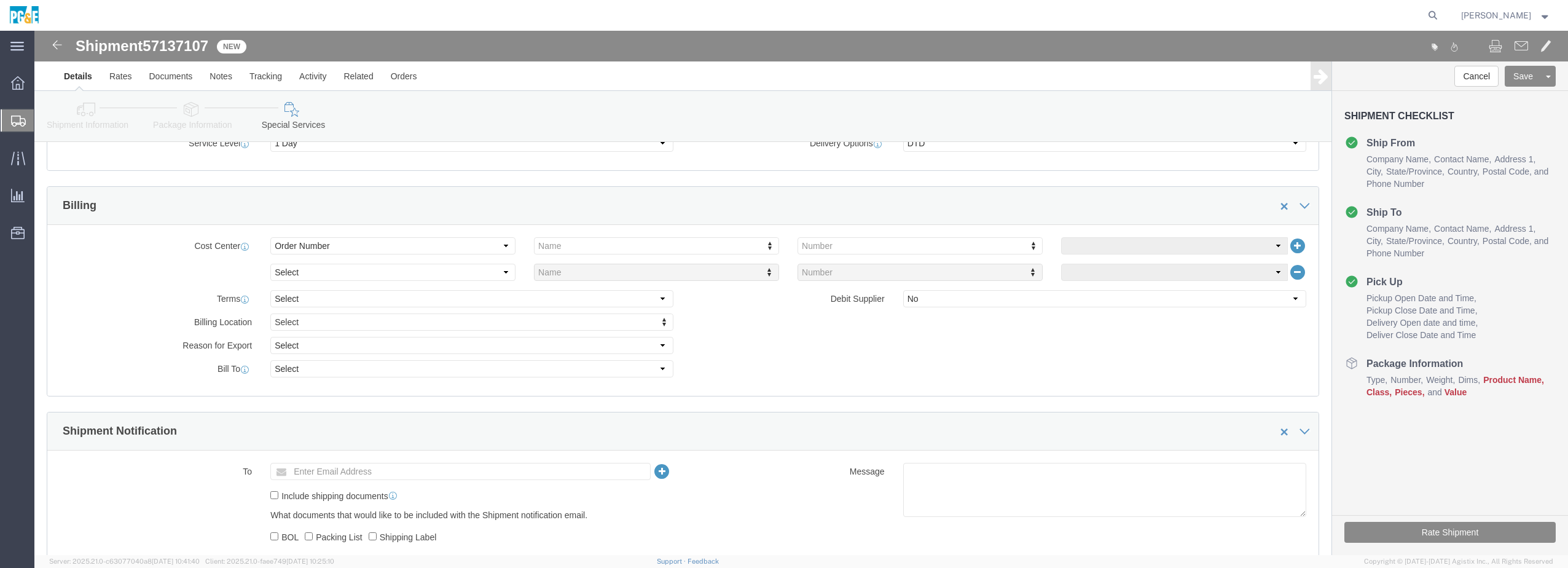
click icon
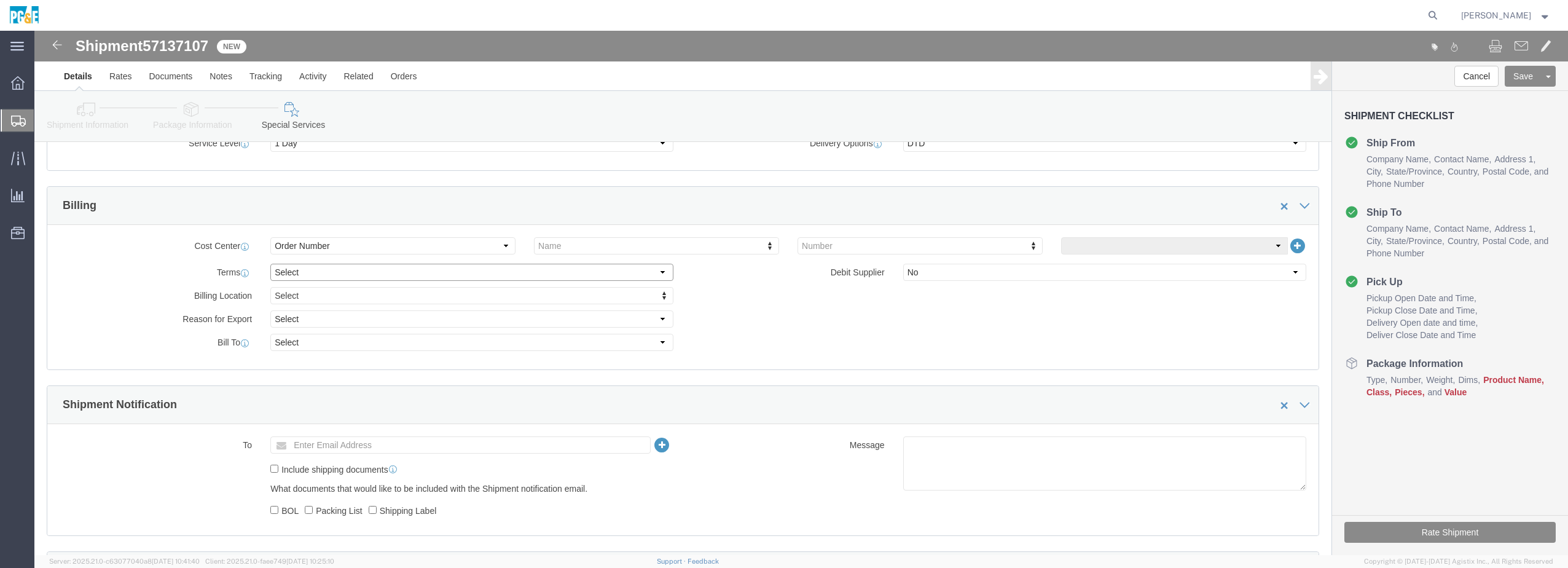
click select "Select Free of Charge Free of Cost NET 30 NET 45 NET 60 See Comment"
click select "Select Buyer Cost Center Department Operations Number Order Number Sales Person"
select select
click select "Select Buyer Cost Center Department Operations Number Order Number Sales Person"
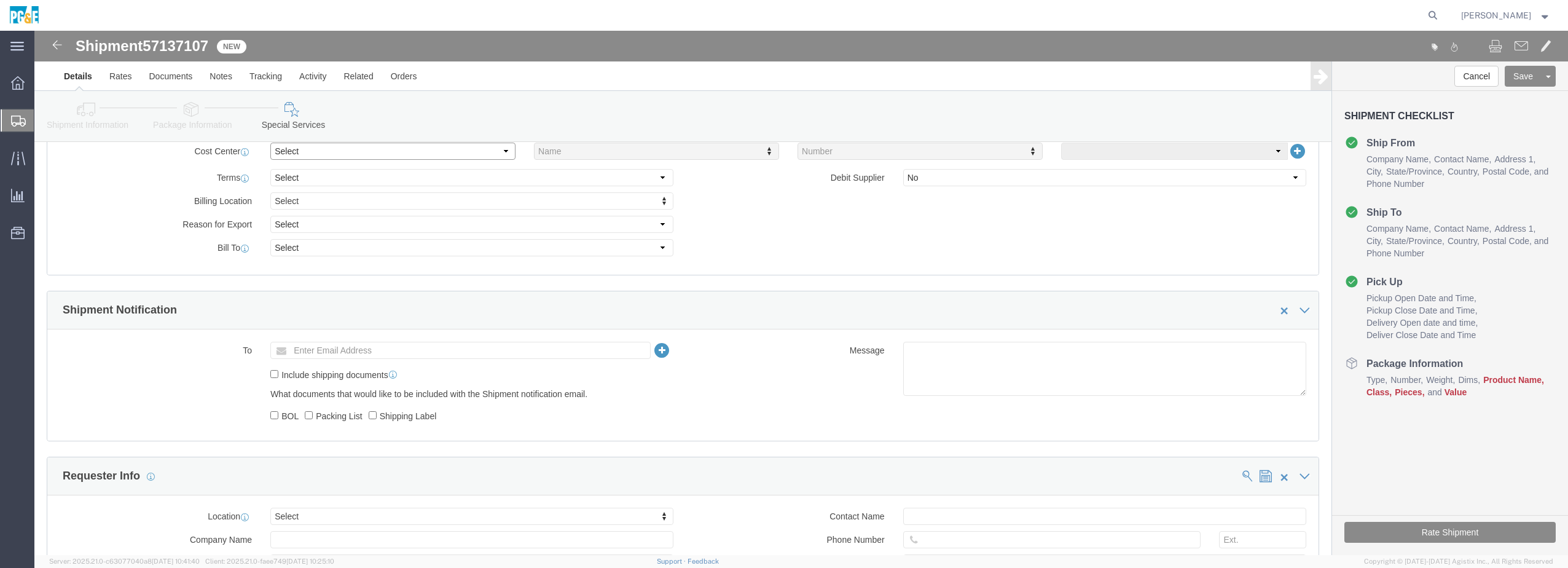
scroll to position [615, 0]
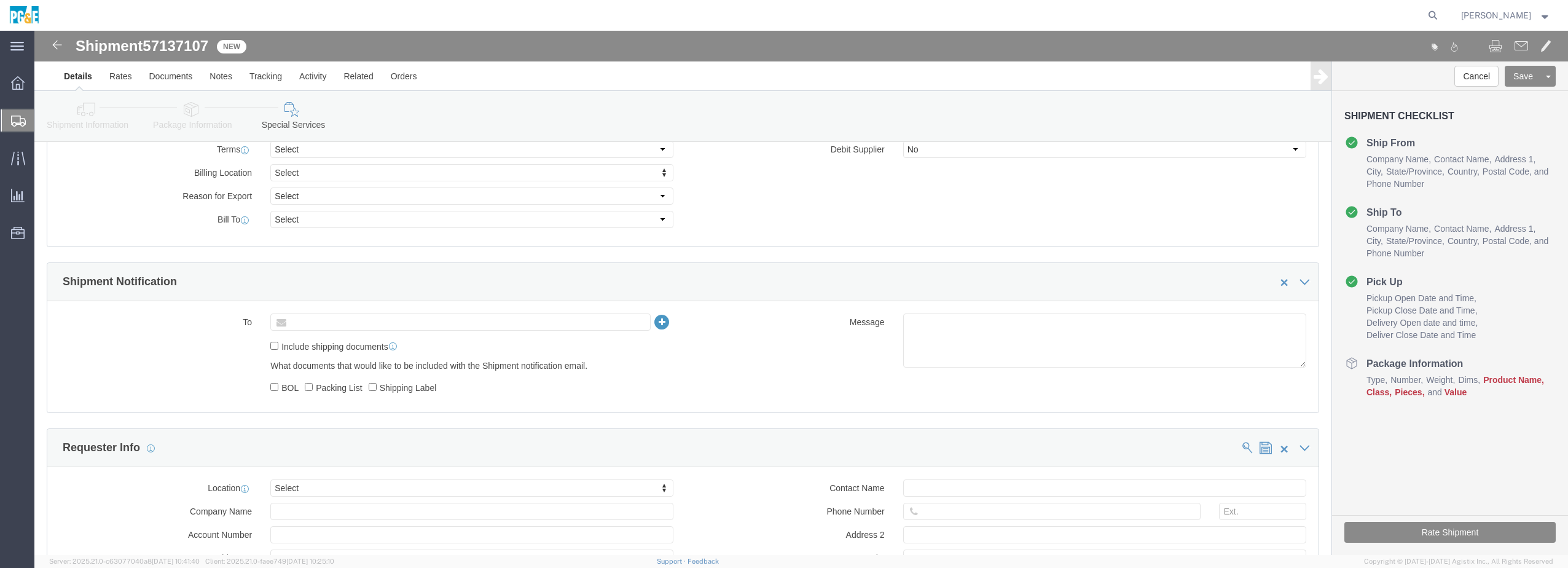
click input "text"
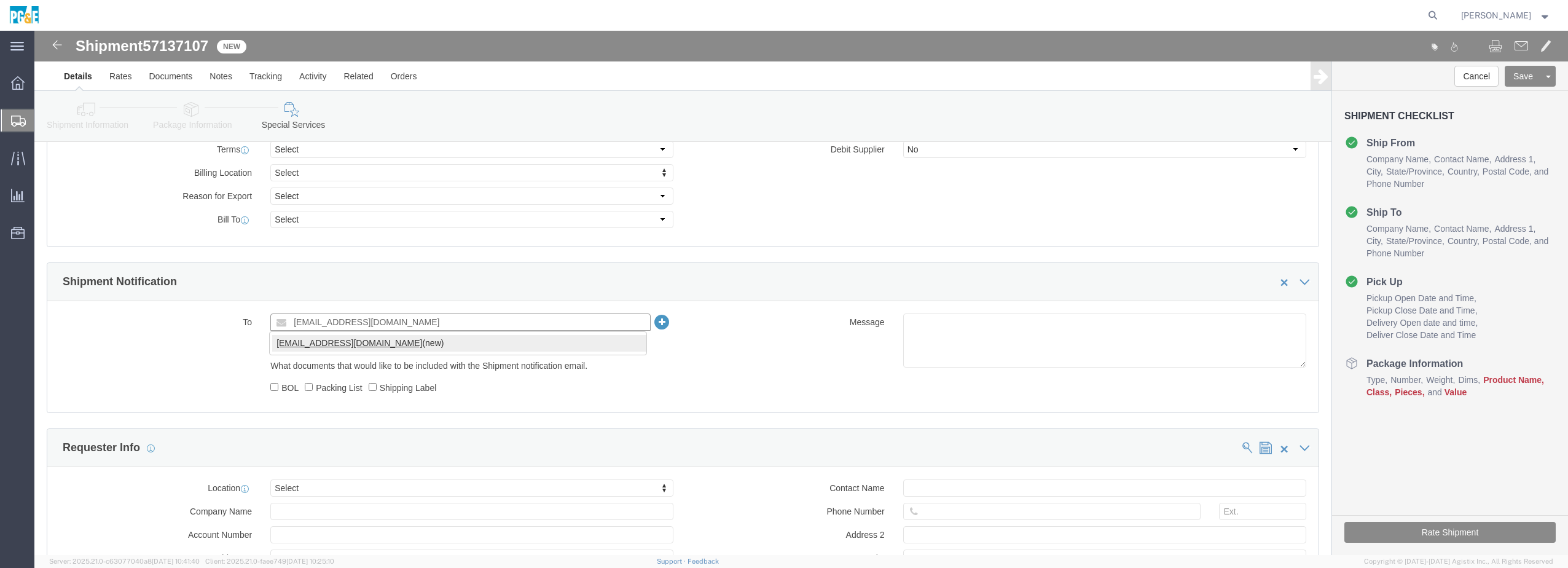
type input "[EMAIL_ADDRESS][DOMAIN_NAME]"
click input "Include shipping documents"
checkbox input "true"
click input "BOL"
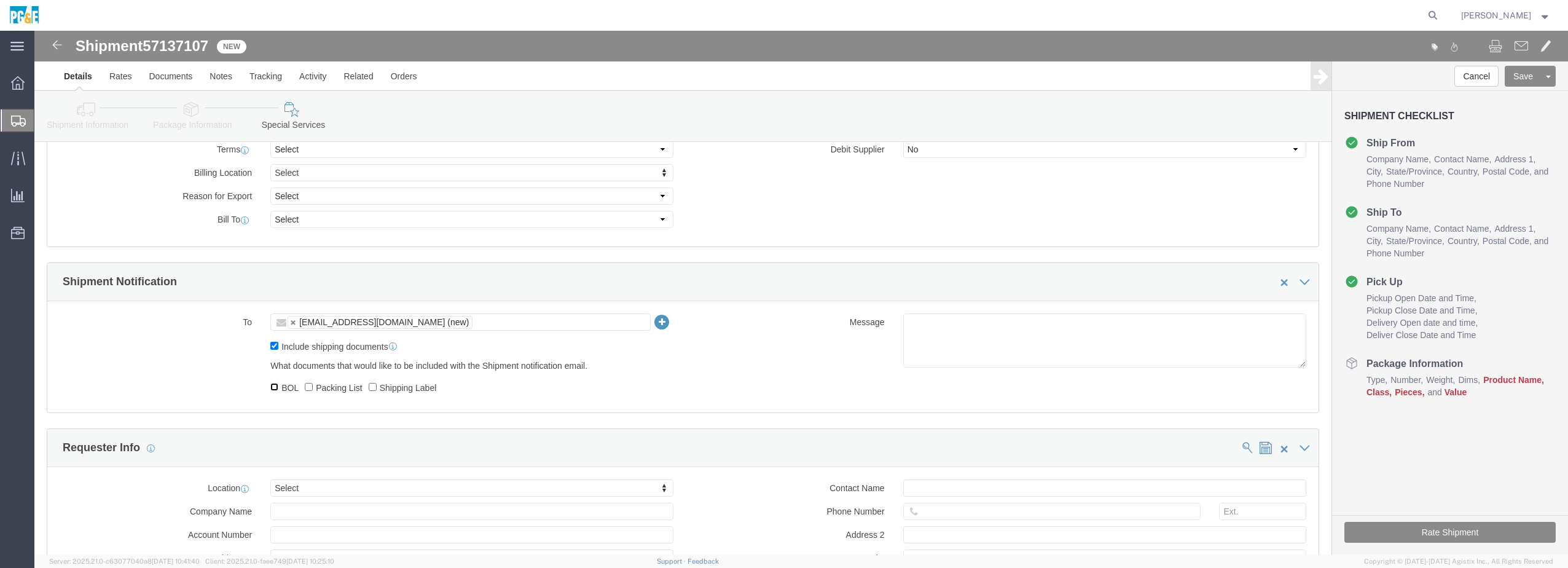
checkbox input "true"
click input "Packing List"
checkbox input "true"
click input "Shipping Label"
checkbox input "true"
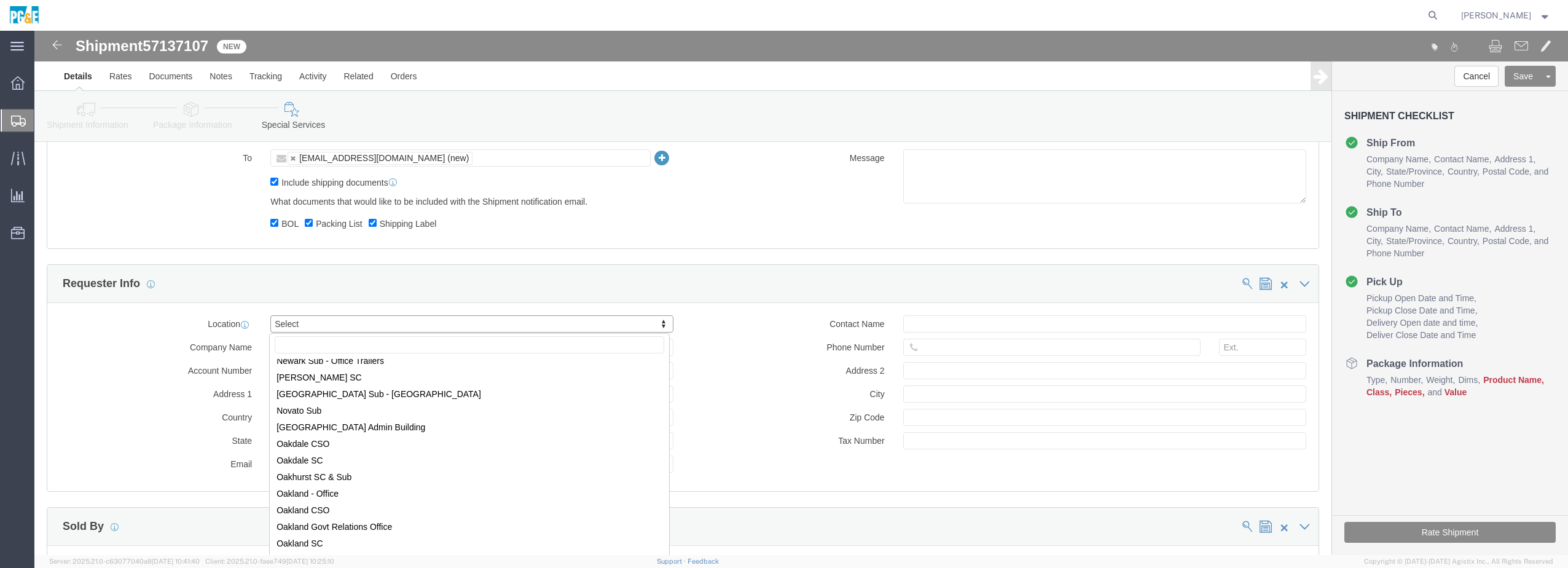
scroll to position [4673, 0]
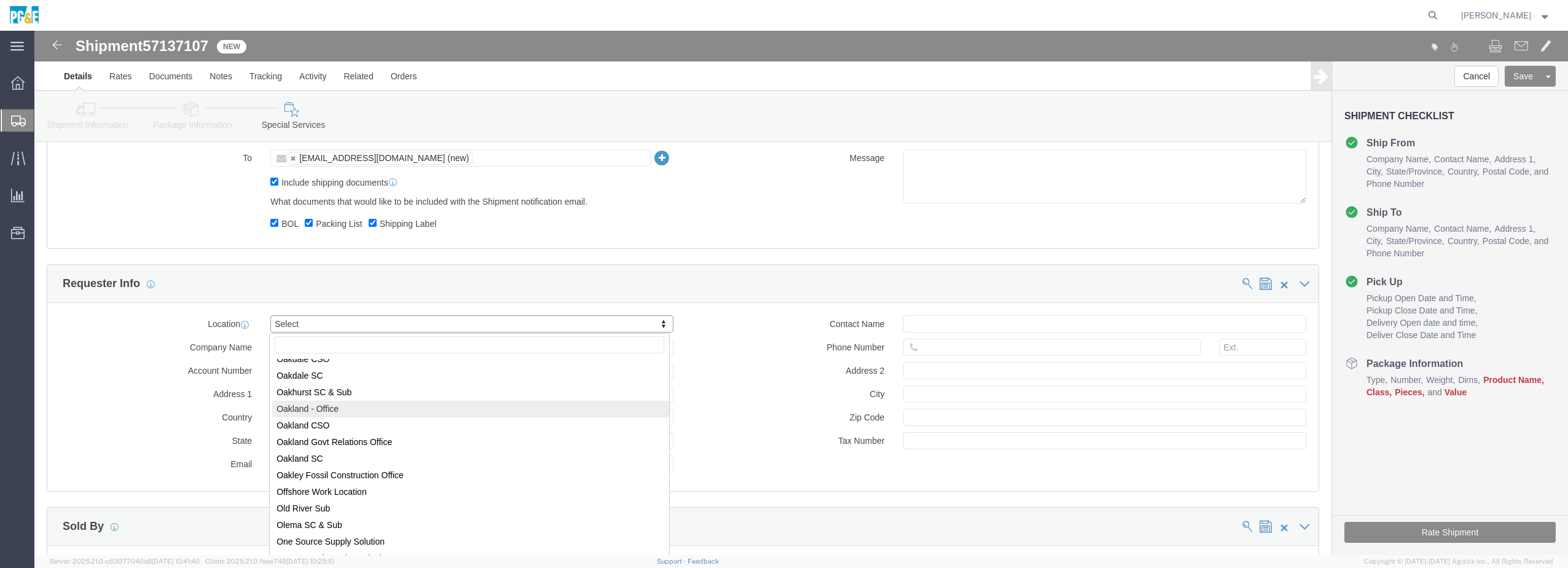
select select "64051"
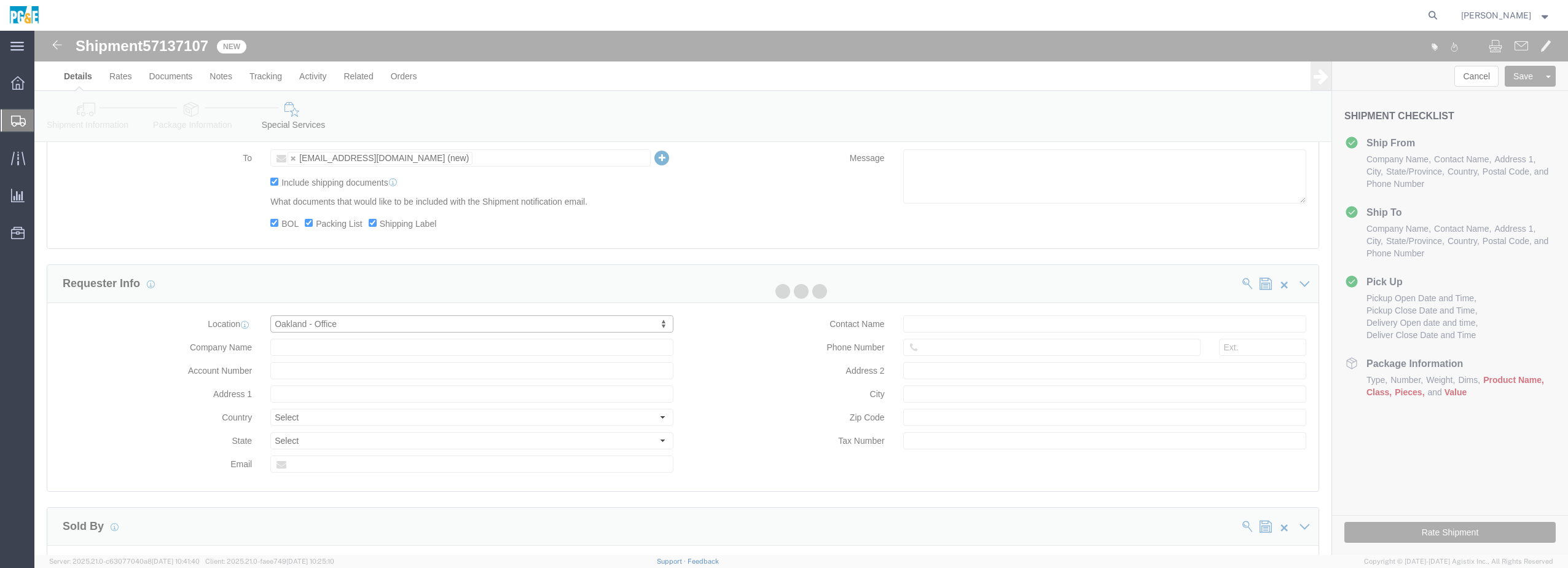
type input "[STREET_ADDRESS]"
select select "US"
type input "Suite 210"
type input "[GEOGRAPHIC_DATA]"
type input "94612"
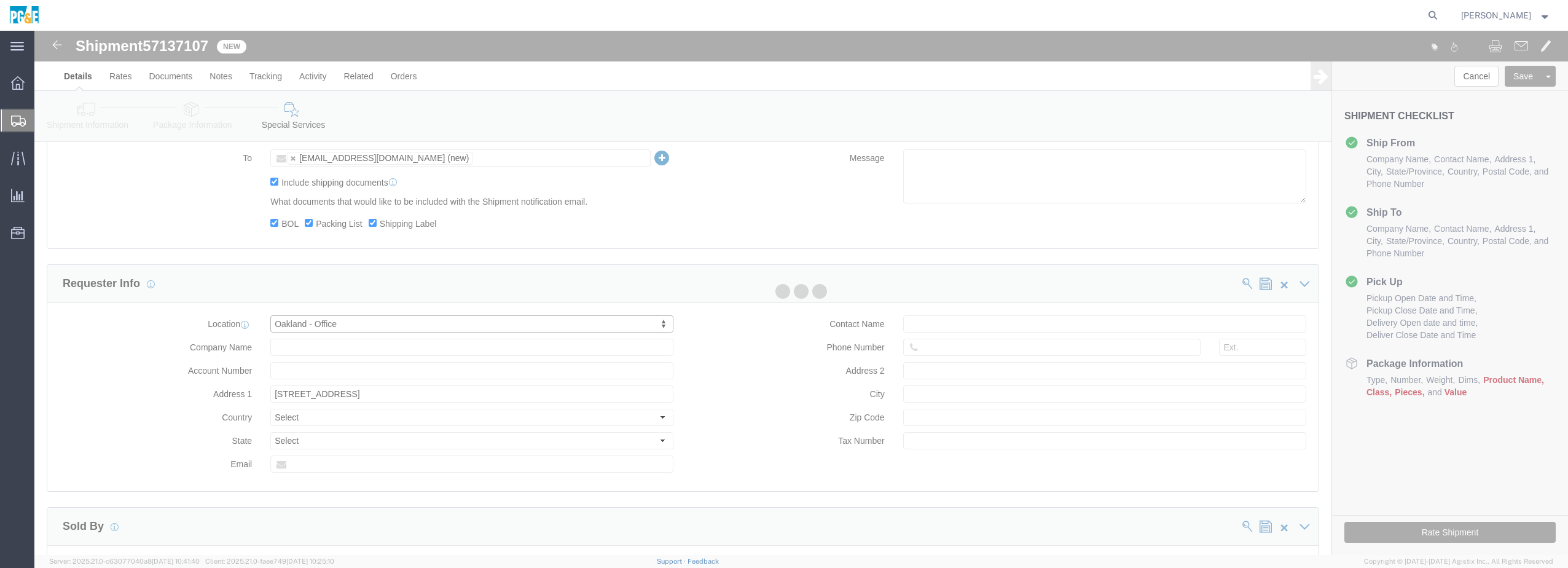
type input "PG&E"
select select "CA"
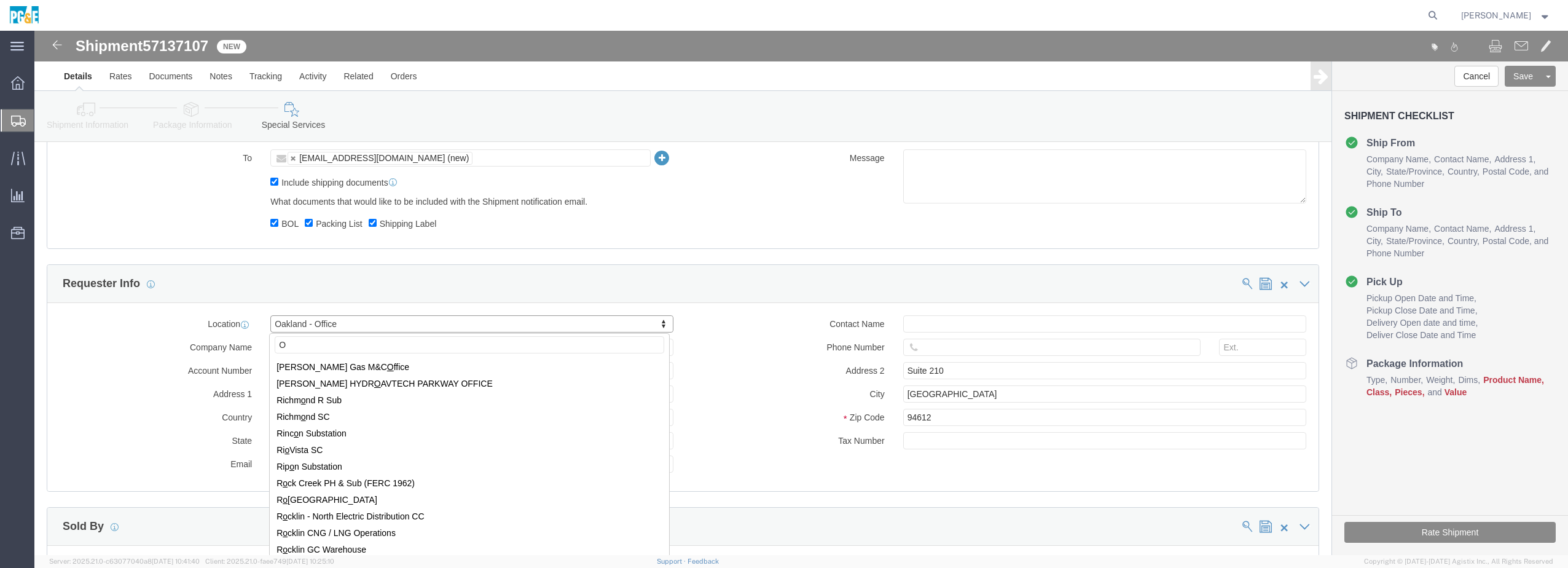
scroll to position [0, 0]
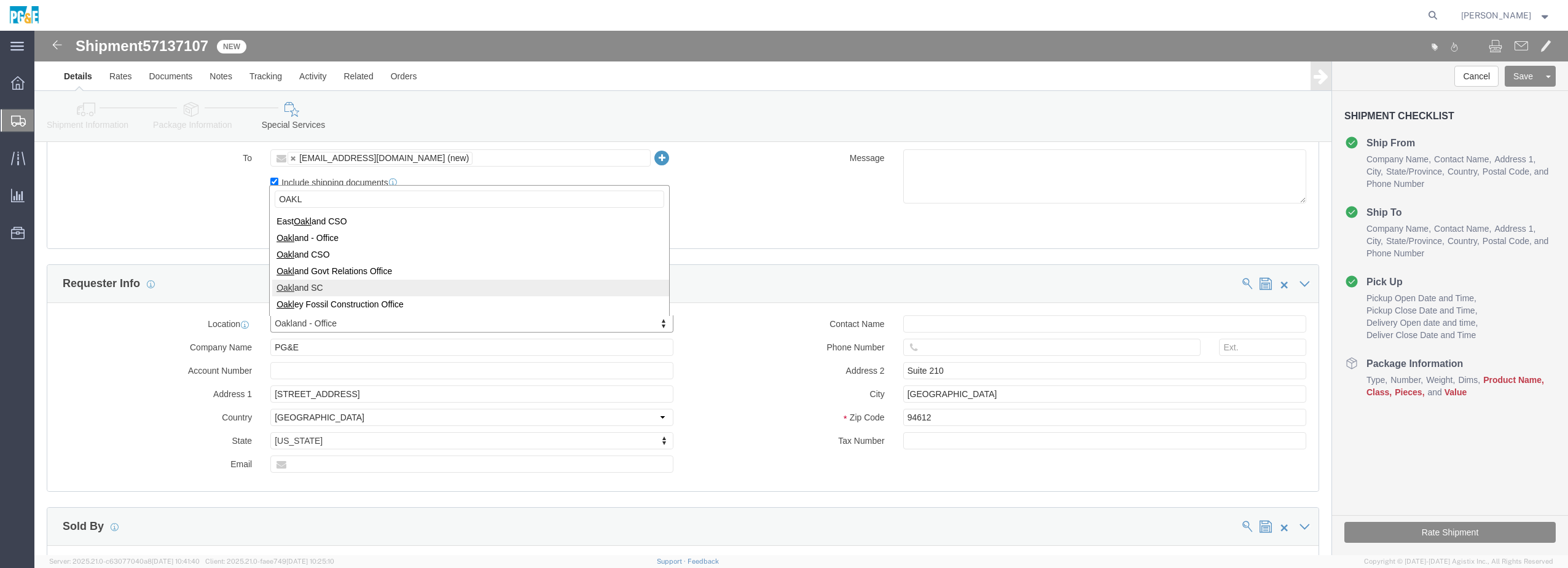
type input "OAKL"
select select "19838"
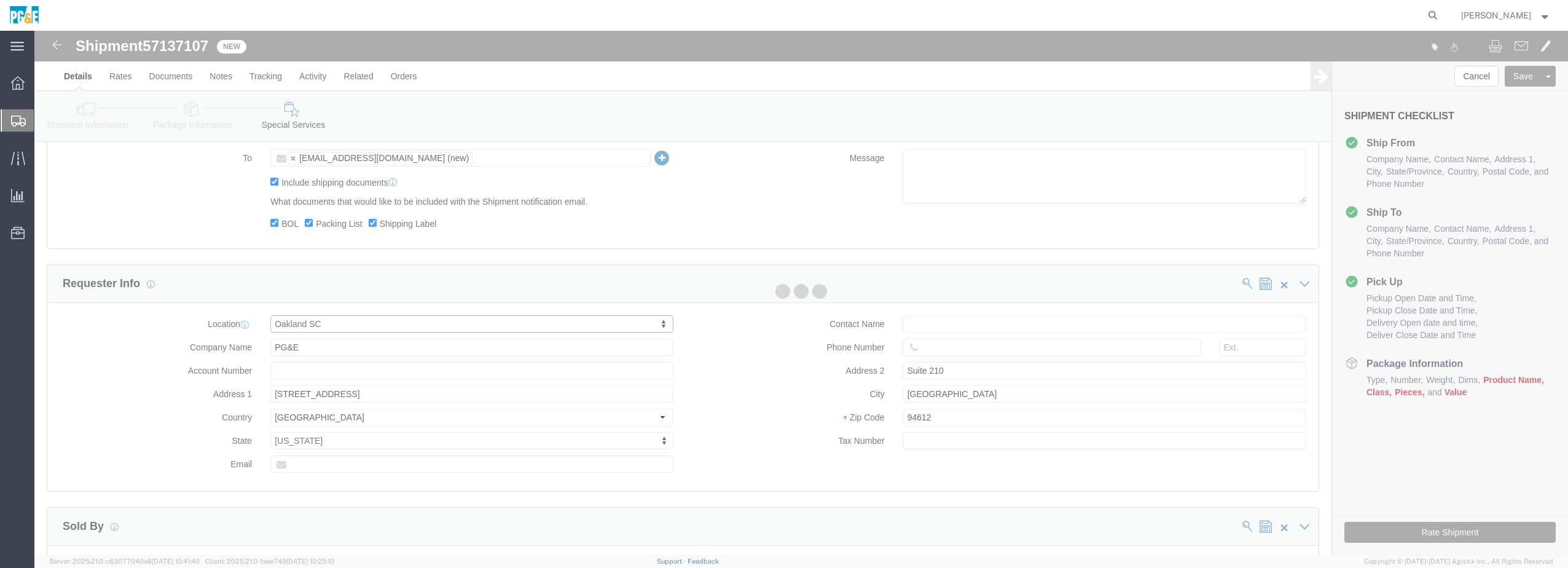
type input "[STREET_ADDRESS]"
type input "[GEOGRAPHIC_DATA]"
type input "94601-4993"
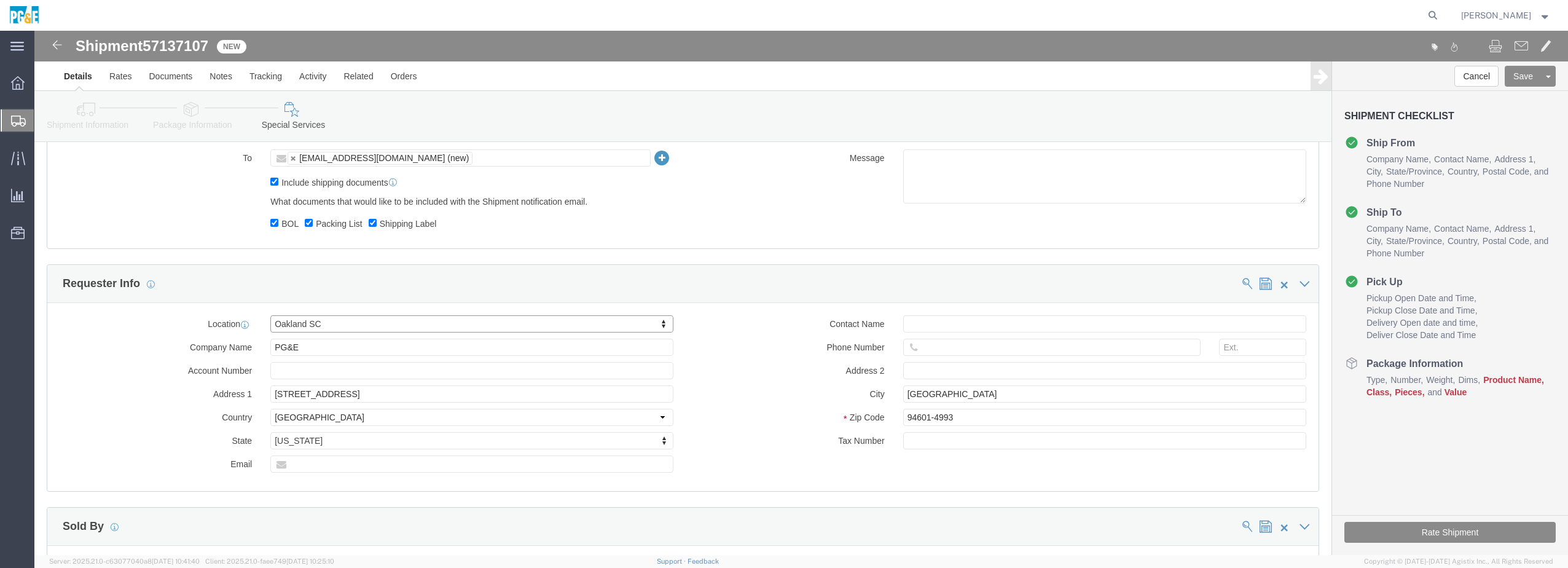
select select "CA"
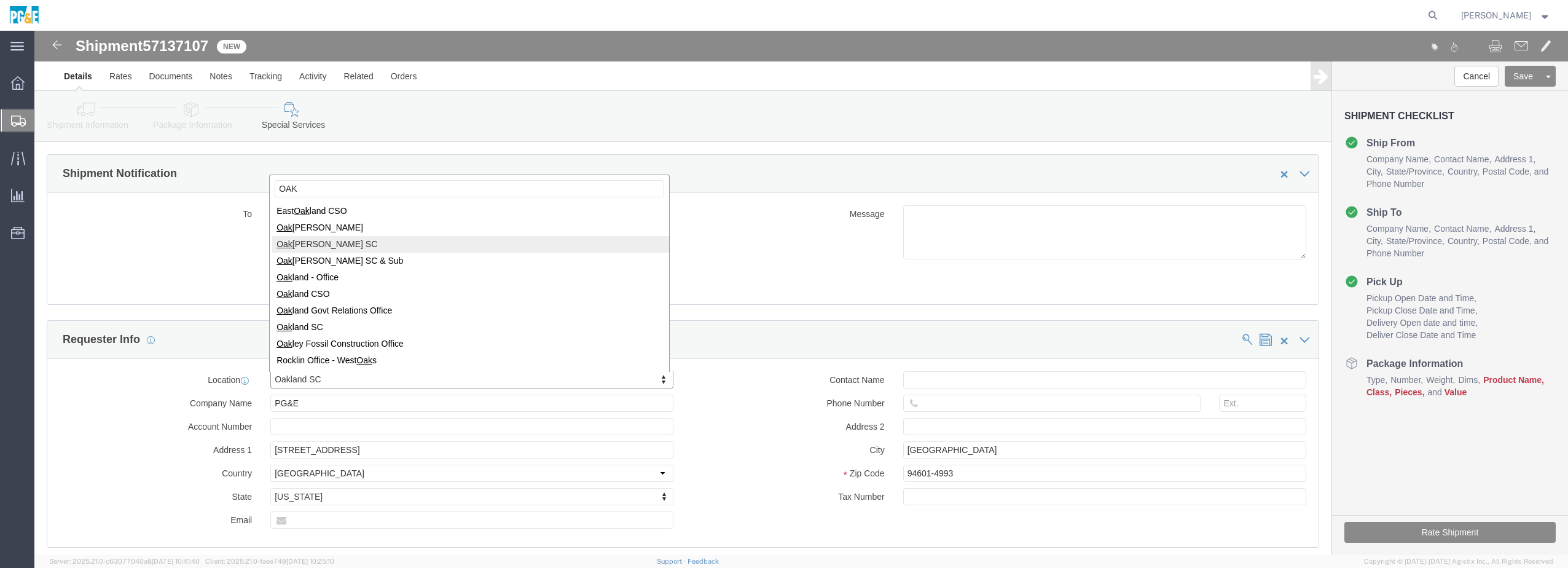
scroll to position [738, 0]
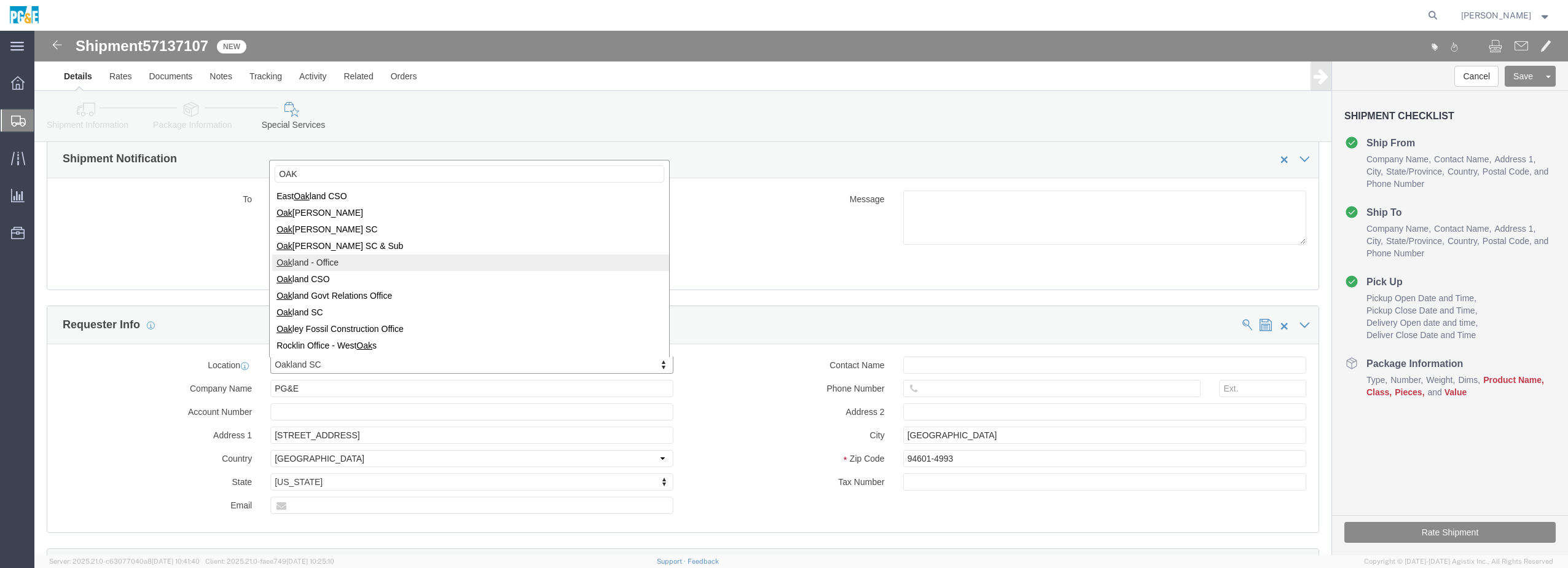
type input "OAK"
select select "64051"
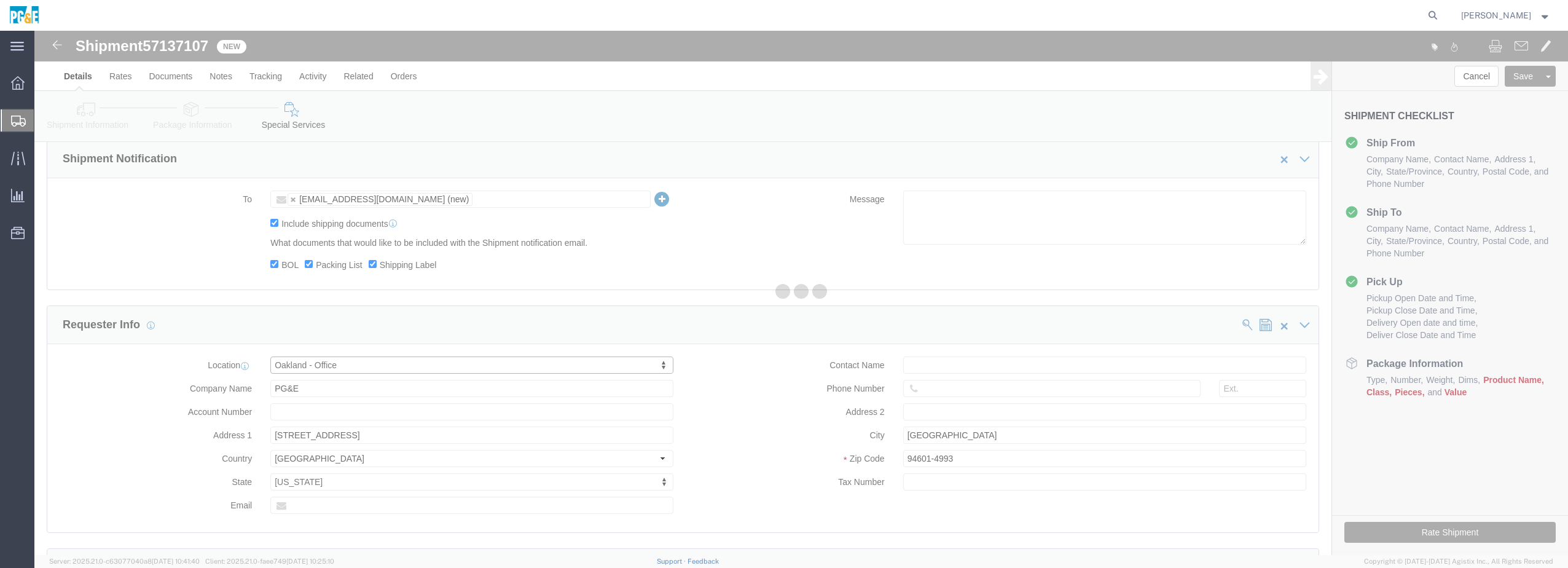
type input "[STREET_ADDRESS]"
type input "Suite 210"
type input "[GEOGRAPHIC_DATA]"
type input "94612"
select select "CA"
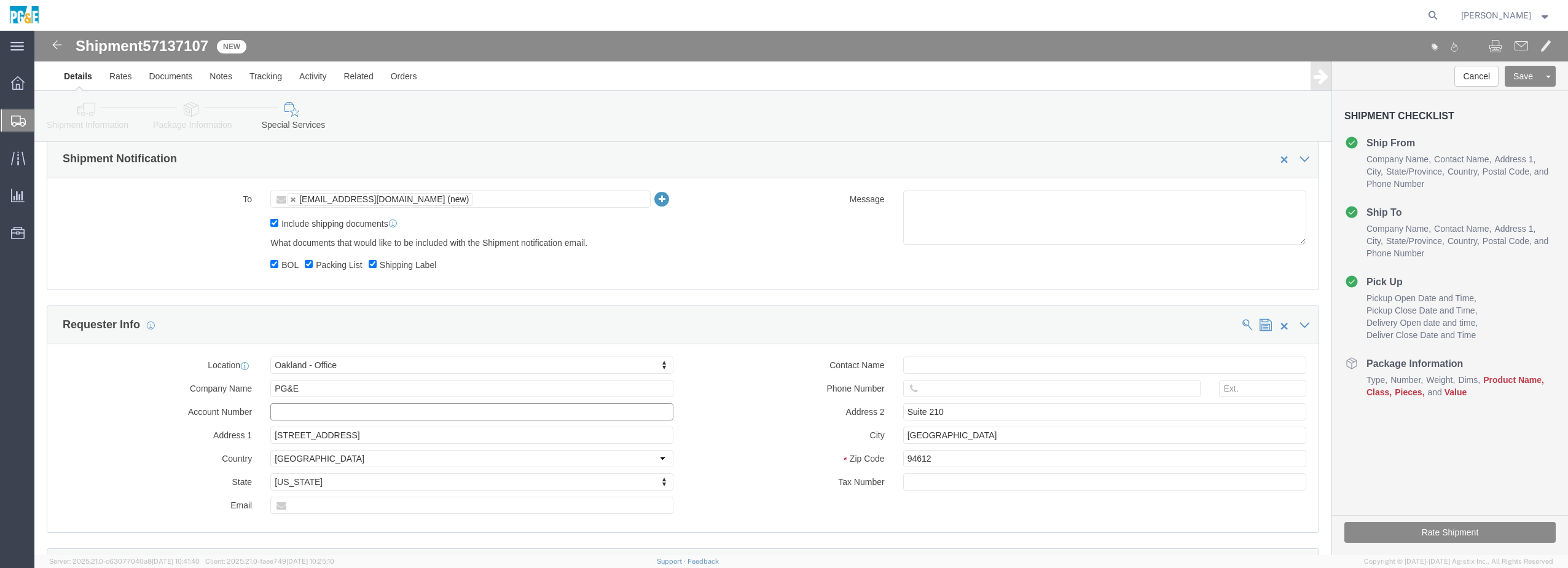
click input "text"
type input "549001"
click div "Location [GEOGRAPHIC_DATA] - Office Select My Profile Location (OBSOLETE) [GEOG…"
click input "text"
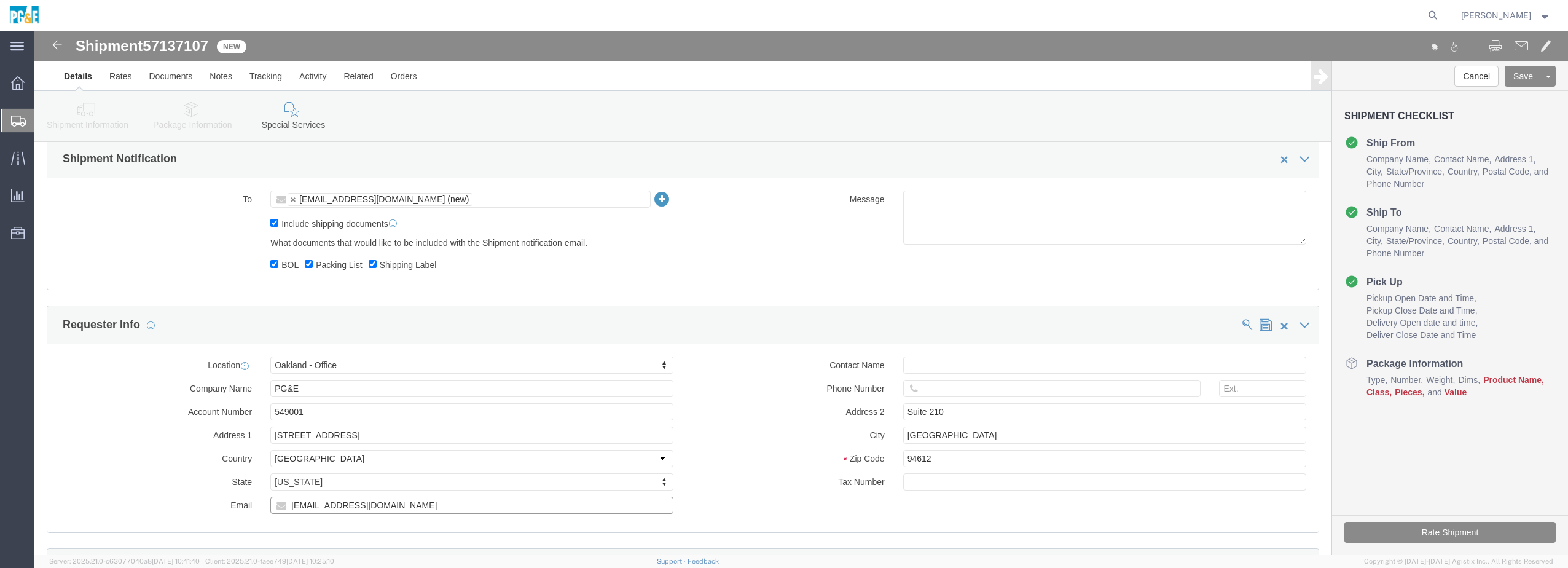
type input "[EMAIL_ADDRESS][DOMAIN_NAME]"
click input "text"
type input "[PERSON_NAME]"
type input "5103323844"
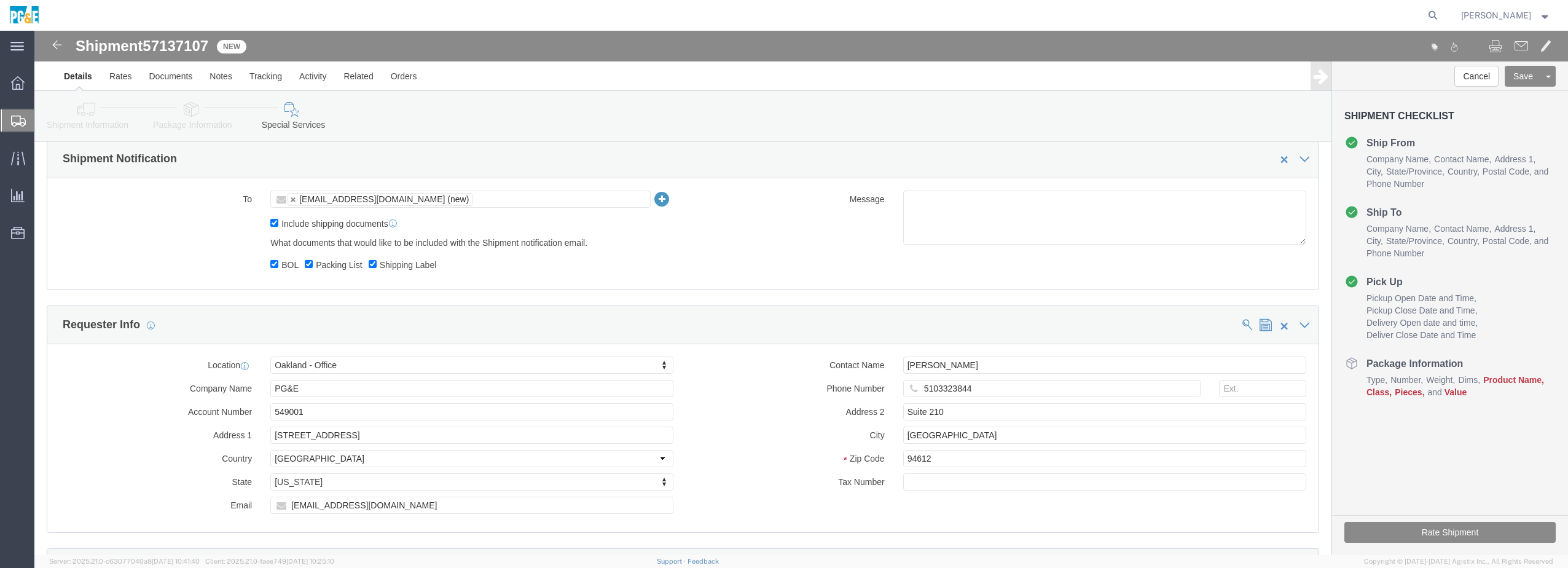
click div "Contact Name [PERSON_NAME] Phone Number 5103323844 Address [STREET_ADDRESS] Tax…"
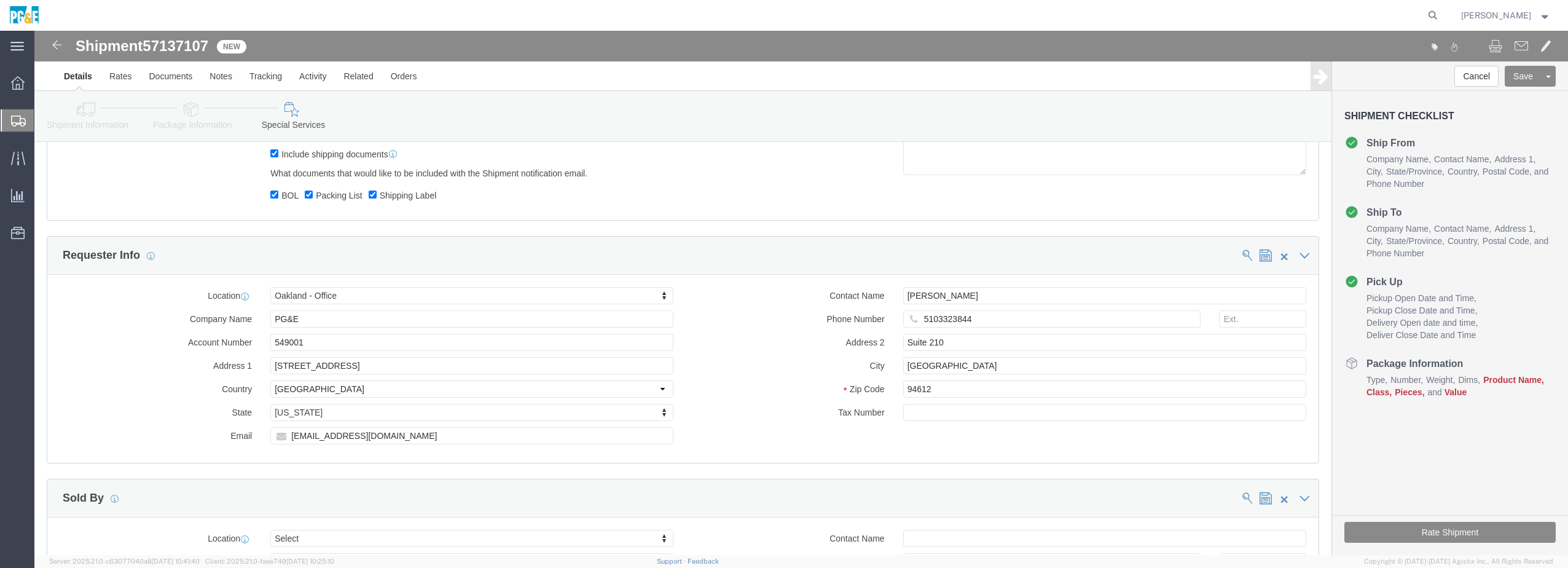
scroll to position [796, 0]
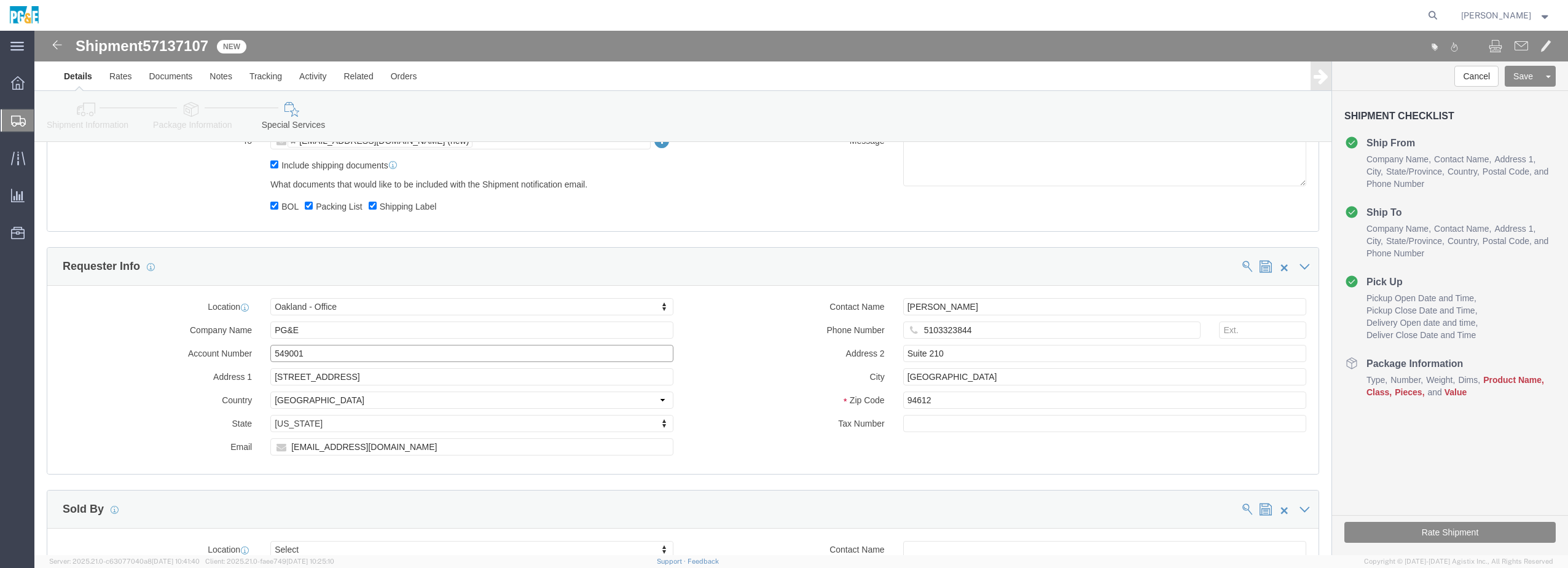
drag, startPoint x: 291, startPoint y: 323, endPoint x: 200, endPoint y: 322, distance: 91.0
click div "Account Number 549001"
click div "Phone Number [PHONE_NUMBER]"
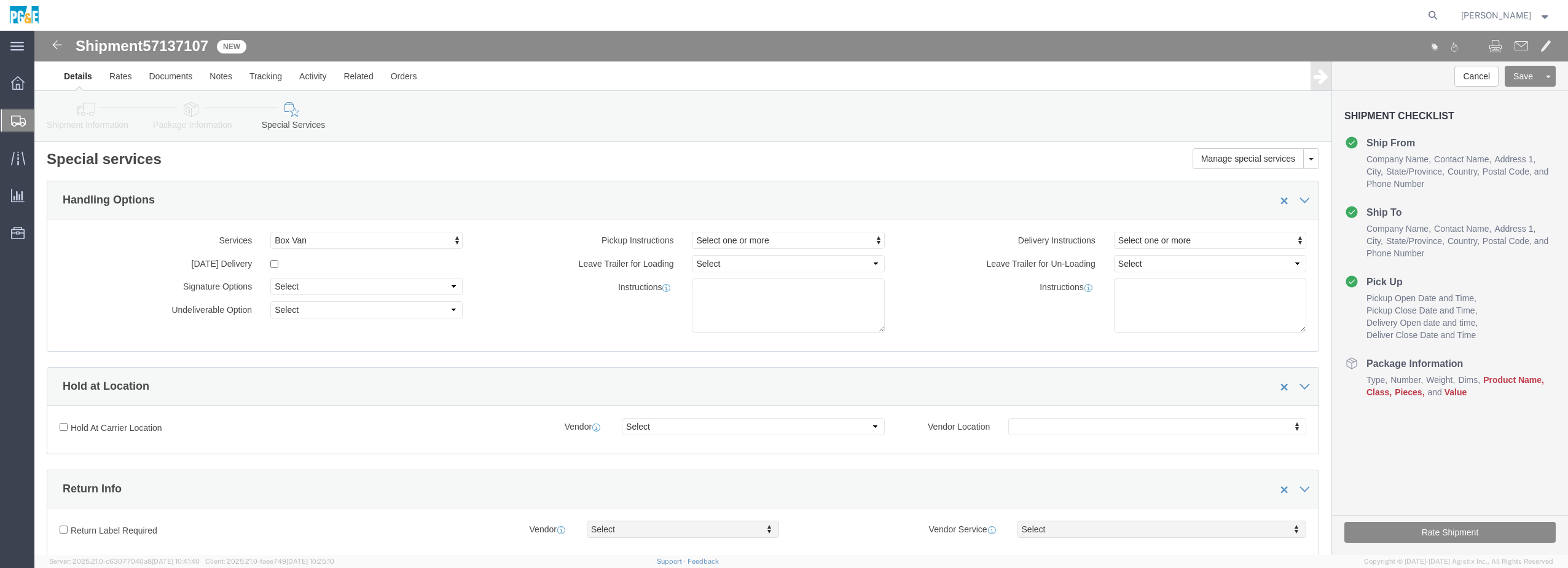
scroll to position [0, 0]
click icon
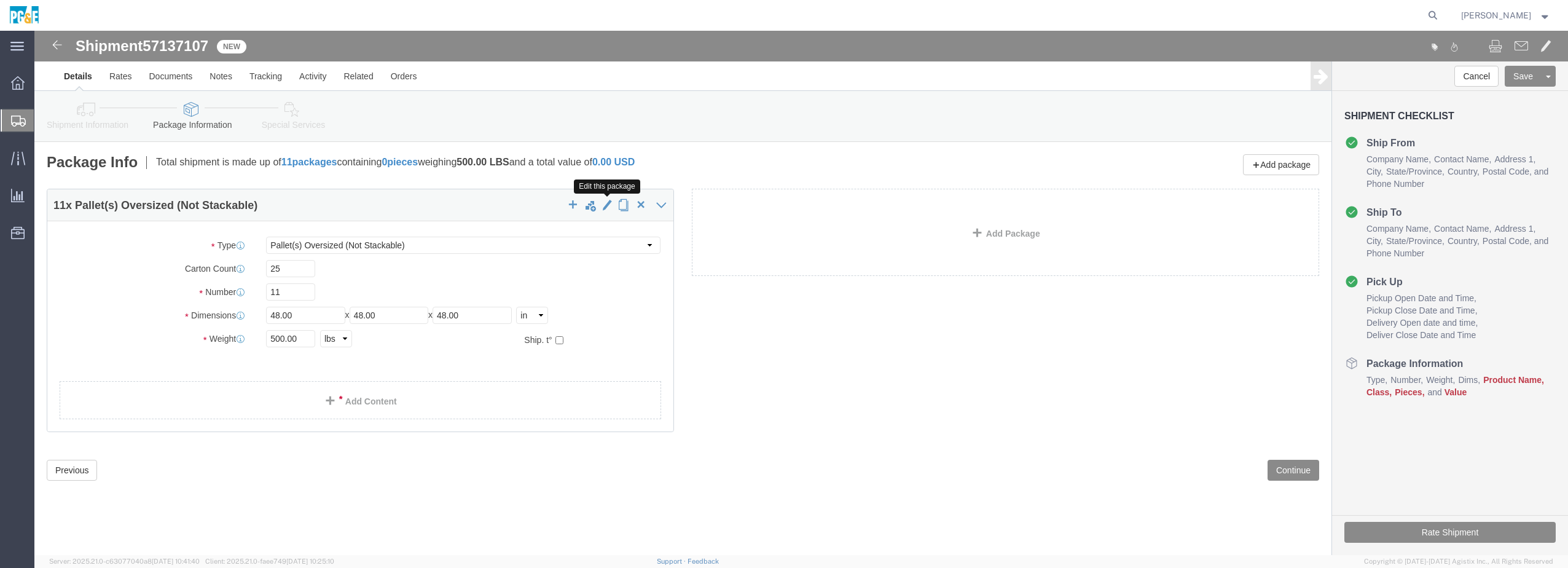
click span "button"
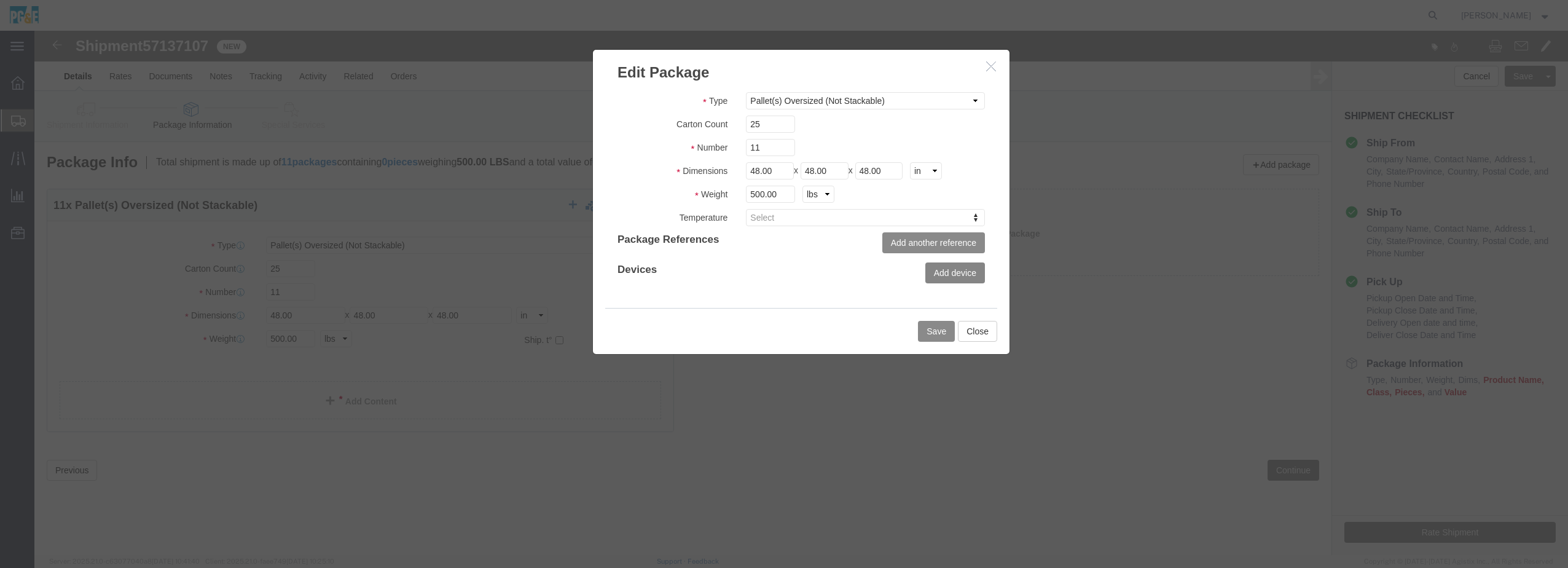
click button "Add device"
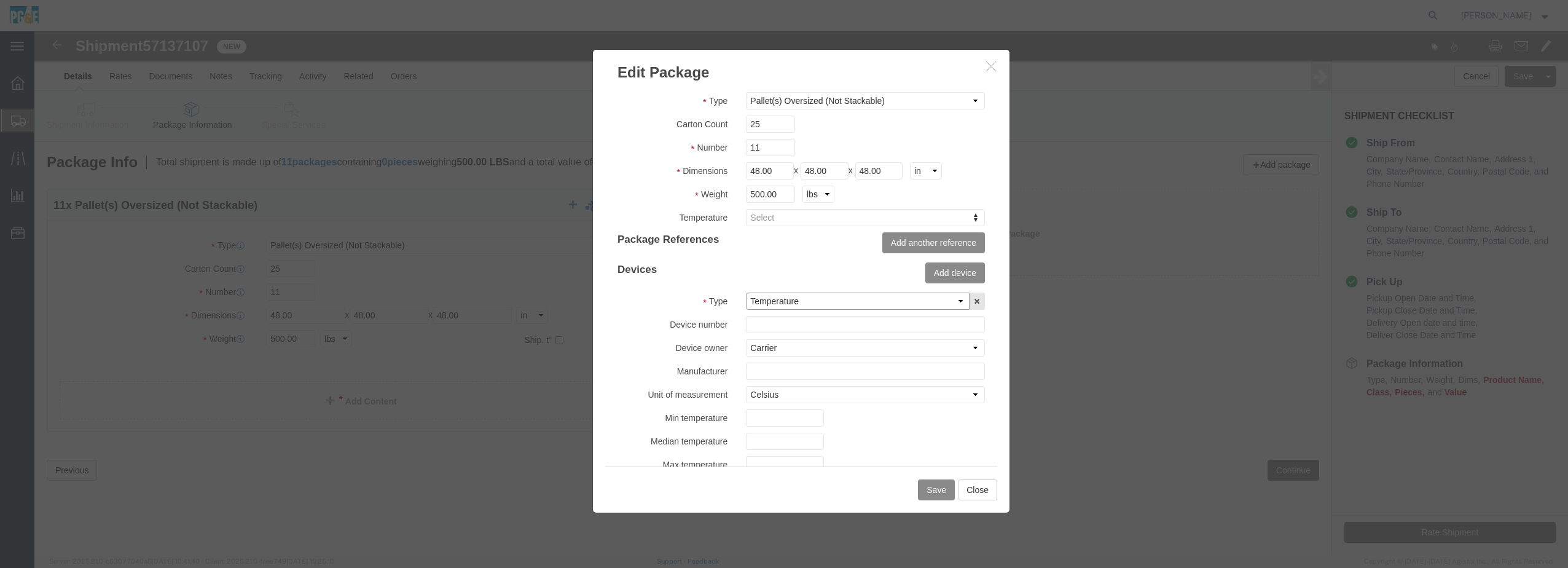
click select "Temperature"
click button "Close"
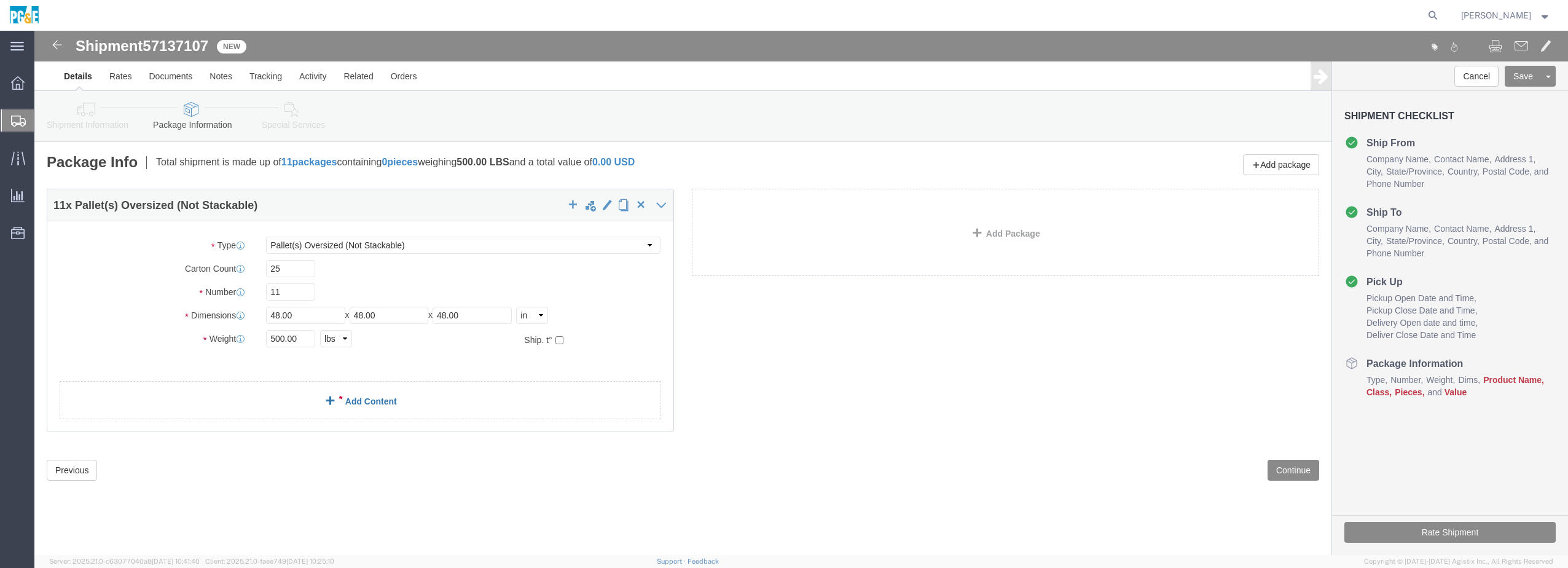
click link "Add Content"
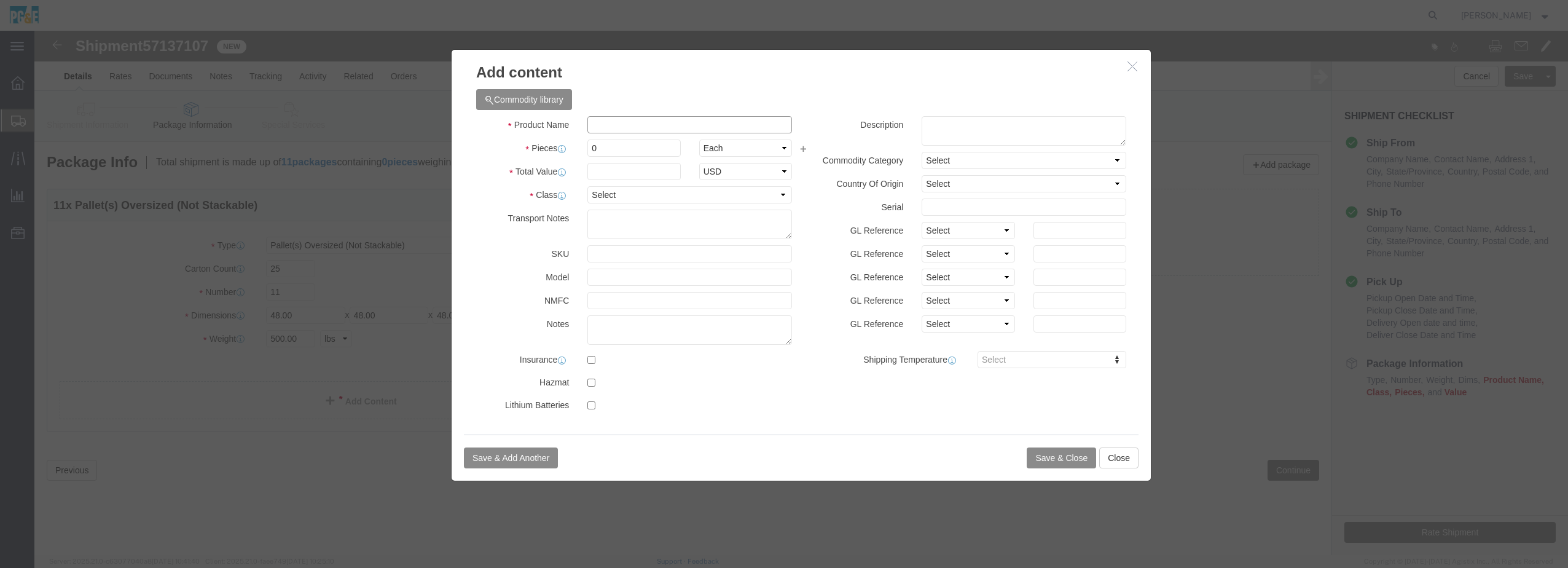
click input "text"
type input "CREE RSW LIGHT FIXTURES"
type input "185"
click input "text"
type input "5000.00"
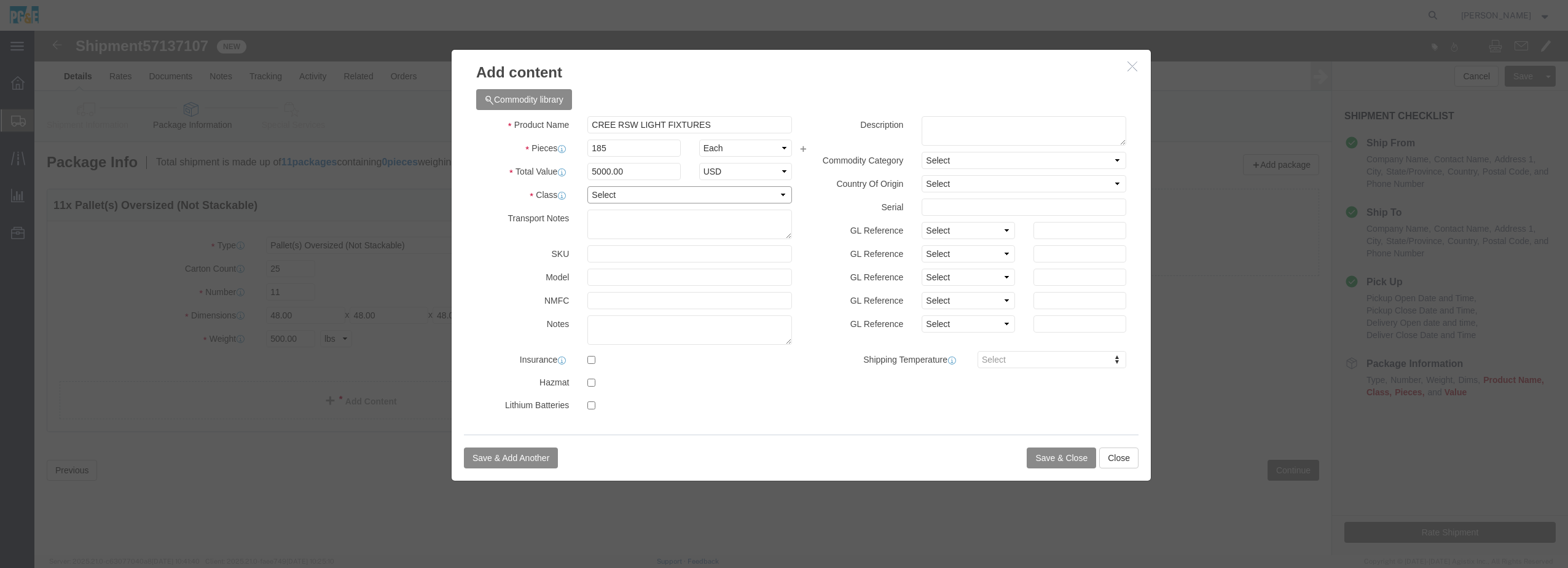
click select "Select 50 55 60 65 70 85 92.5 100 125 175 250 300 400"
select select "50"
click select "Select 50 55 60 65 70 85 92.5 100 125 175 250 300 400"
click textarea
drag, startPoint x: 699, startPoint y: 96, endPoint x: 541, endPoint y: 90, distance: 158.1
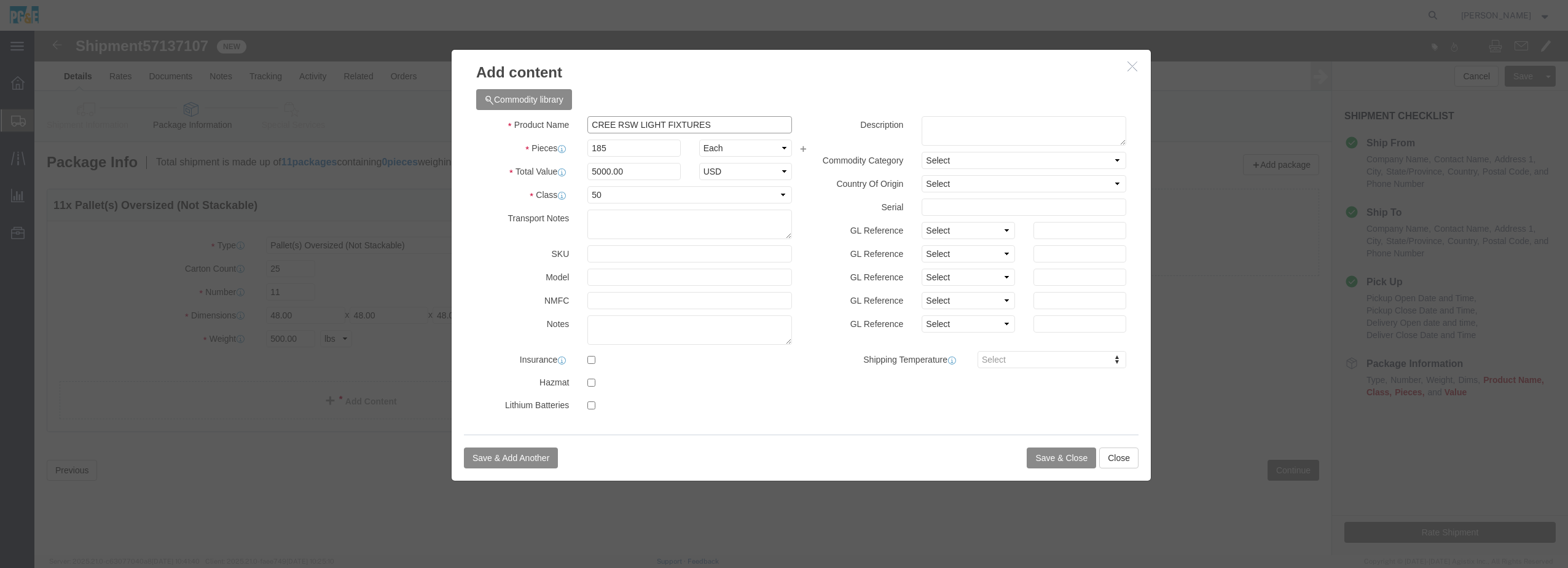
click div "Product Name CREE RSW LIGHT FIXTURES"
click textarea
paste textarea "CREE RSW LIGHT FIXTURES"
type textarea "CREE RSW LIGHT FIXTURES"
click select "Select Fleet Pipe Poles"
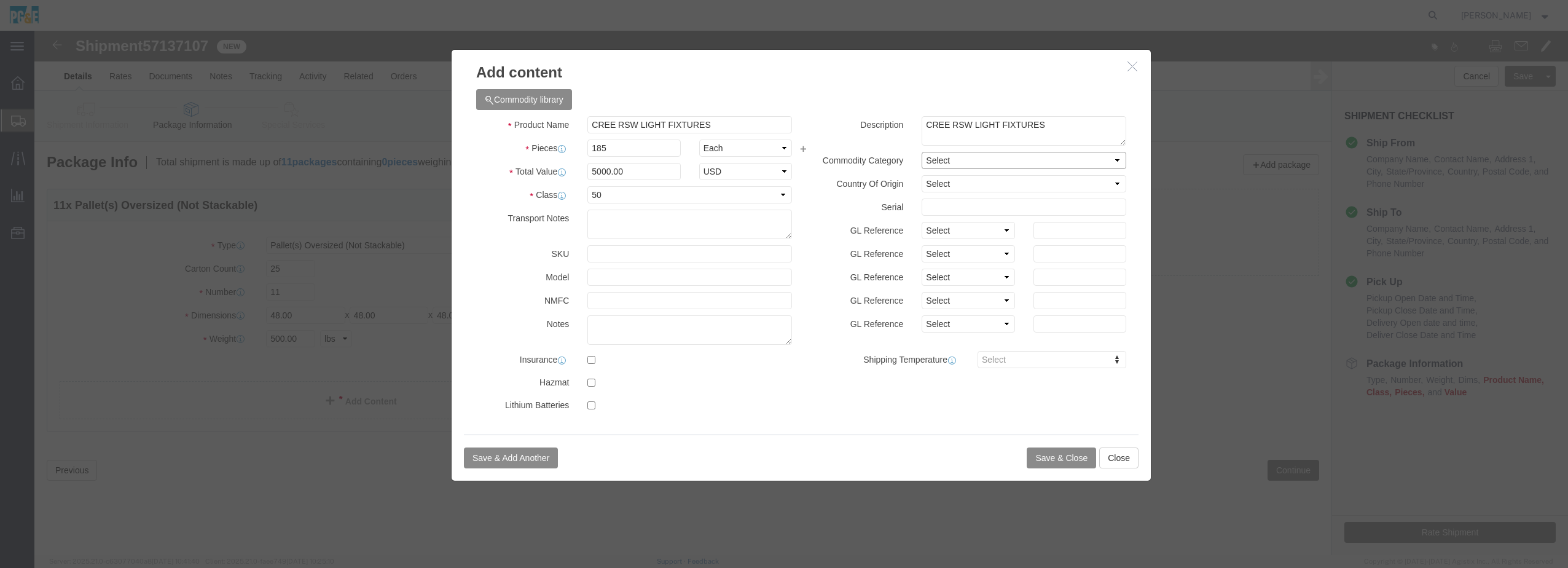
click select "Select Fleet Pipe Poles"
click select "Select [GEOGRAPHIC_DATA] [GEOGRAPHIC_DATA] [GEOGRAPHIC_DATA] [GEOGRAPHIC_DATA] …"
click select "Select Account Type Activity ID Airline Appointment Number ASN Batch Number Bil…"
select select "GLCD"
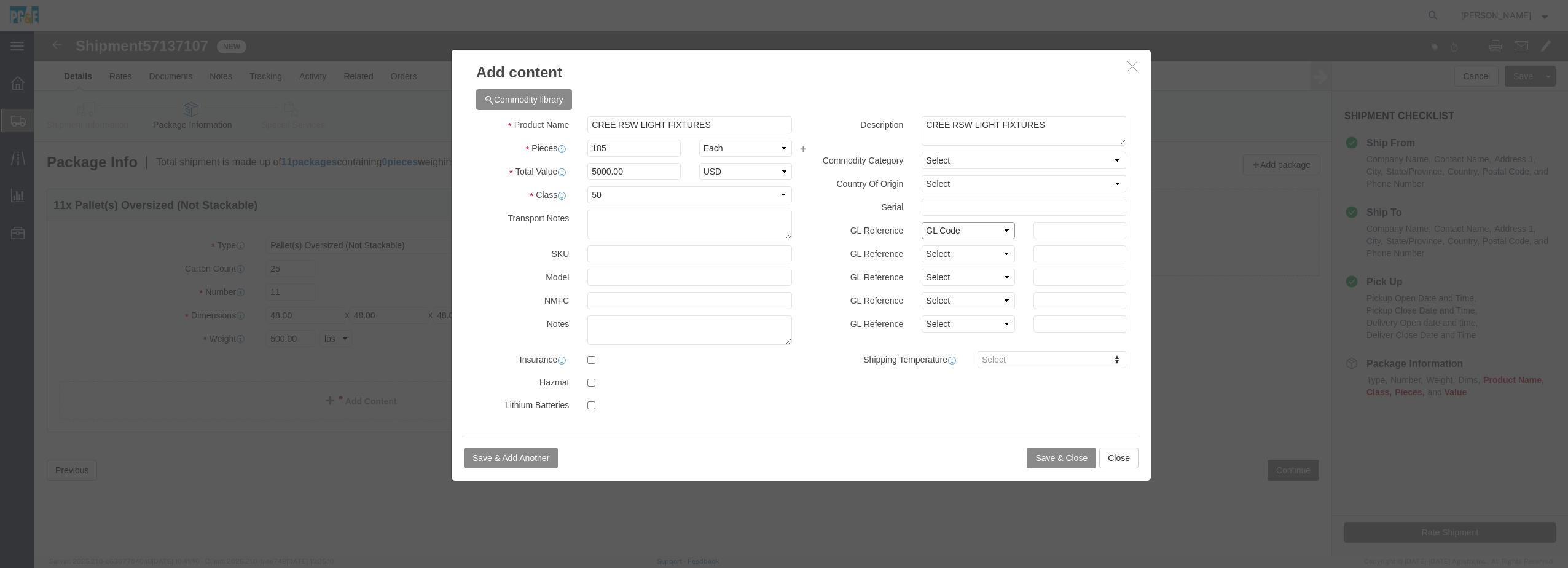
click select "Select Account Type Activity ID Airline Appointment Number ASN Batch Number Bil…"
click input "text"
click select "Select Account Type Activity ID Airline Appointment Number ASN Batch Number Bil…"
select select
click select "Select Account Type Activity ID Airline Appointment Number ASN Batch Number Bil…"
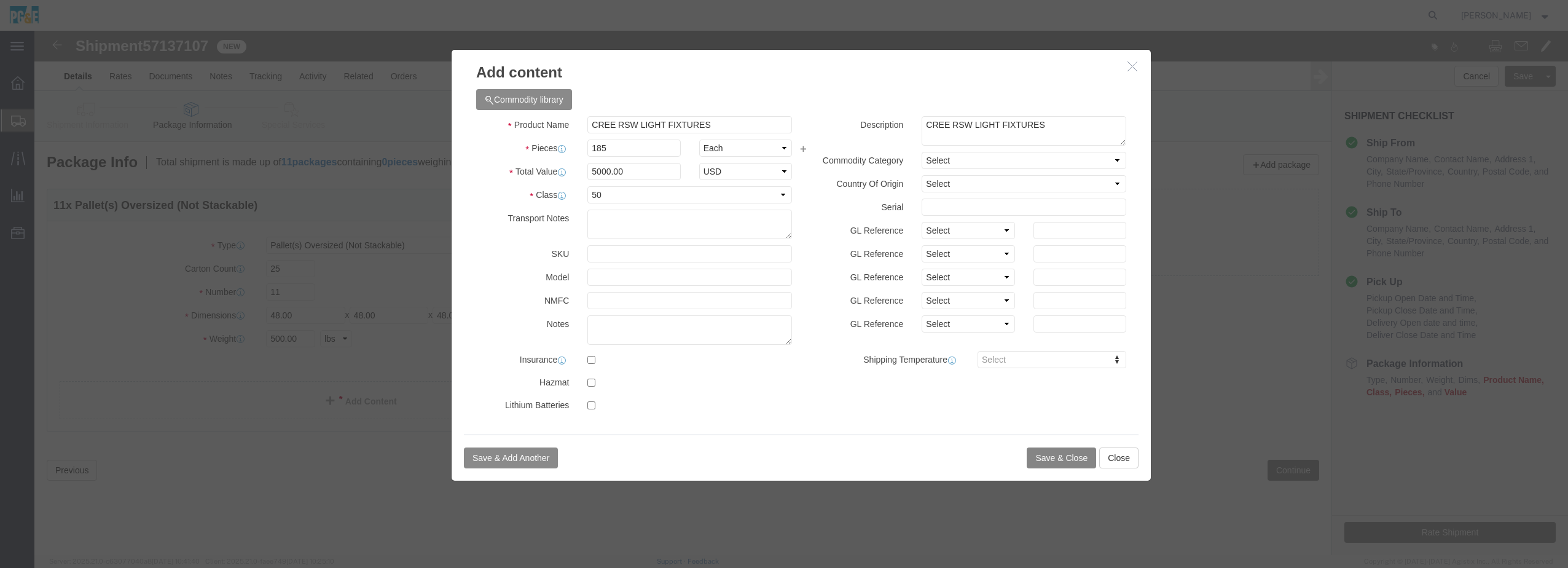
click button "Save & Close"
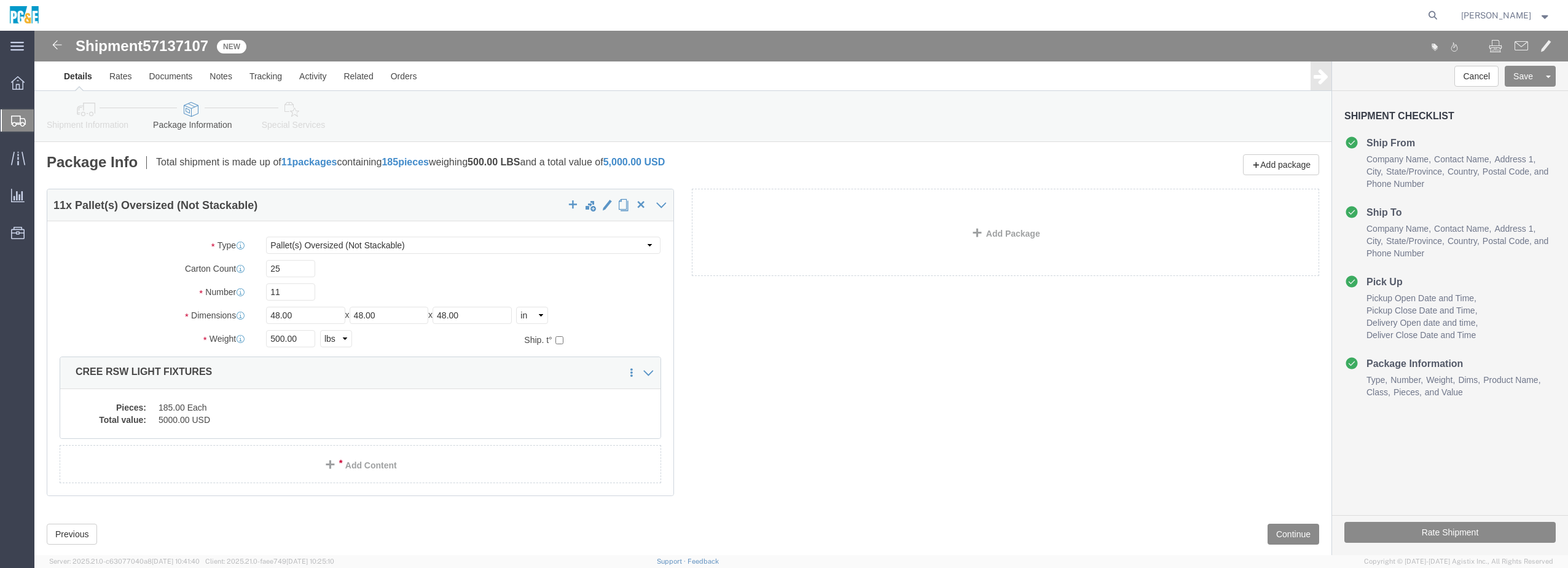
scroll to position [27, 0]
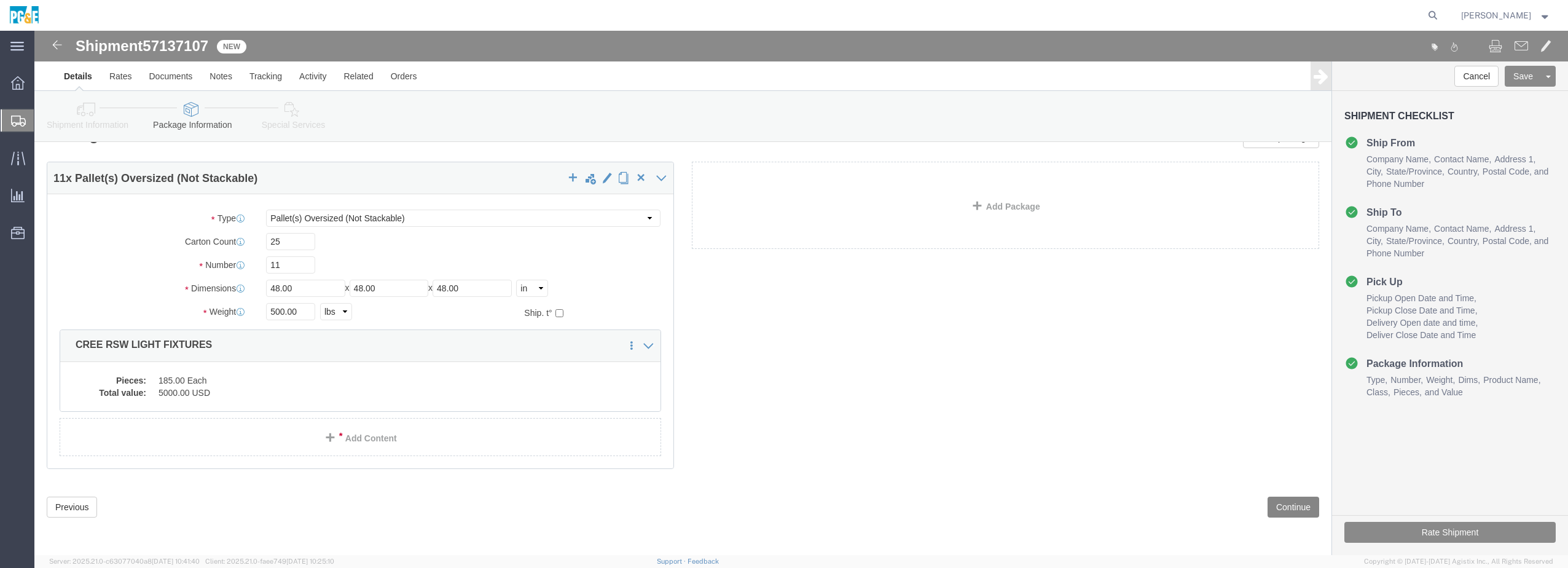
click button "Continue"
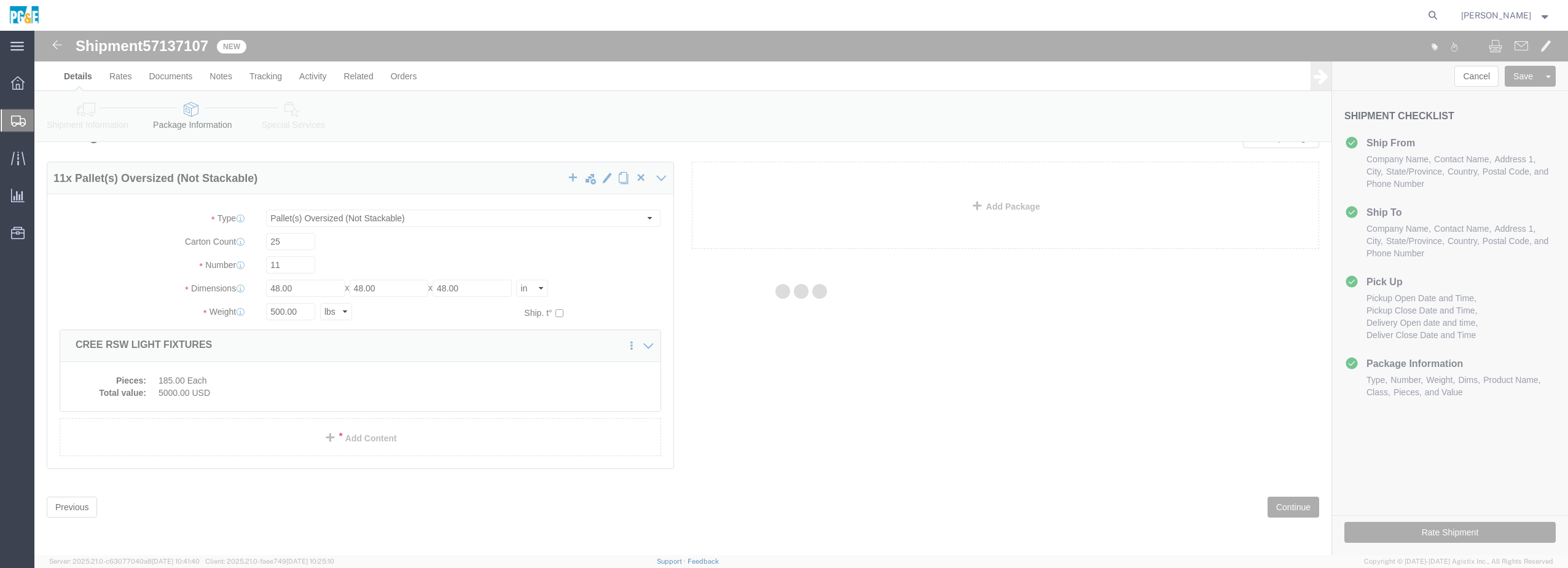
select select
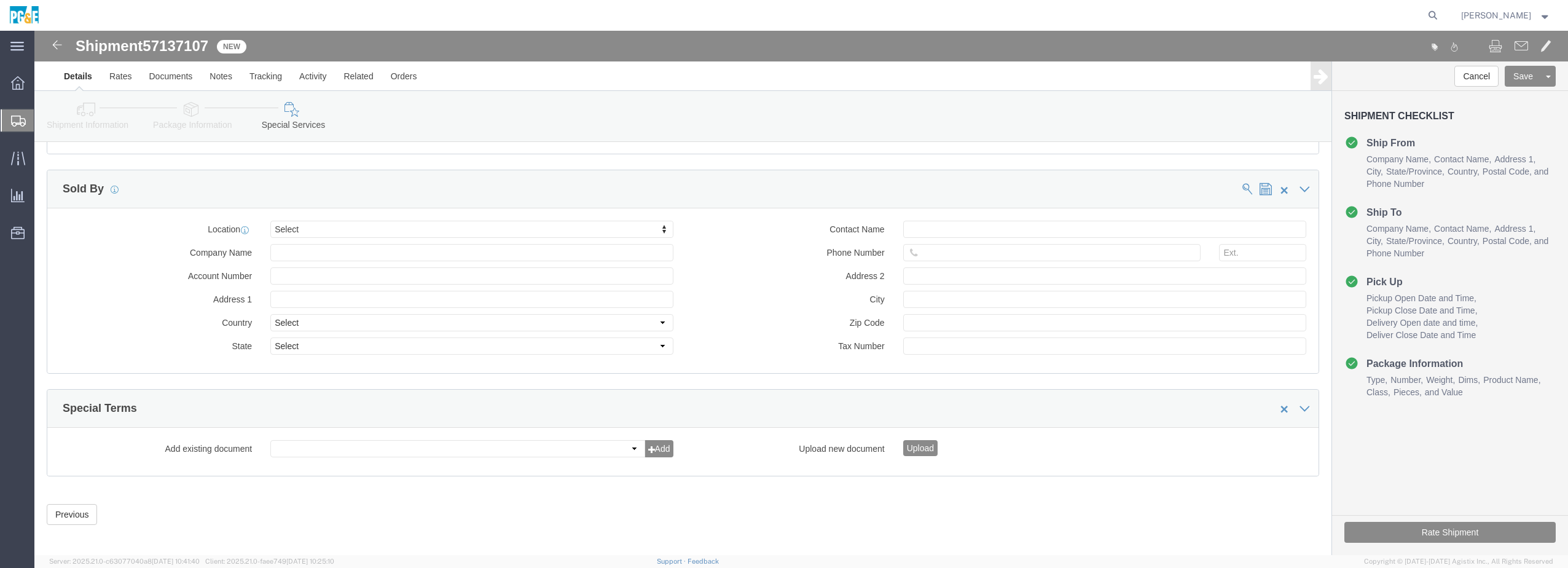
scroll to position [1124, 0]
click button "Save"
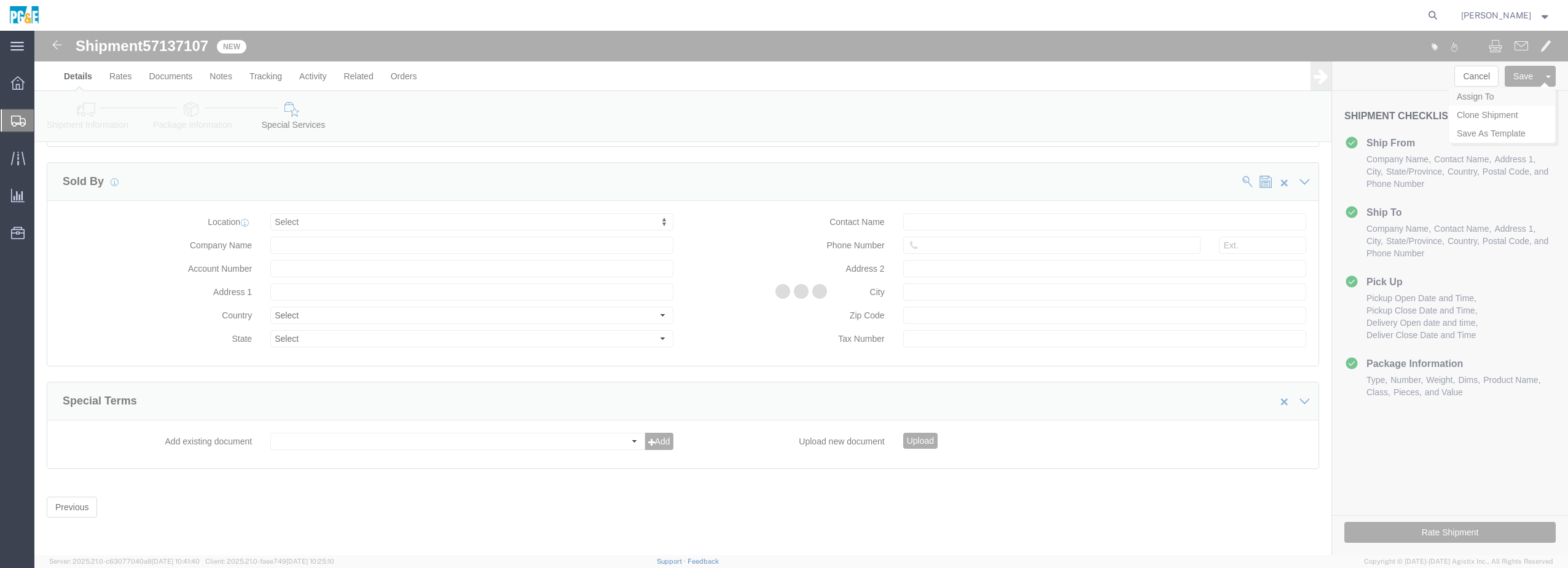
click at [1489, 97] on div at bounding box center [802, 293] width 1534 height 524
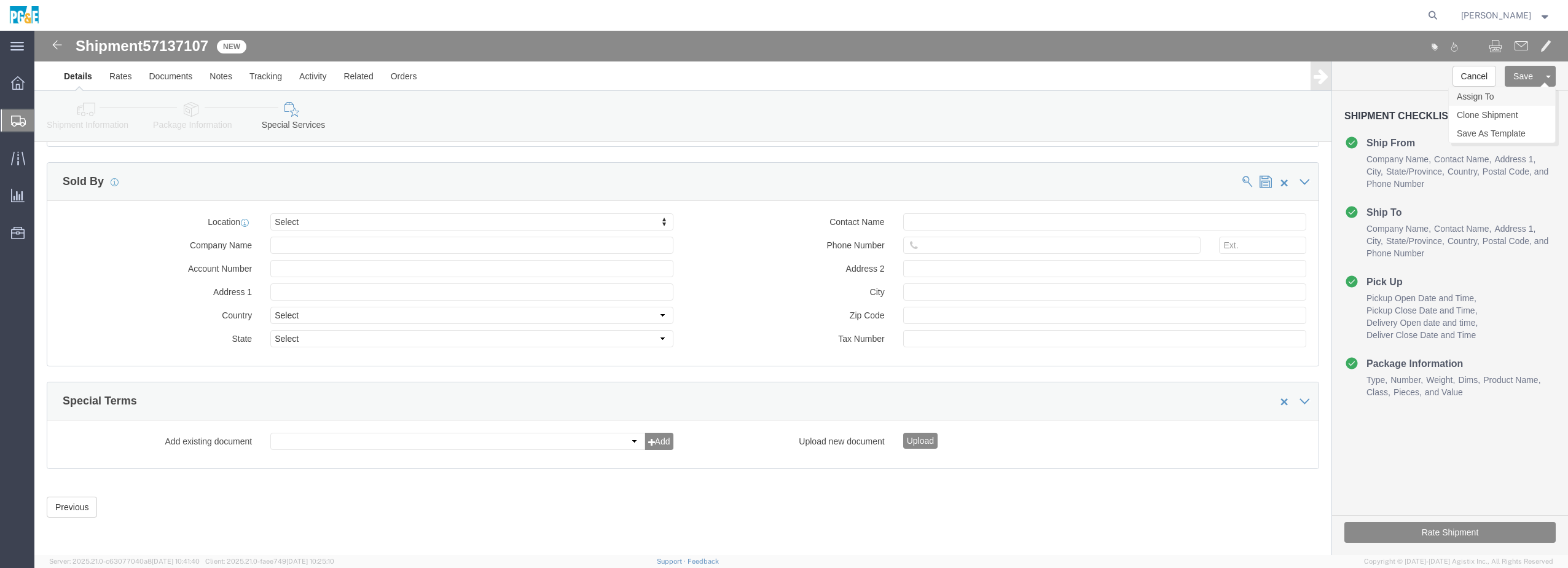
click link "Assign To"
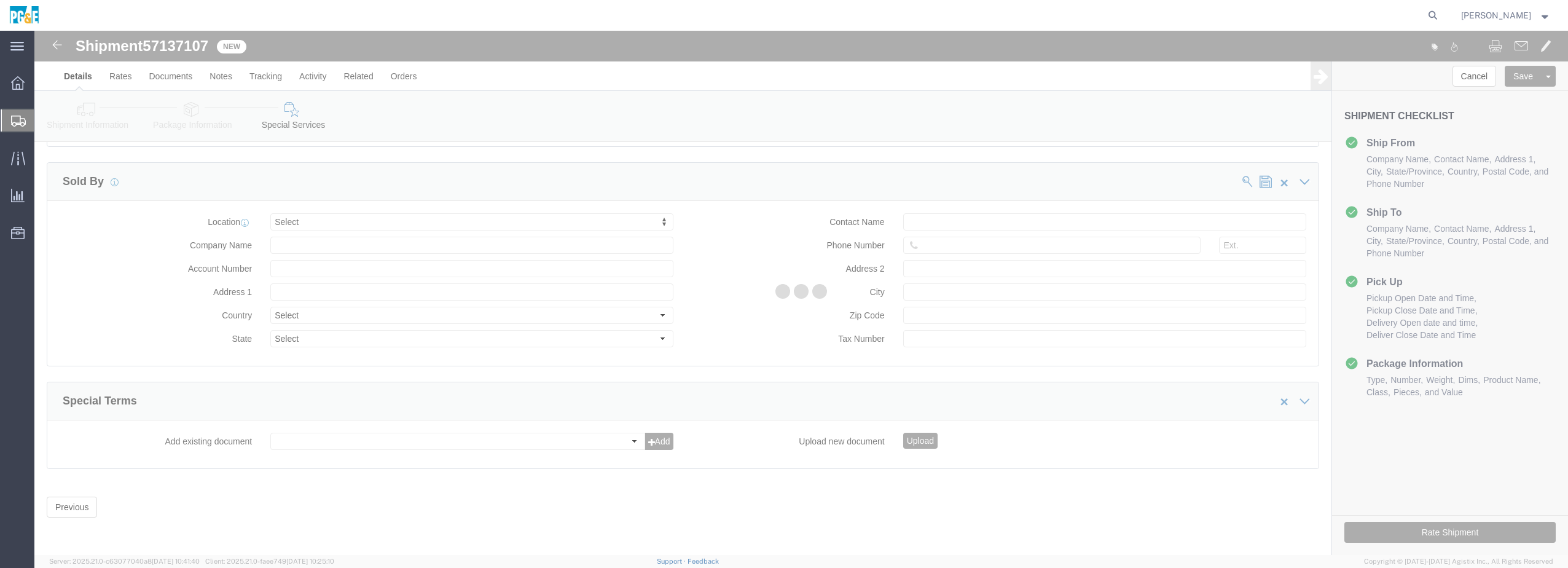
select select
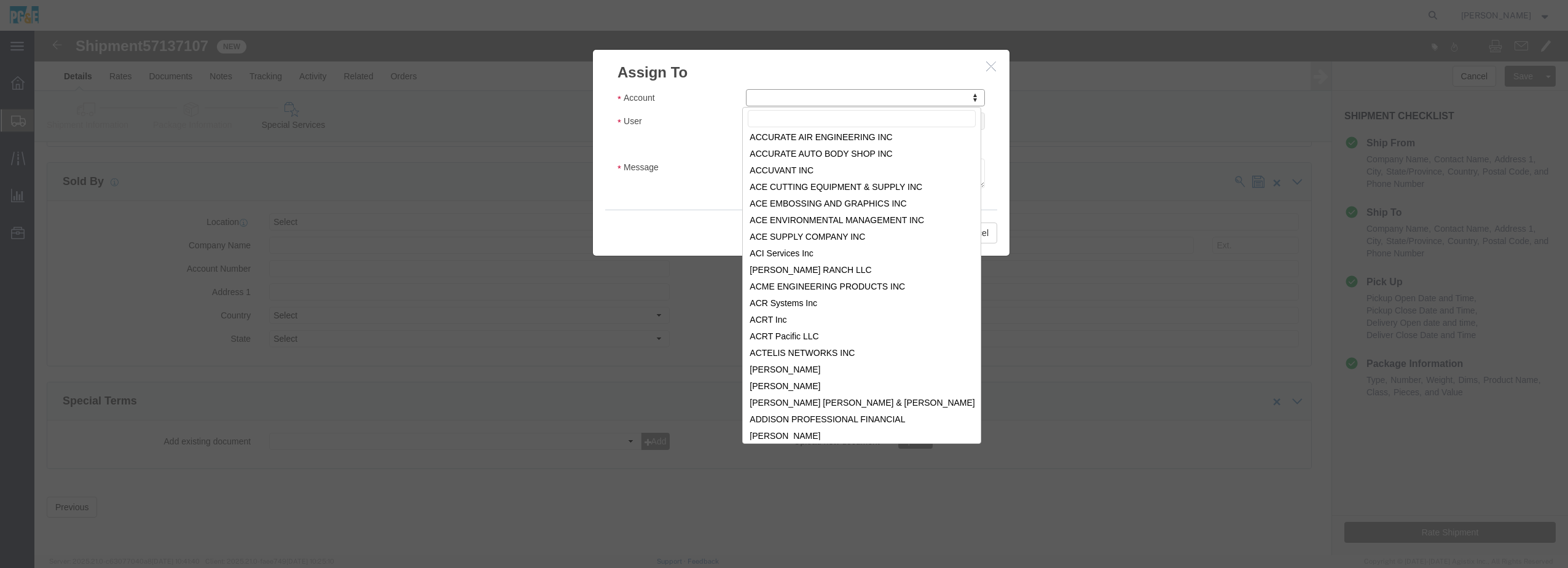
scroll to position [1353, 0]
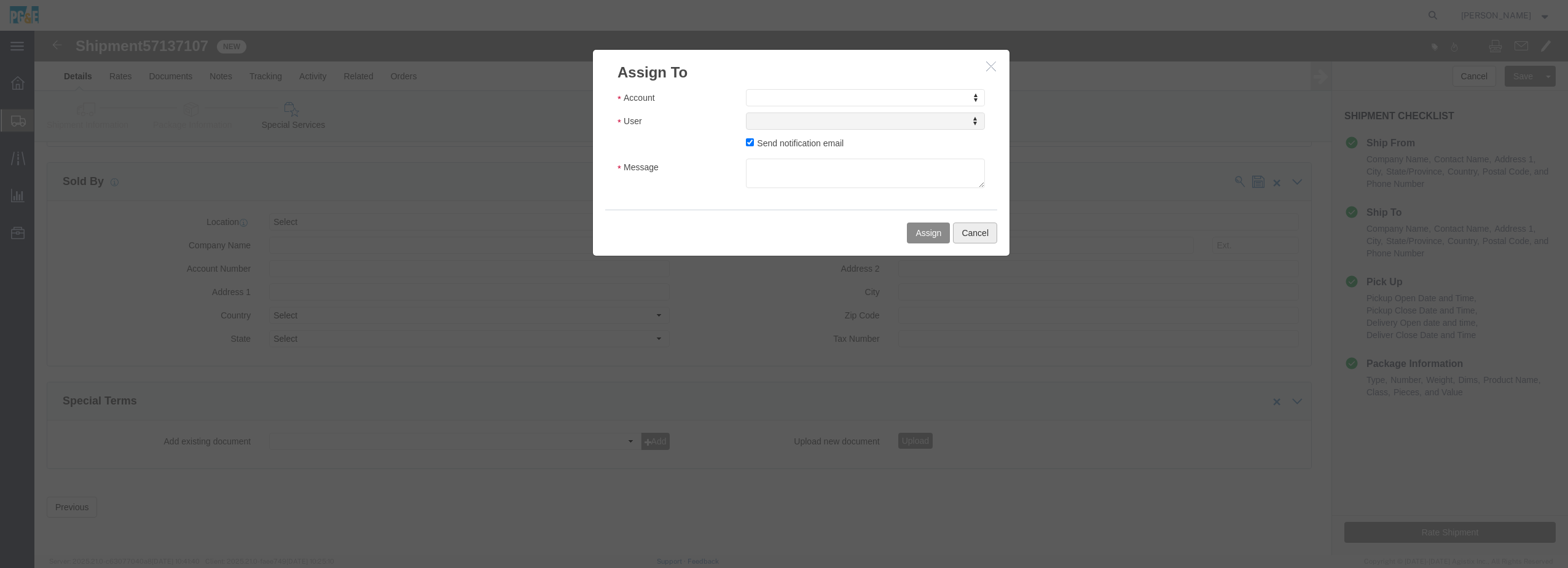
click button "Cancel"
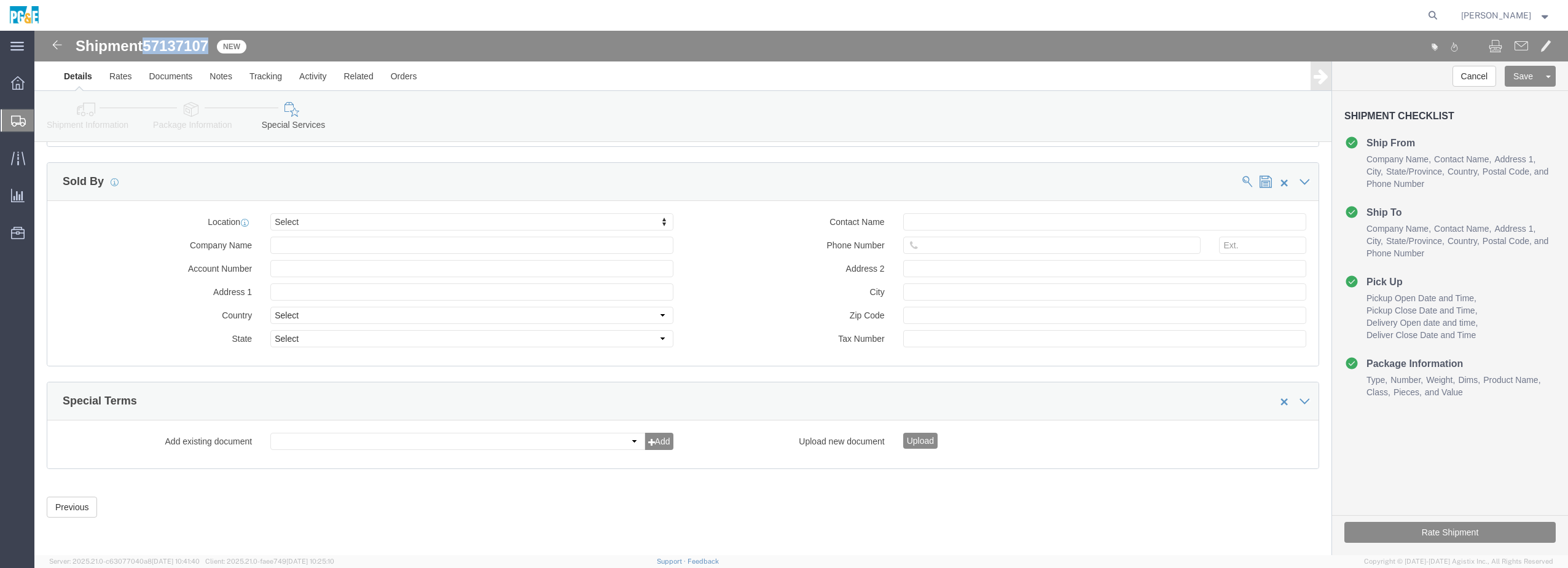
drag, startPoint x: 175, startPoint y: 18, endPoint x: 116, endPoint y: 17, distance: 59.0
click span "57137107"
copy span "57137107"
